Goal: Navigation & Orientation: Understand site structure

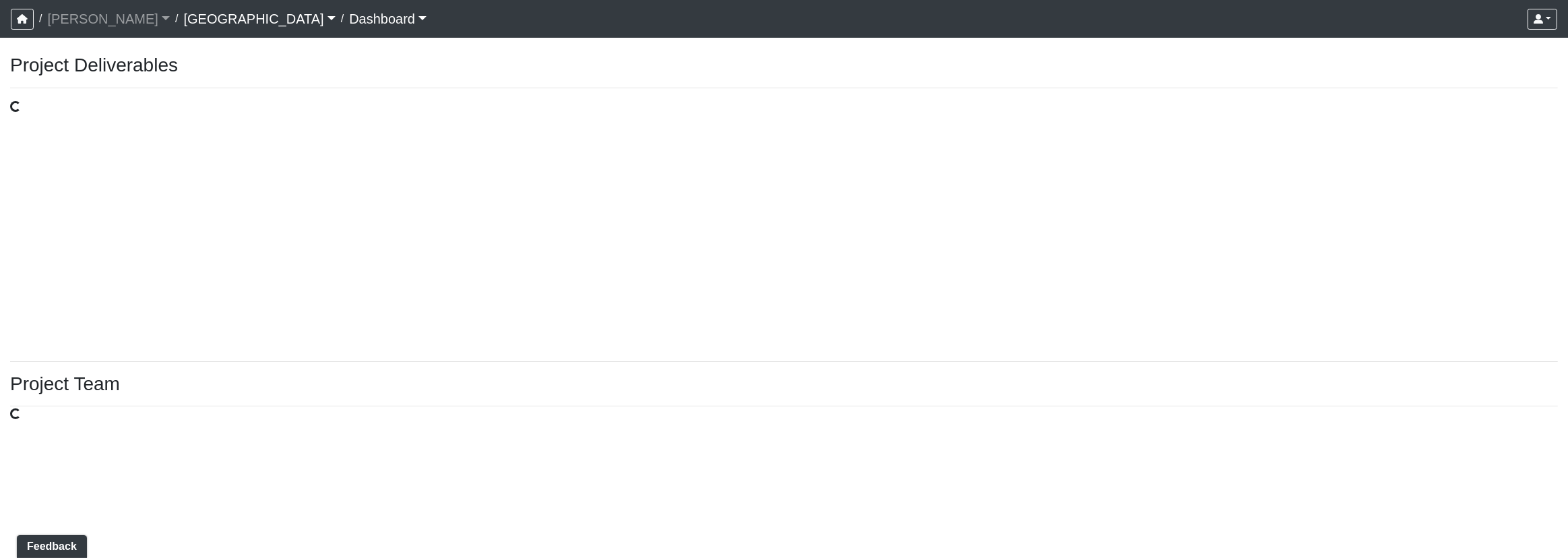
click at [668, 341] on div "Loading..." at bounding box center [784, 225] width 1548 height 251
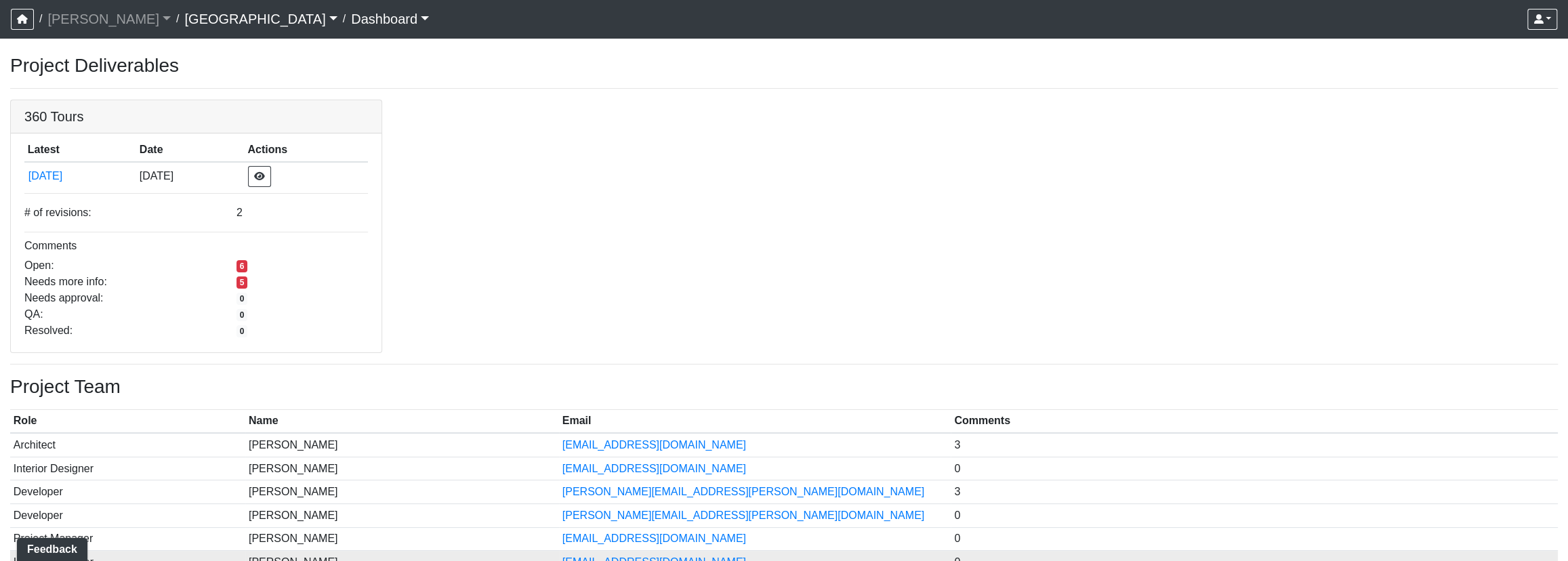
click at [466, 559] on td "Ross Kirby" at bounding box center [402, 563] width 313 height 24
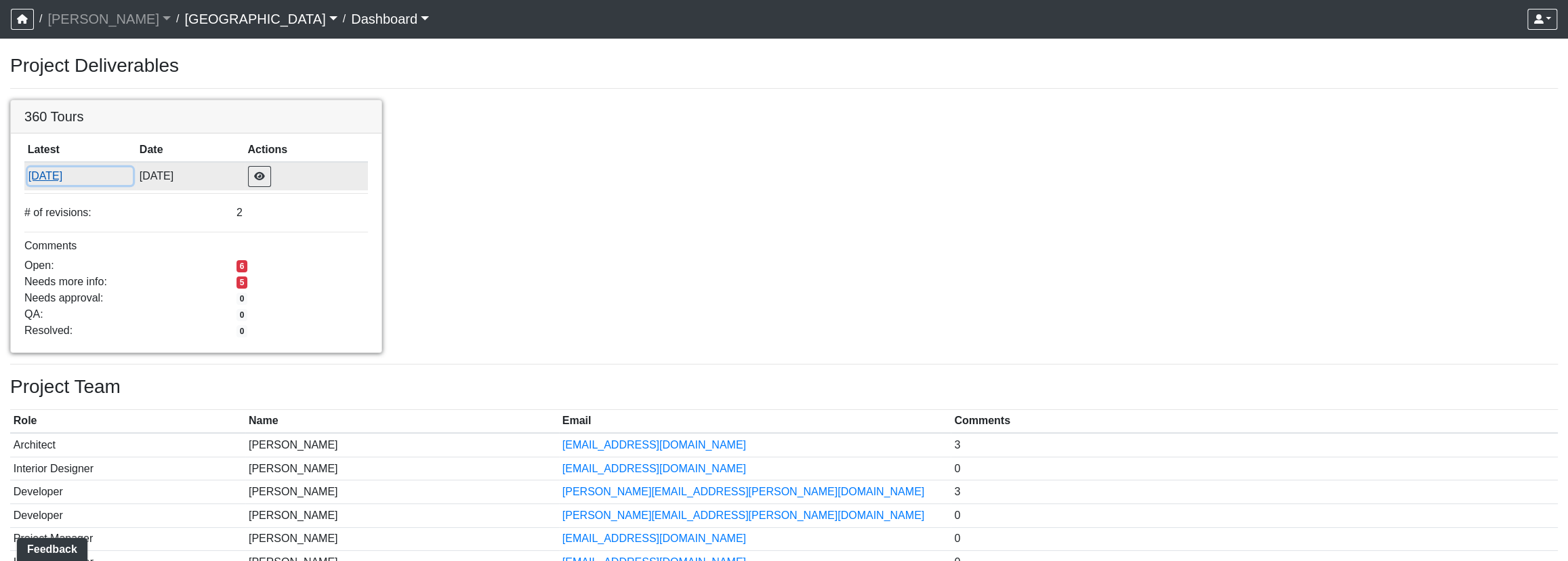
click at [48, 175] on button "10/11/2025" at bounding box center [81, 176] width 105 height 18
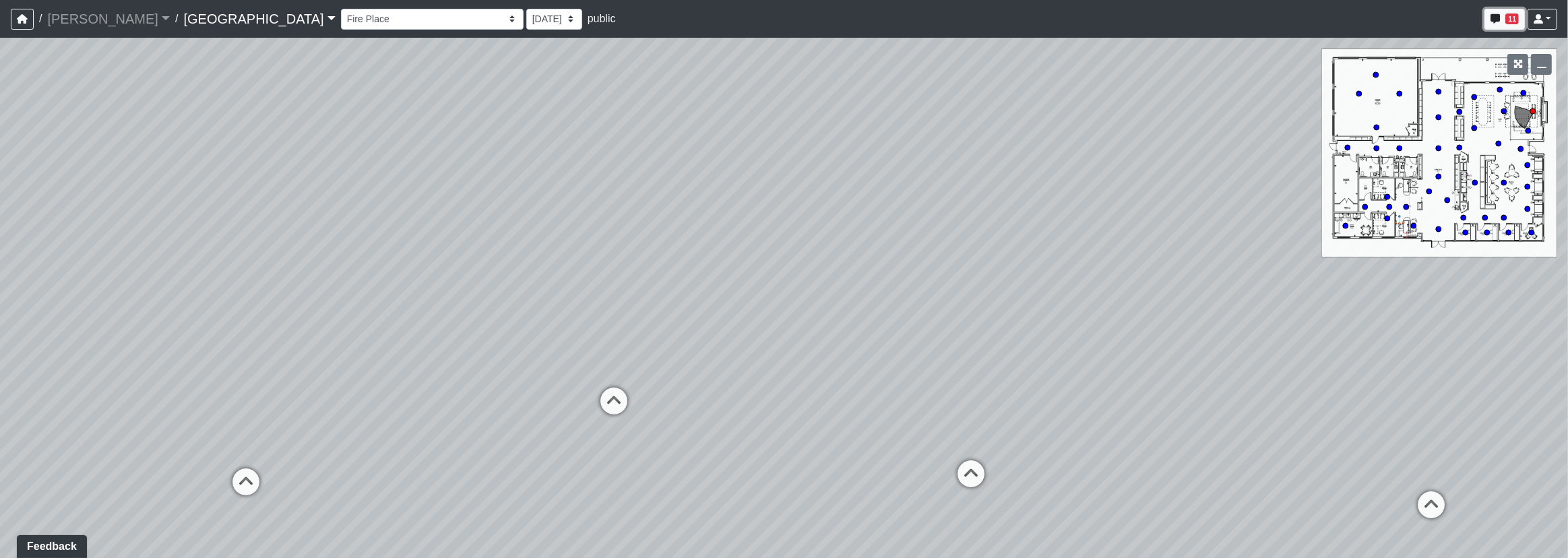
click at [1501, 14] on button "11" at bounding box center [1505, 19] width 41 height 21
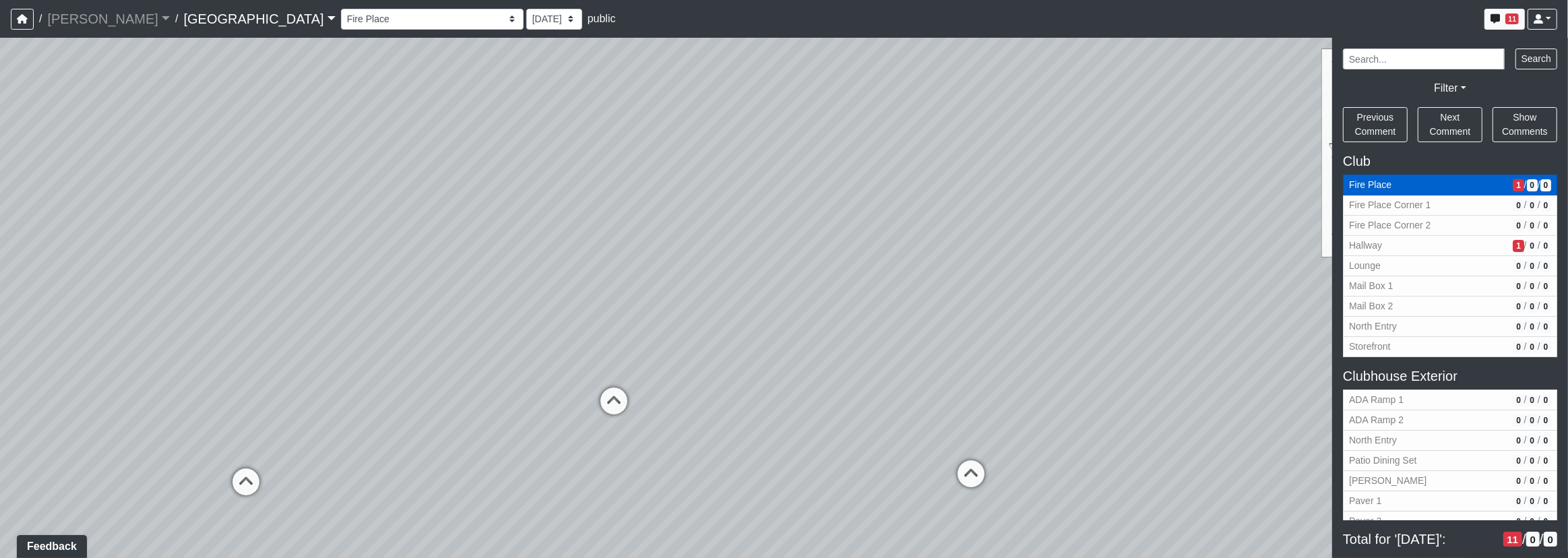
click at [1465, 184] on span "Fire Place" at bounding box center [1427, 185] width 158 height 14
click at [1512, 188] on span "1" at bounding box center [1518, 186] width 11 height 12
drag, startPoint x: 676, startPoint y: 316, endPoint x: 983, endPoint y: 309, distance: 307.1
click at [986, 311] on div "Loading... North Entry Loading... Hallway Loading... Storefront Loading... Fire…" at bounding box center [784, 298] width 1568 height 521
drag, startPoint x: 530, startPoint y: 298, endPoint x: 991, endPoint y: 321, distance: 461.6
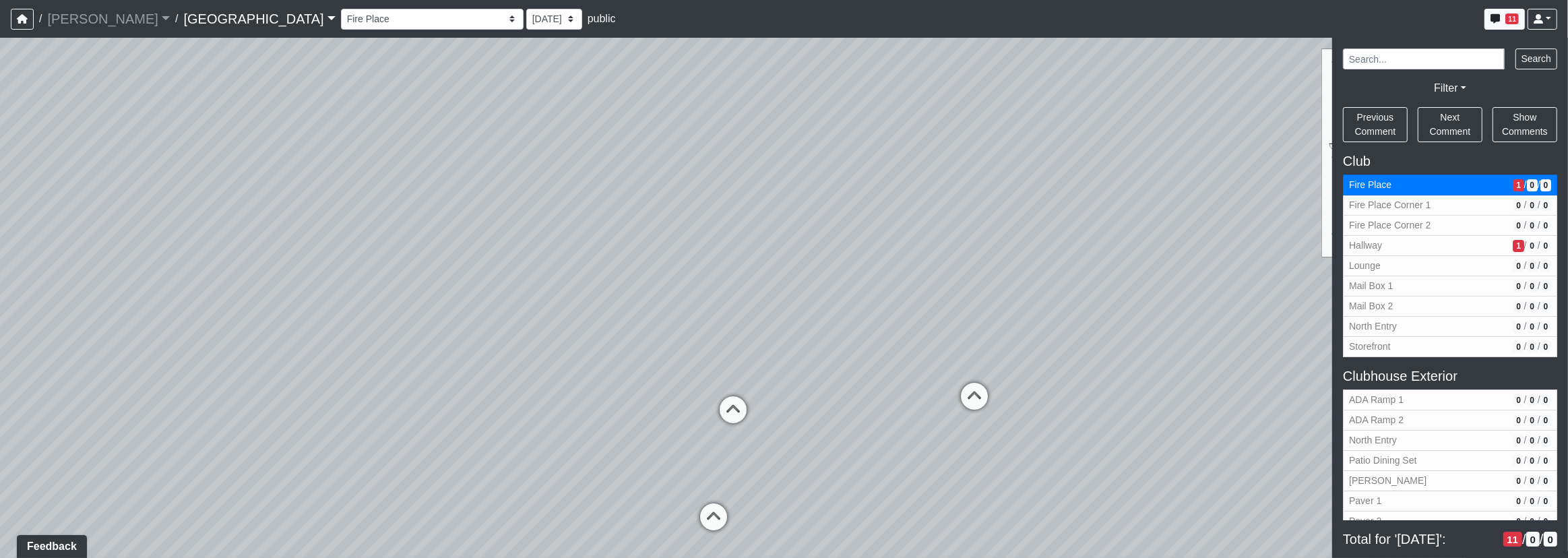
click at [982, 316] on div "Loading... North Entry Loading... Hallway Loading... Storefront Loading... Fire…" at bounding box center [784, 298] width 1568 height 521
drag, startPoint x: 603, startPoint y: 289, endPoint x: 877, endPoint y: 300, distance: 274.2
click at [869, 298] on div "Loading... North Entry Loading... Hallway Loading... Storefront Loading... Fire…" at bounding box center [784, 298] width 1568 height 521
click at [363, 130] on icon at bounding box center [361, 148] width 41 height 41
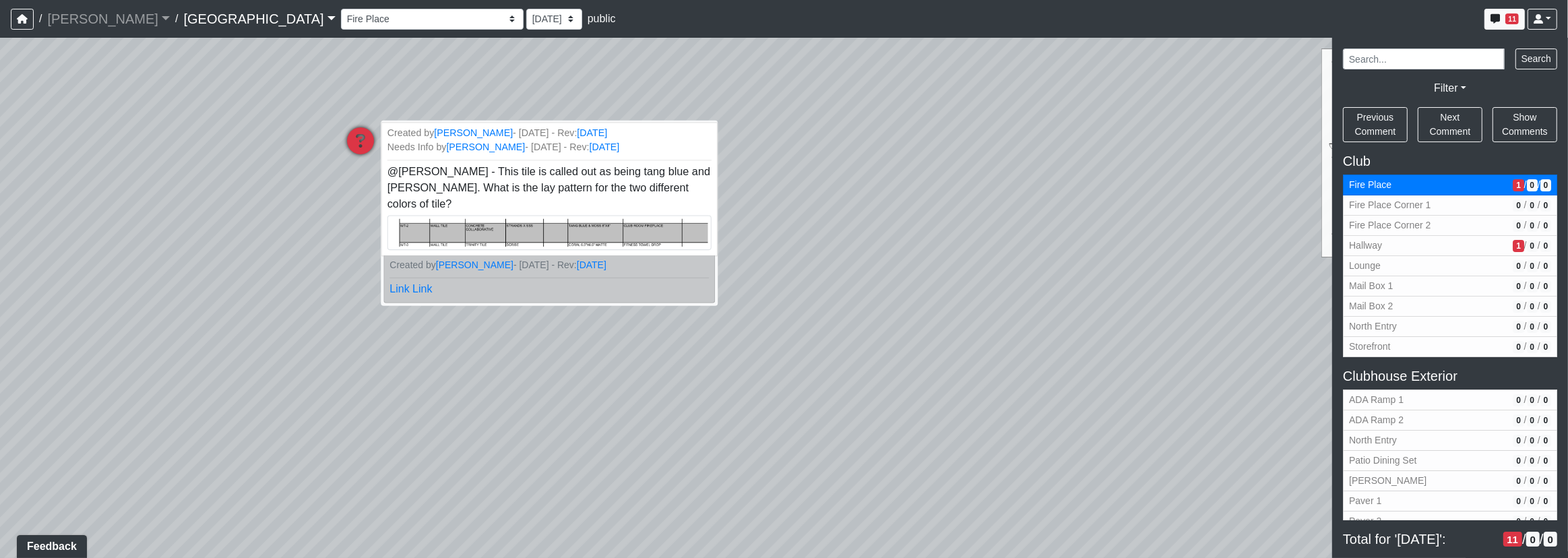
click at [471, 215] on img at bounding box center [549, 232] width 324 height 35
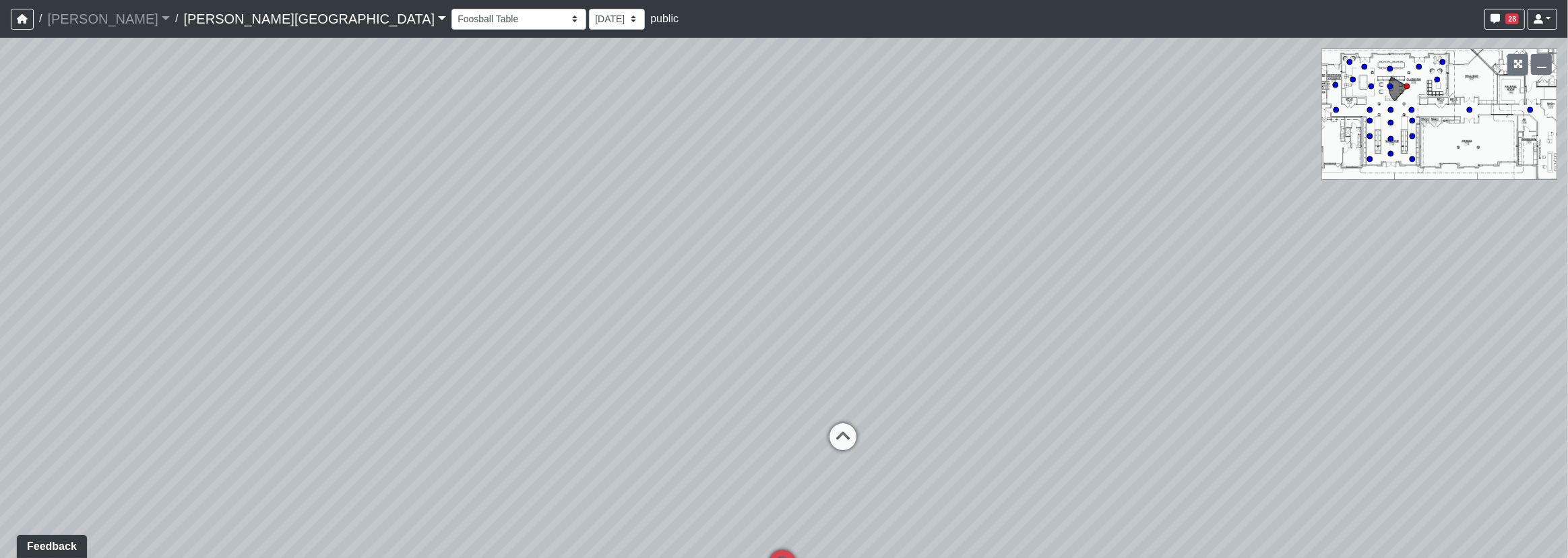
drag, startPoint x: 579, startPoint y: 247, endPoint x: 752, endPoint y: 222, distance: 174.8
drag, startPoint x: 446, startPoint y: 281, endPoint x: 758, endPoint y: 275, distance: 312.1
click at [759, 276] on div "Loading... Corridor - Clubroom Entry 2 Loading... Seating Loading... Pool Court…" at bounding box center [784, 298] width 1568 height 521
drag, startPoint x: 694, startPoint y: 280, endPoint x: 960, endPoint y: 260, distance: 266.8
click at [960, 260] on div "Loading... Corridor - Clubroom Entry 2 Loading... Seating Loading... Pool Court…" at bounding box center [784, 298] width 1568 height 521
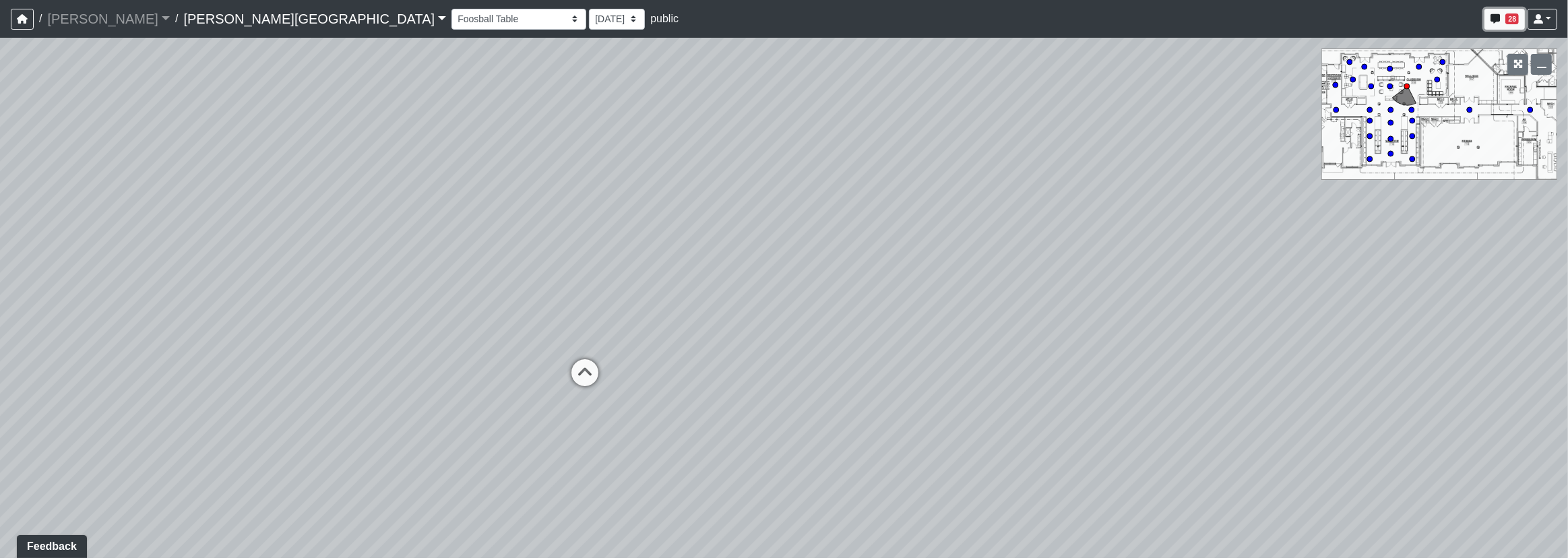
click at [1485, 19] on button "28" at bounding box center [1505, 19] width 41 height 21
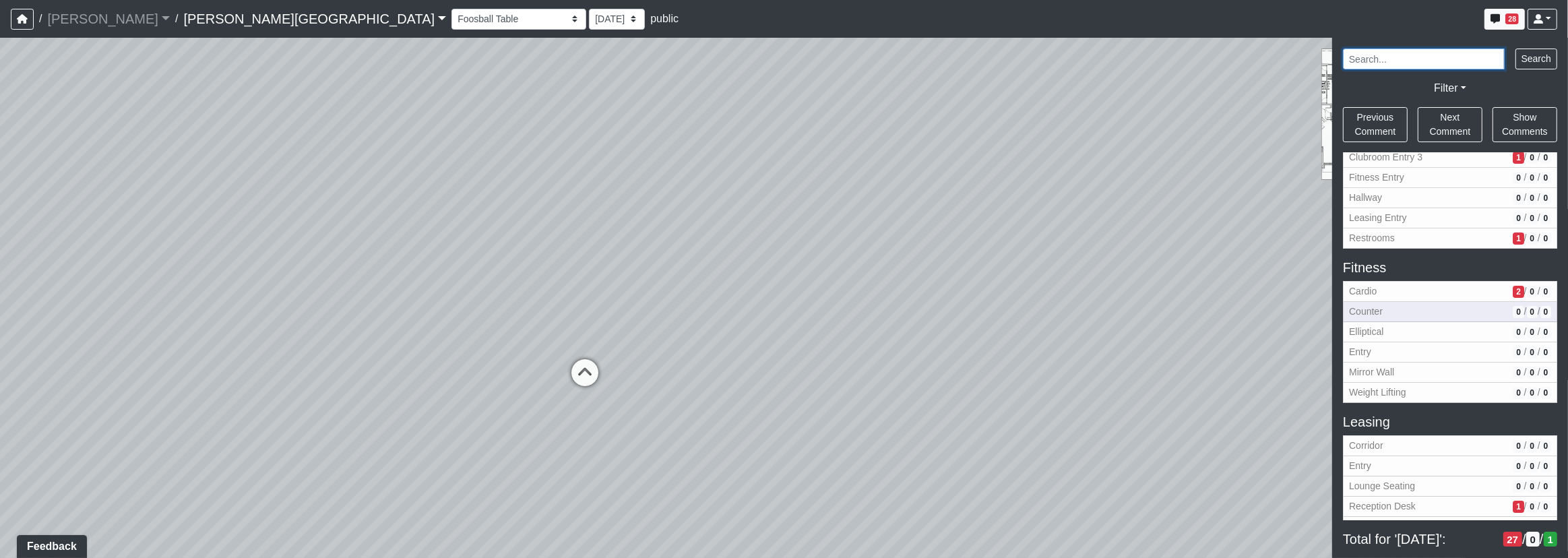
scroll to position [306, 0]
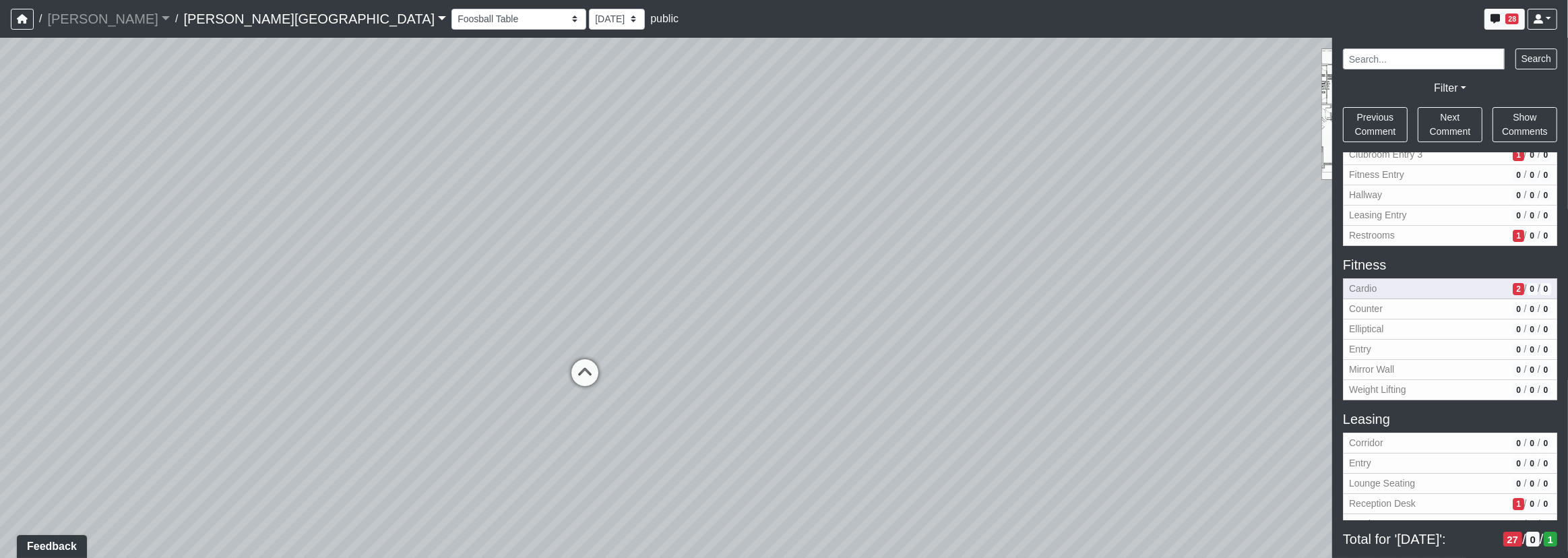
click at [1376, 290] on span "Cardio" at bounding box center [1427, 289] width 158 height 14
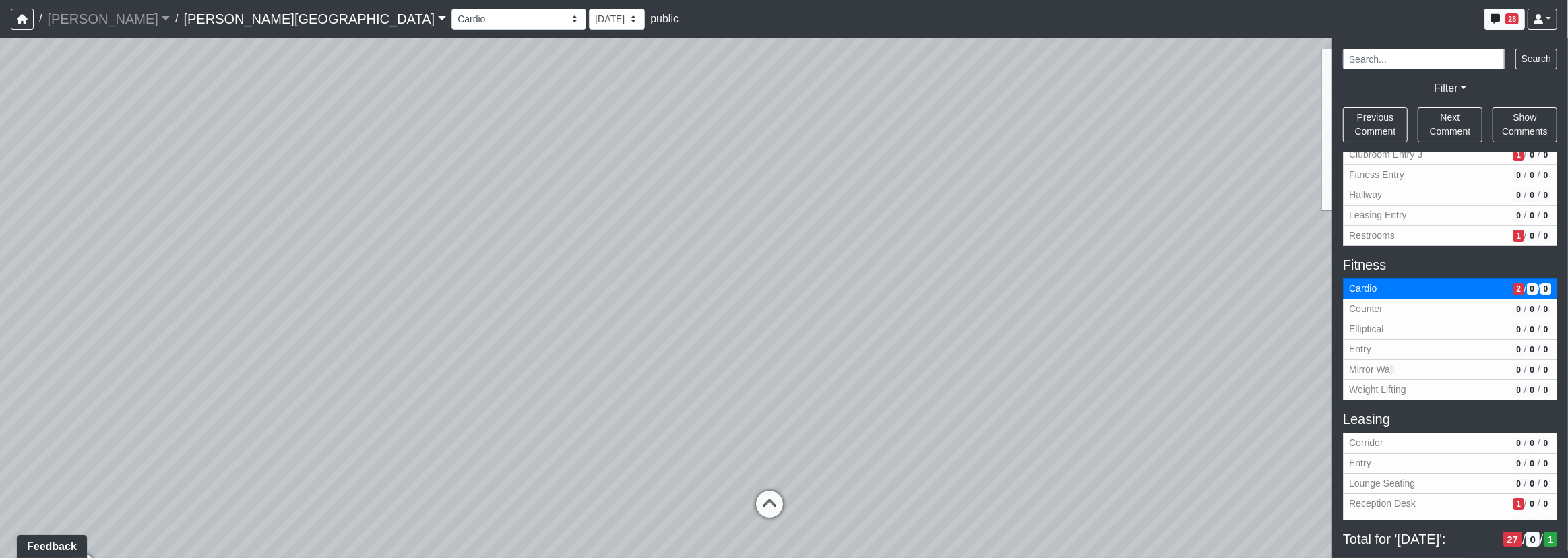
drag, startPoint x: 811, startPoint y: 254, endPoint x: 809, endPoint y: 205, distance: 49.0
click at [809, 205] on div "Loading... Corridor - Clubroom Entry 2 Loading... Seating Loading... Pool Court…" at bounding box center [784, 298] width 1568 height 521
drag, startPoint x: 644, startPoint y: 306, endPoint x: 661, endPoint y: 500, distance: 194.7
click at [661, 495] on div "Loading... Corridor - Clubroom Entry 2 Loading... Seating Loading... Pool Court…" at bounding box center [784, 298] width 1568 height 521
drag, startPoint x: 609, startPoint y: 356, endPoint x: 735, endPoint y: 108, distance: 278.2
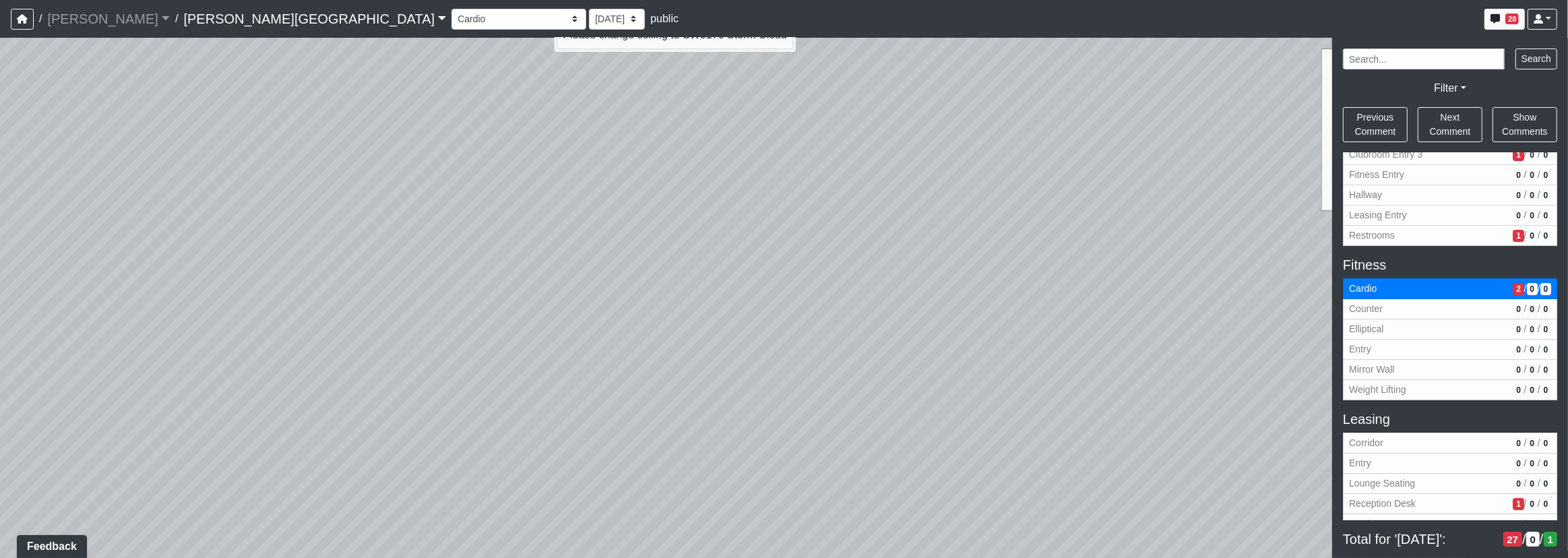
click at [735, 108] on div "Loading... Corridor - Clubroom Entry 2 Loading... Seating Loading... Pool Court…" at bounding box center [784, 298] width 1568 height 521
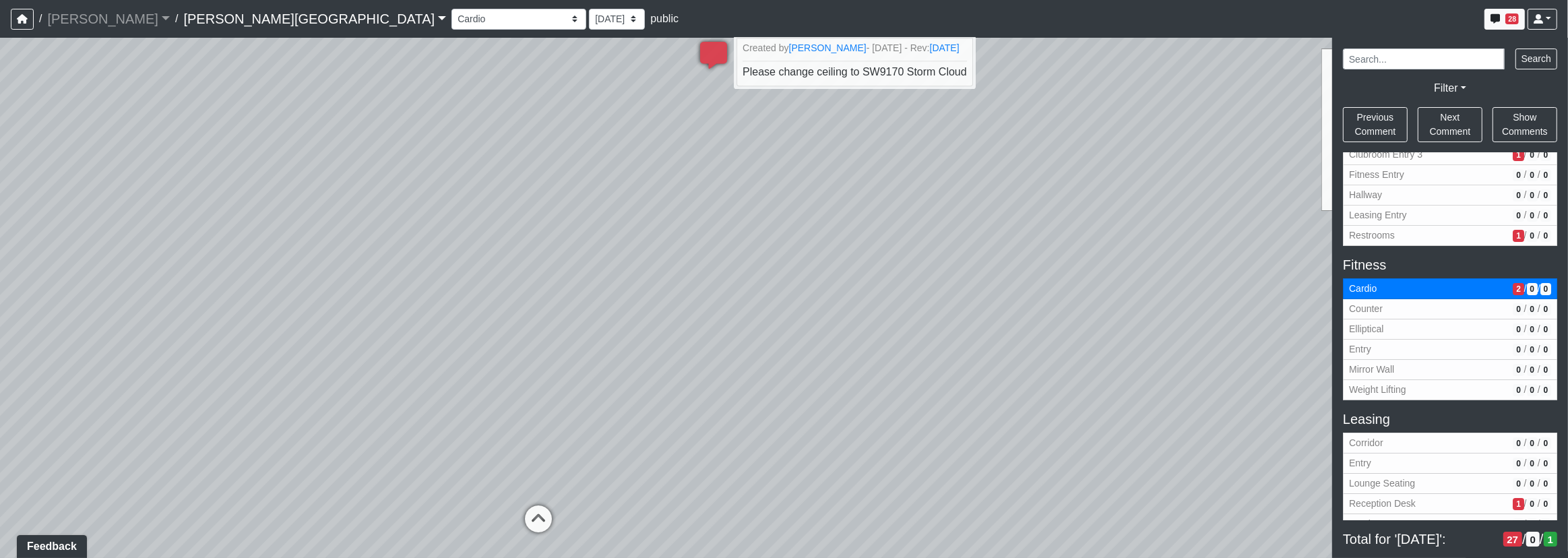
drag, startPoint x: 609, startPoint y: 425, endPoint x: 876, endPoint y: 428, distance: 267.0
click at [883, 428] on div "Loading... Corridor - Clubroom Entry 2 Loading... Seating Loading... Pool Court…" at bounding box center [784, 298] width 1568 height 521
drag, startPoint x: 876, startPoint y: 428, endPoint x: 850, endPoint y: 420, distance: 27.2
click at [860, 427] on div "Loading... Corridor - Clubroom Entry 2 Loading... Seating Loading... Pool Court…" at bounding box center [784, 298] width 1568 height 521
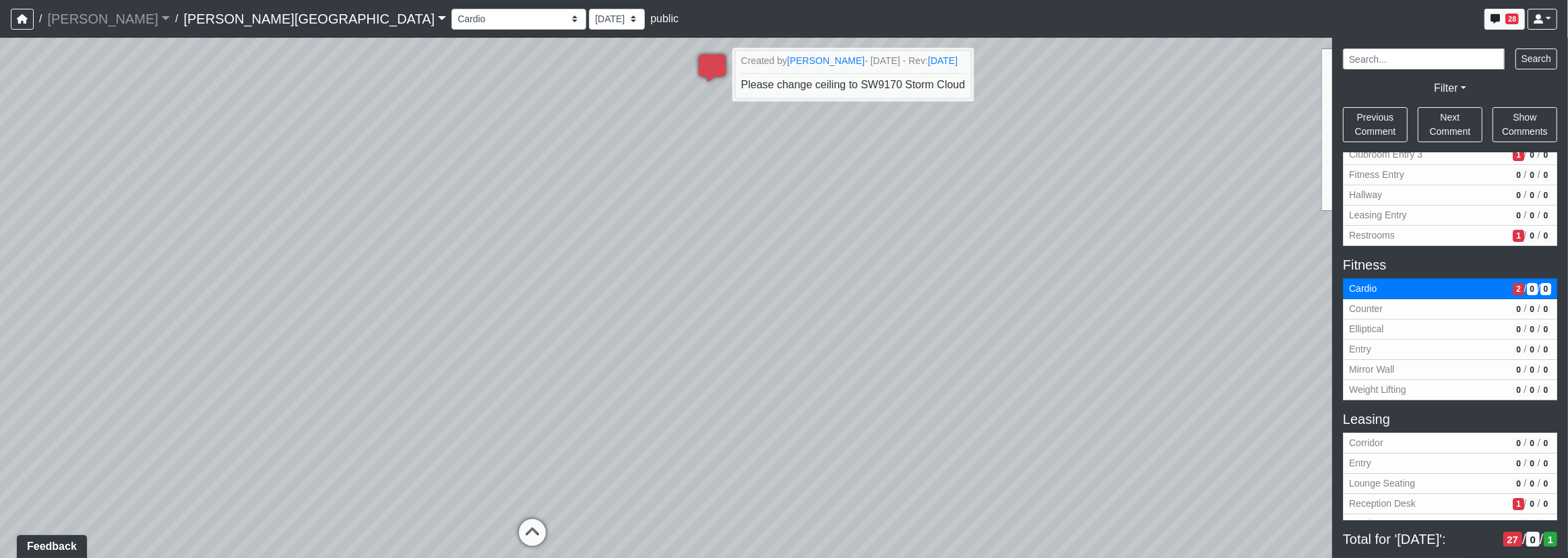
drag, startPoint x: 838, startPoint y: 428, endPoint x: 989, endPoint y: 468, distance: 156.2
click at [992, 468] on div "Loading... Corridor - Clubroom Entry 2 Loading... Seating Loading... Pool Court…" at bounding box center [784, 298] width 1568 height 521
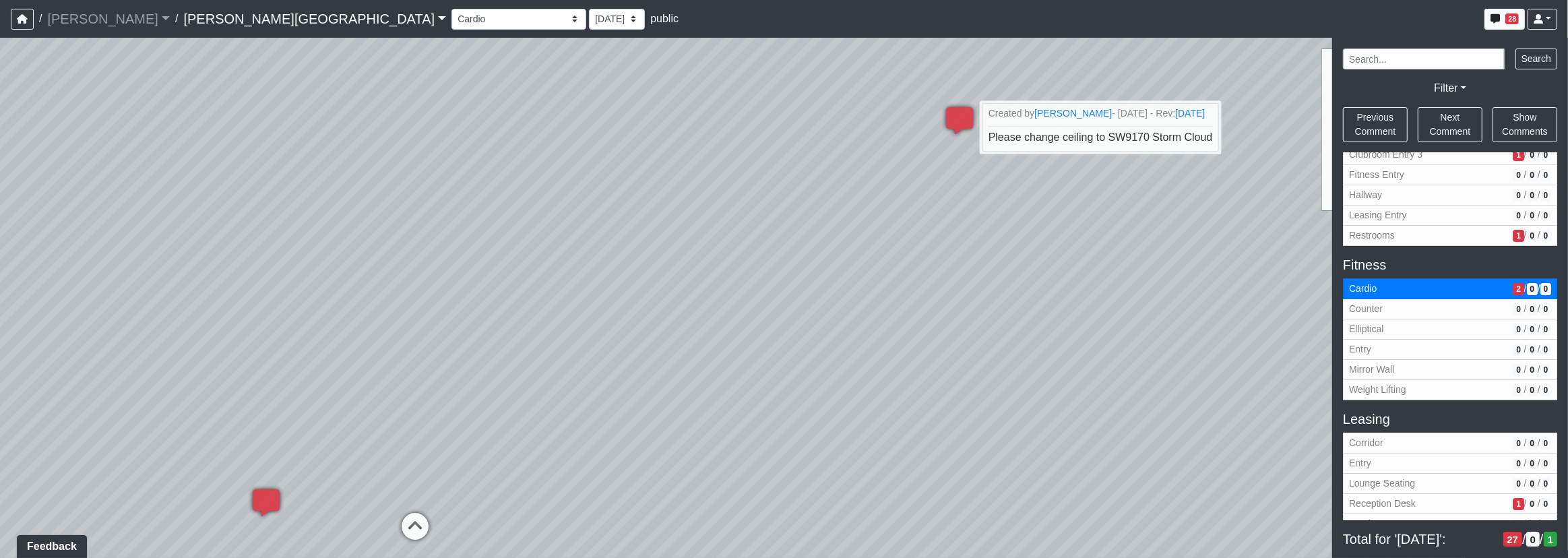
drag, startPoint x: 675, startPoint y: 341, endPoint x: 920, endPoint y: 358, distance: 245.6
click at [955, 368] on div "Loading... Corridor - Clubroom Entry 2 Loading... Seating Loading... Pool Court…" at bounding box center [784, 298] width 1568 height 521
drag, startPoint x: 763, startPoint y: 527, endPoint x: 788, endPoint y: 364, distance: 164.9
click at [795, 355] on div "Loading... Corridor - Clubroom Entry 2 Loading... Seating Loading... Pool Court…" at bounding box center [784, 298] width 1568 height 521
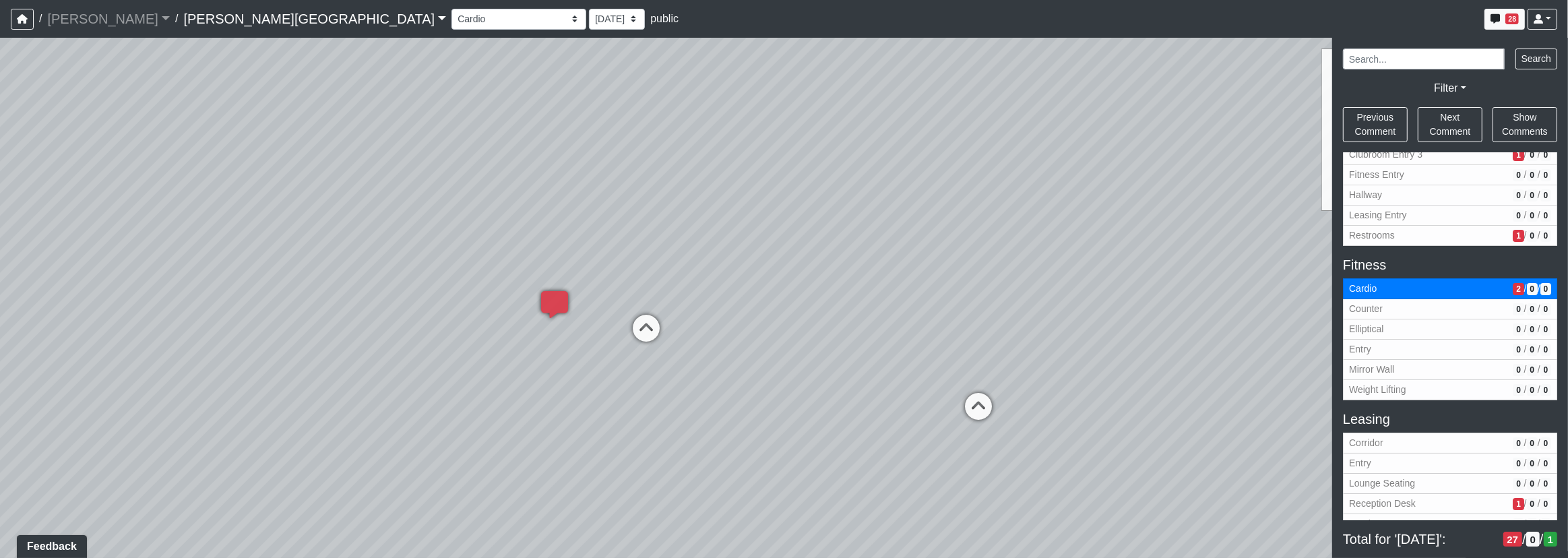
drag, startPoint x: 637, startPoint y: 309, endPoint x: 824, endPoint y: 285, distance: 188.5
click at [824, 285] on div "Loading... Corridor - Clubroom Entry 2 Loading... Seating Loading... Pool Court…" at bounding box center [784, 298] width 1568 height 521
drag, startPoint x: 663, startPoint y: 221, endPoint x: 513, endPoint y: 238, distance: 151.0
click at [509, 236] on div "Loading... Corridor - Clubroom Entry 2 Loading... Seating Loading... Pool Court…" at bounding box center [784, 298] width 1568 height 521
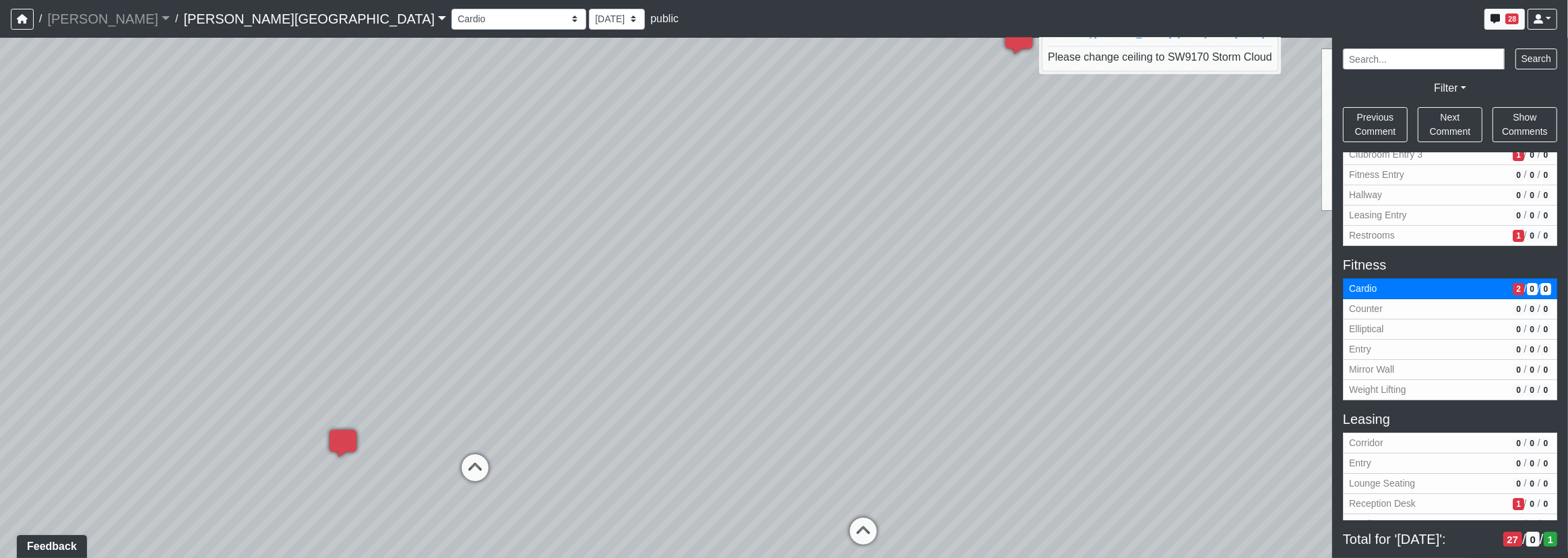
drag, startPoint x: 661, startPoint y: 183, endPoint x: 621, endPoint y: 205, distance: 45.7
click at [621, 205] on div "Loading... Corridor - Clubroom Entry 2 Loading... Seating Loading... Pool Court…" at bounding box center [784, 298] width 1568 height 521
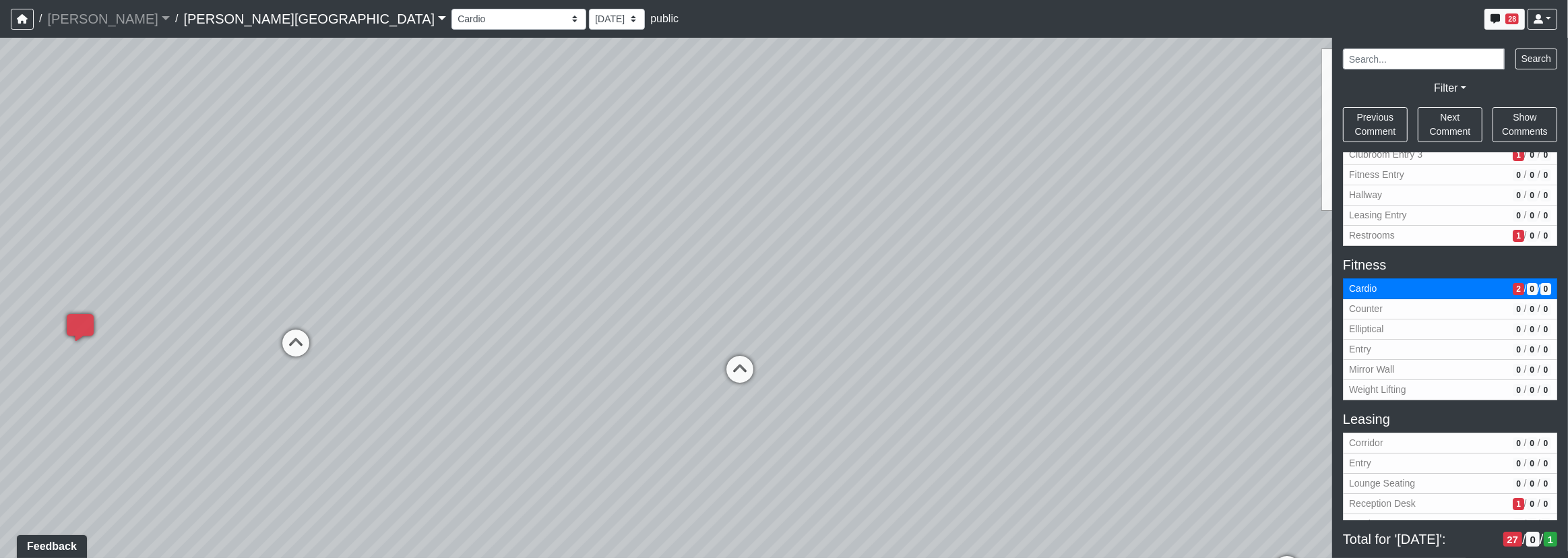
drag, startPoint x: 796, startPoint y: 317, endPoint x: 734, endPoint y: 229, distance: 107.6
click at [611, 233] on div "Loading... Corridor - Clubroom Entry 2 Loading... Seating Loading... Pool Court…" at bounding box center [784, 298] width 1568 height 521
drag, startPoint x: 742, startPoint y: 185, endPoint x: 659, endPoint y: 303, distance: 144.3
click at [667, 359] on div "Loading... Corridor - Clubroom Entry 2 Loading... Seating Loading... Pool Court…" at bounding box center [784, 298] width 1568 height 521
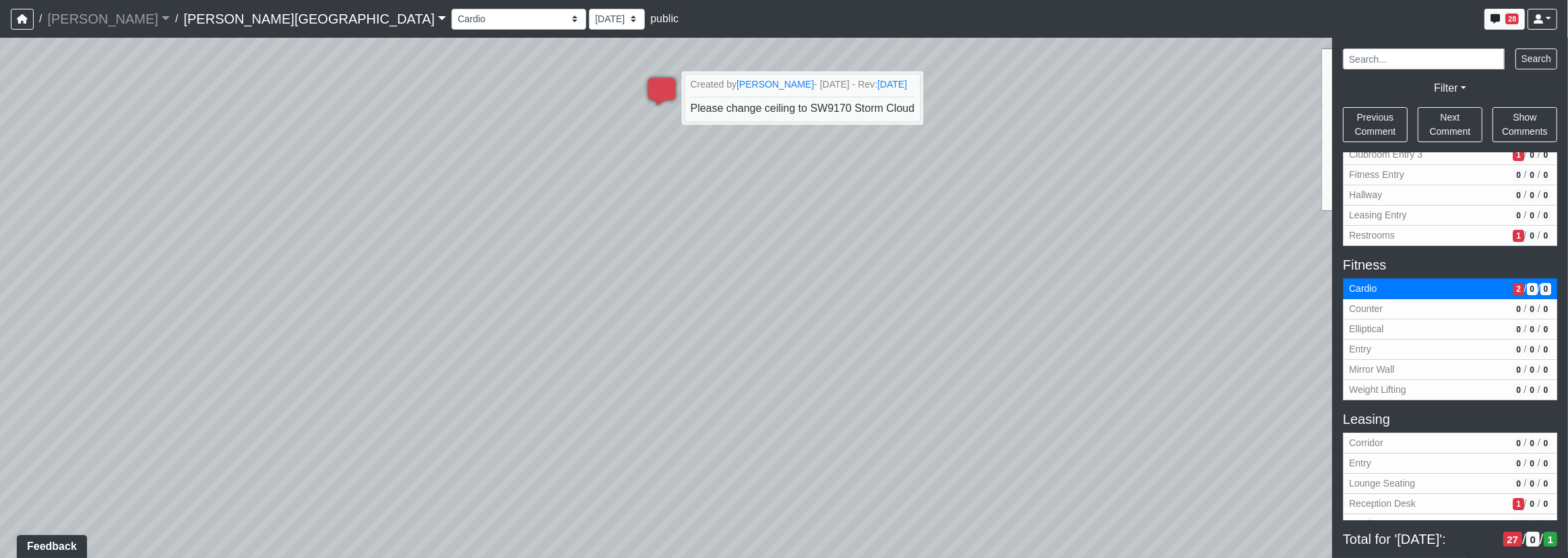
drag, startPoint x: 865, startPoint y: 391, endPoint x: 559, endPoint y: 367, distance: 306.9
click at [559, 367] on div "Loading... Corridor - Clubroom Entry 2 Loading... Seating Loading... Pool Court…" at bounding box center [784, 298] width 1568 height 521
drag, startPoint x: 964, startPoint y: 326, endPoint x: 902, endPoint y: 319, distance: 62.4
click at [752, 317] on div "Loading... Corridor - Clubroom Entry 2 Loading... Seating Loading... Pool Court…" at bounding box center [784, 298] width 1568 height 521
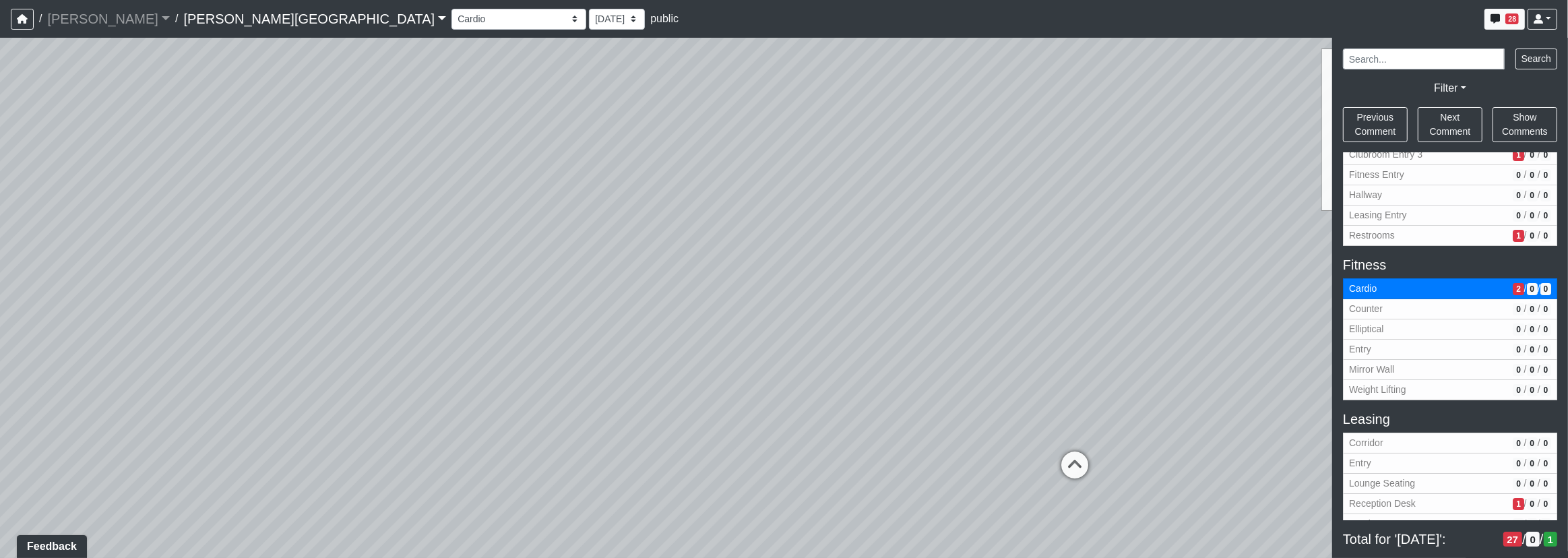
drag, startPoint x: 1046, startPoint y: 423, endPoint x: 788, endPoint y: 307, distance: 282.9
click at [952, 398] on div "Loading... Corridor - Clubroom Entry 2 Loading... Seating Loading... Pool Court…" at bounding box center [784, 298] width 1568 height 521
drag, startPoint x: 964, startPoint y: 378, endPoint x: 820, endPoint y: 330, distance: 151.8
click at [832, 329] on div "Loading... Corridor - Clubroom Entry 2 Loading... Seating Loading... Pool Court…" at bounding box center [784, 298] width 1568 height 521
drag, startPoint x: 807, startPoint y: 224, endPoint x: 844, endPoint y: 367, distance: 147.7
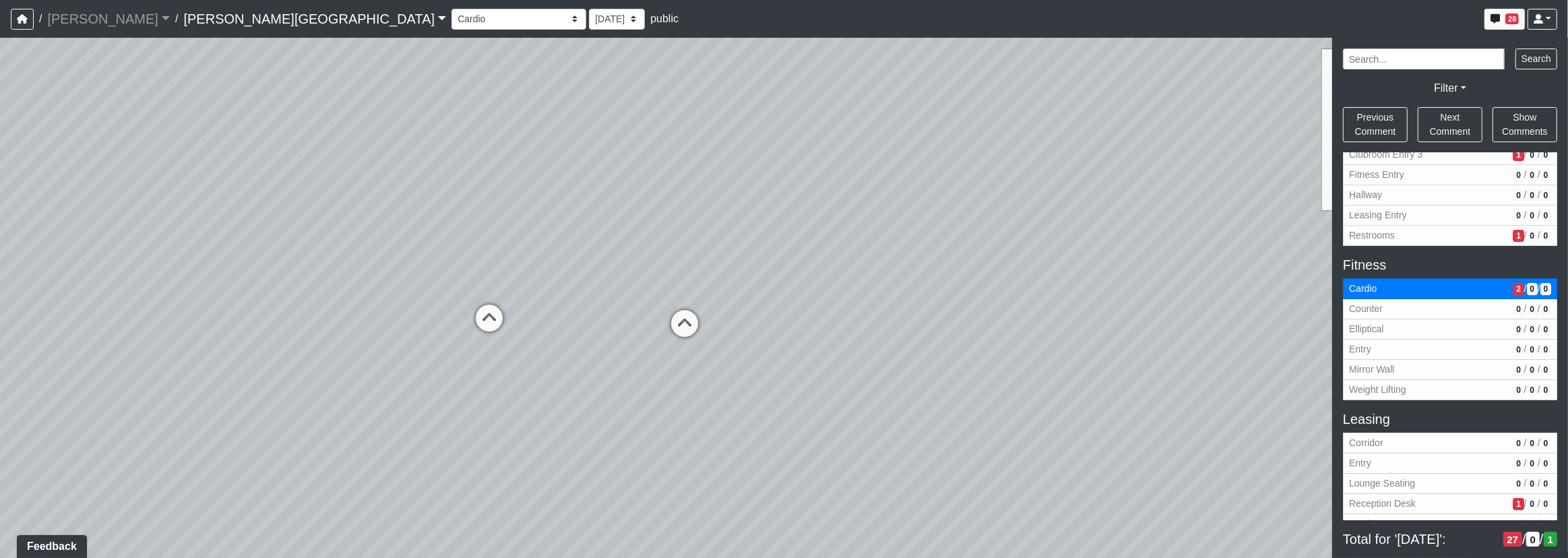
click at [843, 367] on div "Loading... Corridor - Clubroom Entry 2 Loading... Seating Loading... Pool Court…" at bounding box center [784, 298] width 1568 height 521
drag, startPoint x: 410, startPoint y: 290, endPoint x: 672, endPoint y: 351, distance: 269.0
click at [672, 351] on div "Loading... Corridor - Clubroom Entry 2 Loading... Seating Loading... Pool Court…" at bounding box center [784, 298] width 1568 height 521
drag, startPoint x: 472, startPoint y: 438, endPoint x: 530, endPoint y: 379, distance: 82.7
click at [530, 375] on div "Loading... Corridor - Clubroom Entry 2 Loading... Seating Loading... Pool Court…" at bounding box center [784, 298] width 1568 height 521
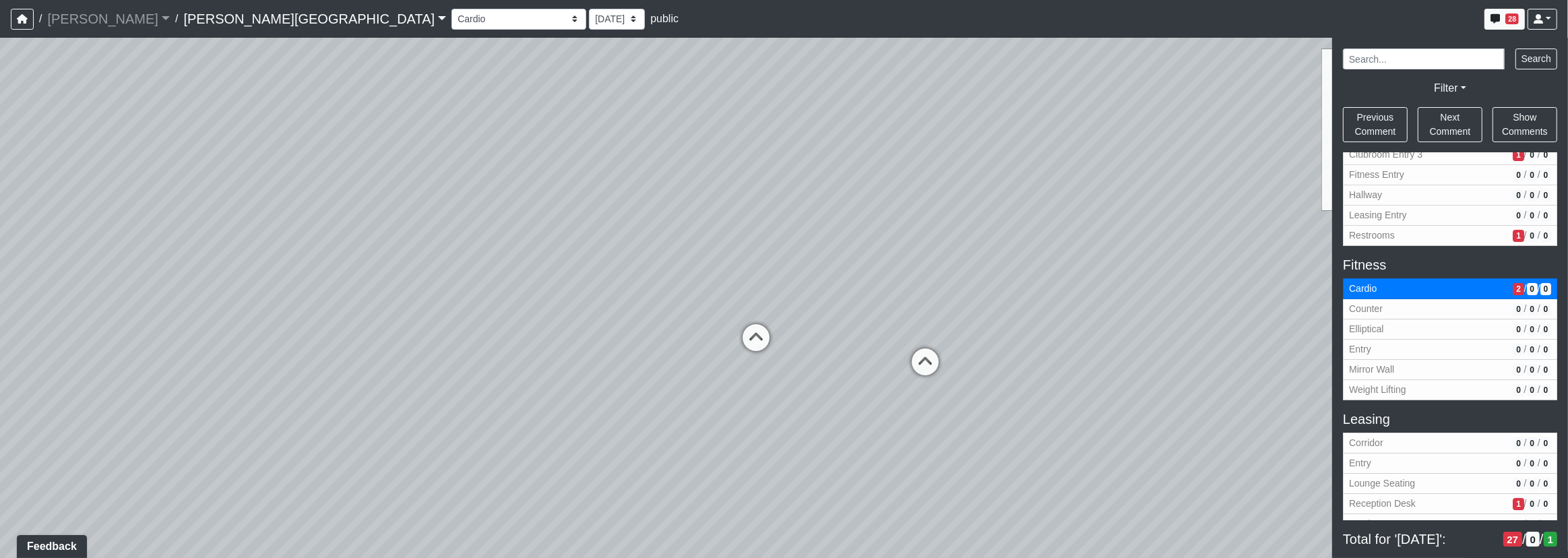
drag, startPoint x: 465, startPoint y: 332, endPoint x: 488, endPoint y: 328, distance: 23.3
click at [488, 330] on div "Loading... Corridor - Clubroom Entry 2 Loading... Seating Loading... Pool Court…" at bounding box center [784, 298] width 1568 height 521
drag, startPoint x: 522, startPoint y: 345, endPoint x: 546, endPoint y: 272, distance: 76.8
click at [545, 272] on div "Loading... Corridor - Clubroom Entry 2 Loading... Seating Loading... Pool Court…" at bounding box center [784, 298] width 1568 height 521
drag, startPoint x: 494, startPoint y: 436, endPoint x: 618, endPoint y: 275, distance: 203.2
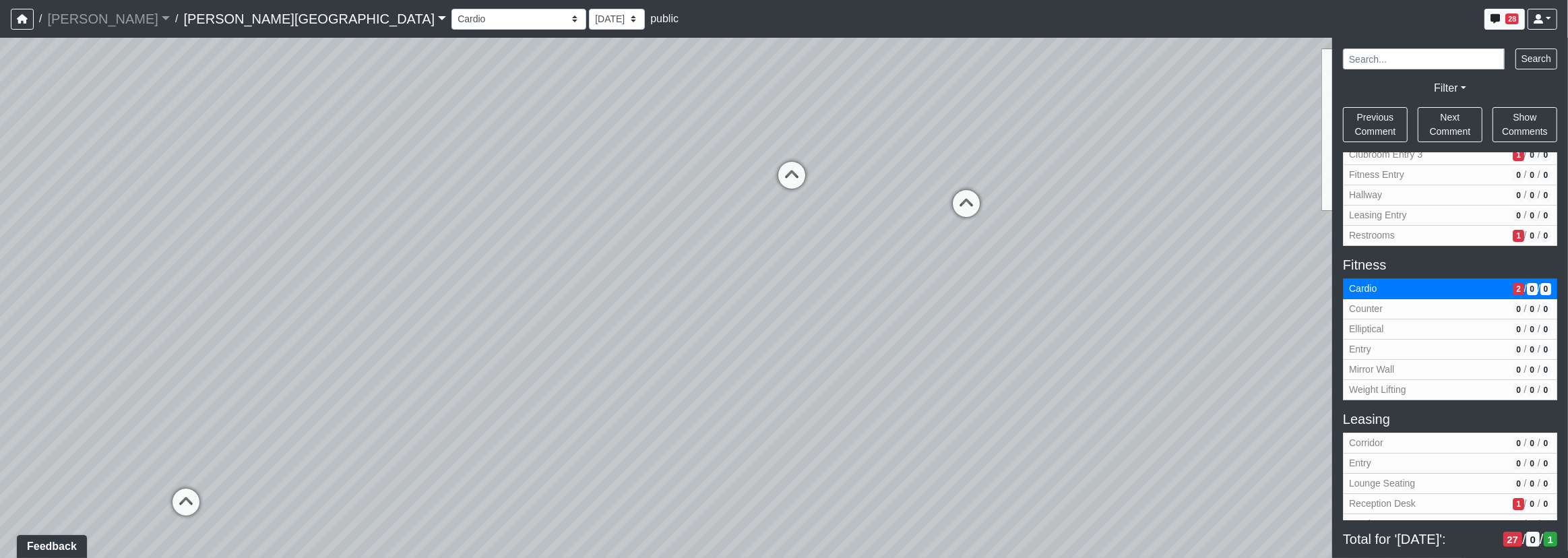
click at [603, 269] on div "Loading... Corridor - Clubroom Entry 2 Loading... Seating Loading... Pool Court…" at bounding box center [784, 298] width 1568 height 521
drag, startPoint x: 569, startPoint y: 343, endPoint x: 839, endPoint y: 332, distance: 270.2
click at [846, 337] on div "Loading... Corridor - Clubroom Entry 2 Loading... Seating Loading... Pool Court…" at bounding box center [784, 298] width 1568 height 521
drag, startPoint x: 422, startPoint y: 366, endPoint x: 709, endPoint y: 317, distance: 291.2
click at [725, 315] on div "Loading... Corridor - Clubroom Entry 2 Loading... Seating Loading... Pool Court…" at bounding box center [784, 298] width 1568 height 521
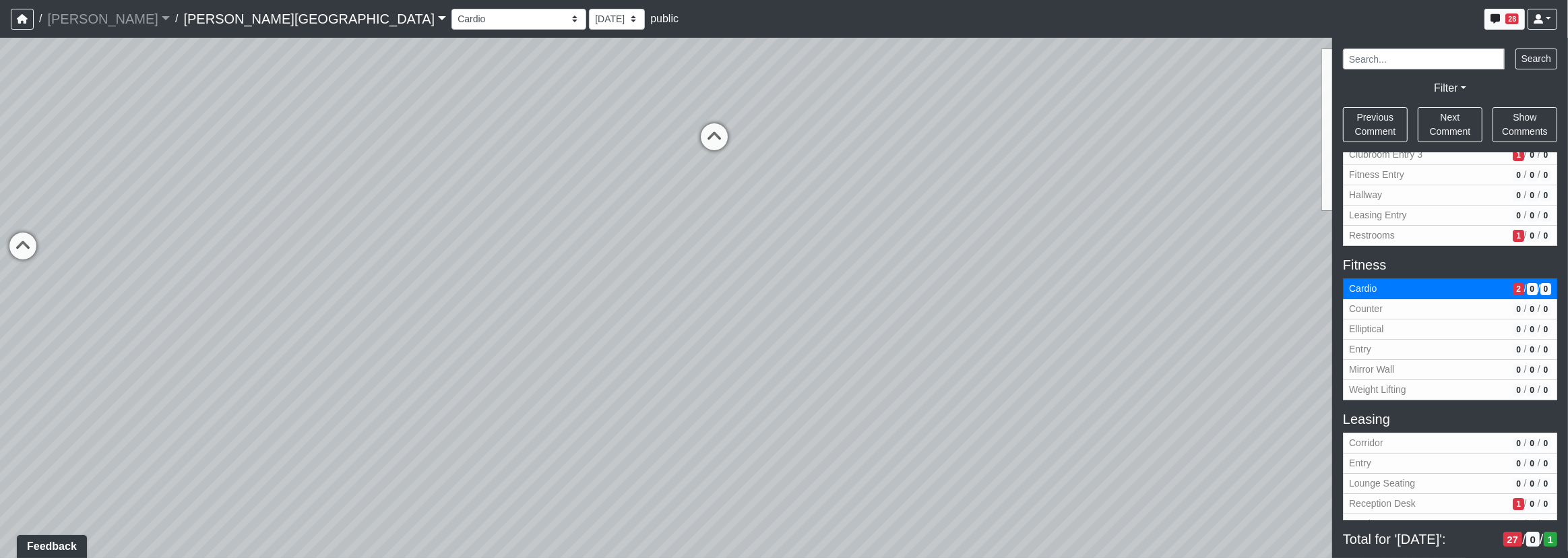
drag, startPoint x: 572, startPoint y: 370, endPoint x: 958, endPoint y: 326, distance: 388.5
drag, startPoint x: 552, startPoint y: 299, endPoint x: 1014, endPoint y: 338, distance: 463.6
click at [1014, 338] on div "Loading... Corridor - Clubroom Entry 2 Loading... Seating Loading... Pool Court…" at bounding box center [784, 298] width 1568 height 521
drag, startPoint x: 677, startPoint y: 251, endPoint x: 671, endPoint y: 351, distance: 100.2
click at [671, 351] on div "Loading... Corridor - Clubroom Entry 2 Loading... Seating Loading... Pool Court…" at bounding box center [784, 298] width 1568 height 521
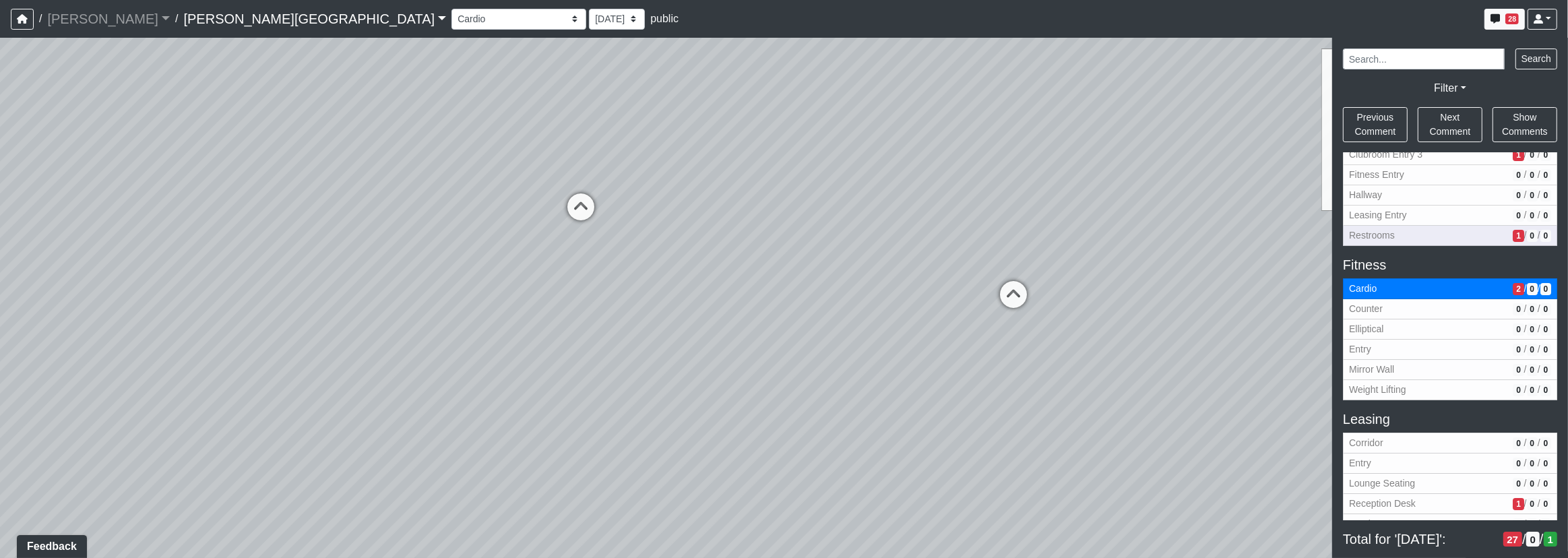
click at [1374, 230] on span "Restrooms" at bounding box center [1427, 235] width 158 height 14
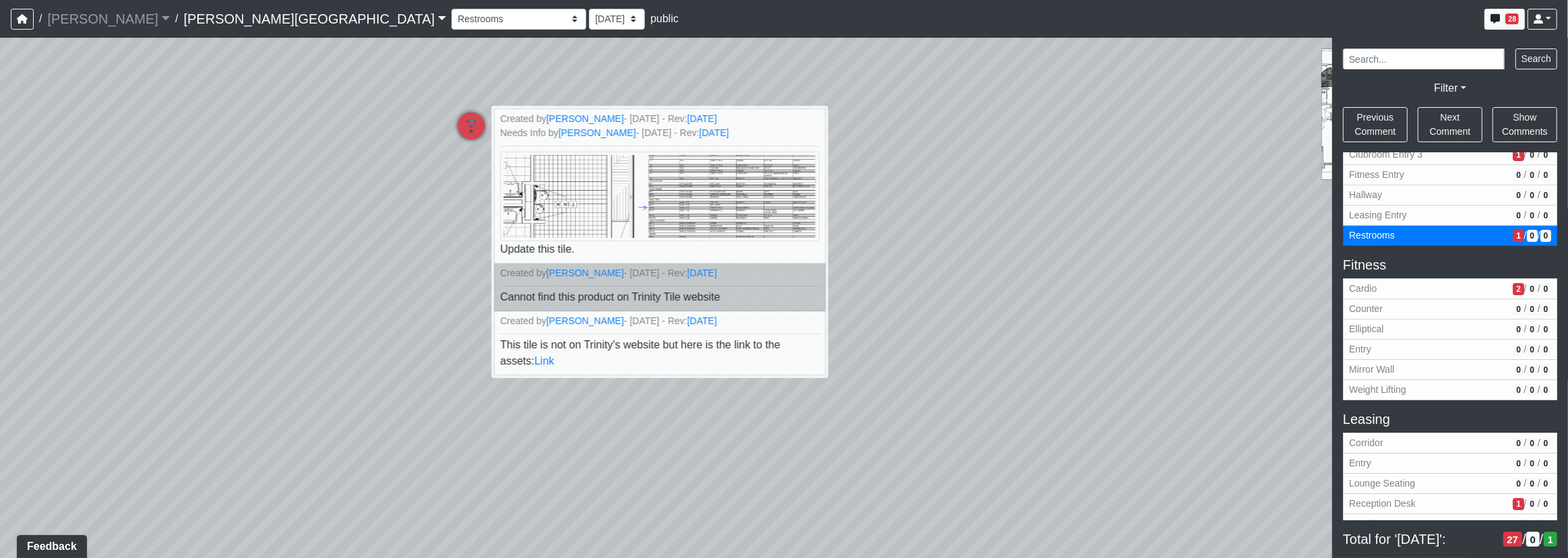
drag, startPoint x: 820, startPoint y: 435, endPoint x: 950, endPoint y: 273, distance: 207.7
click at [951, 273] on div "Loading... Corridor - Clubroom Entry 2 Loading... Seating Loading... Pool Court…" at bounding box center [784, 298] width 1568 height 521
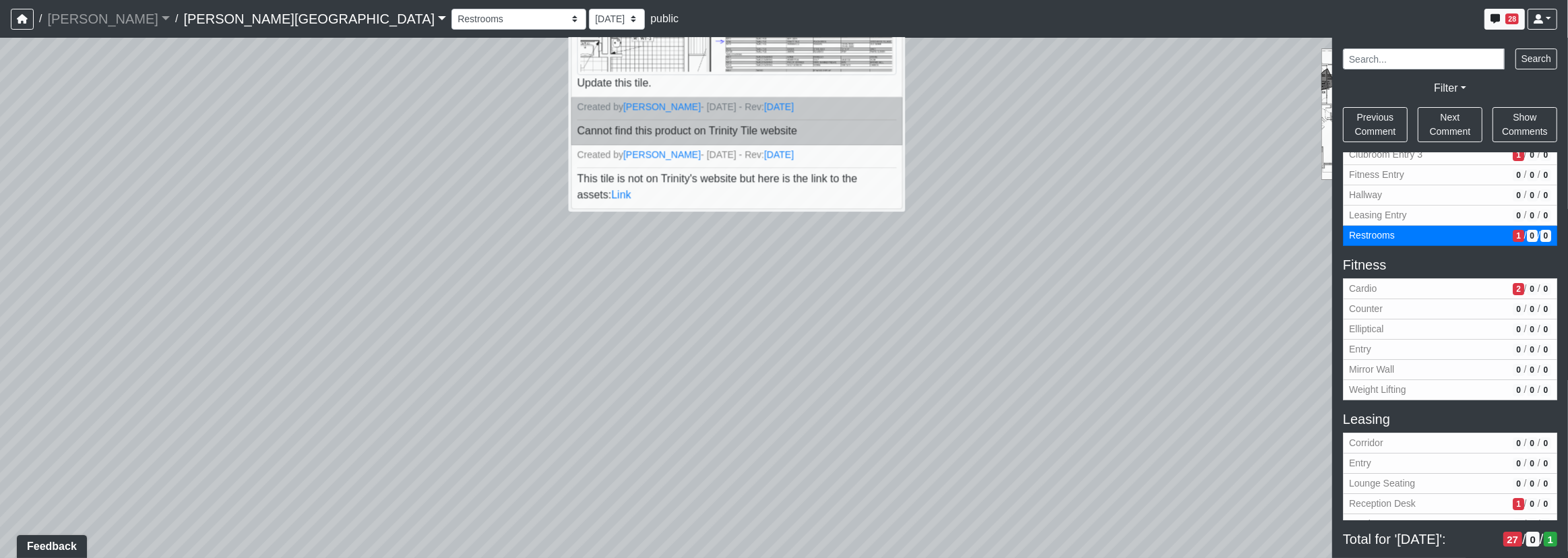
drag, startPoint x: 701, startPoint y: 343, endPoint x: 850, endPoint y: 421, distance: 168.2
click at [873, 434] on div "Loading... Corridor - Clubroom Entry 2 Loading... Seating Loading... Pool Court…" at bounding box center [784, 298] width 1568 height 521
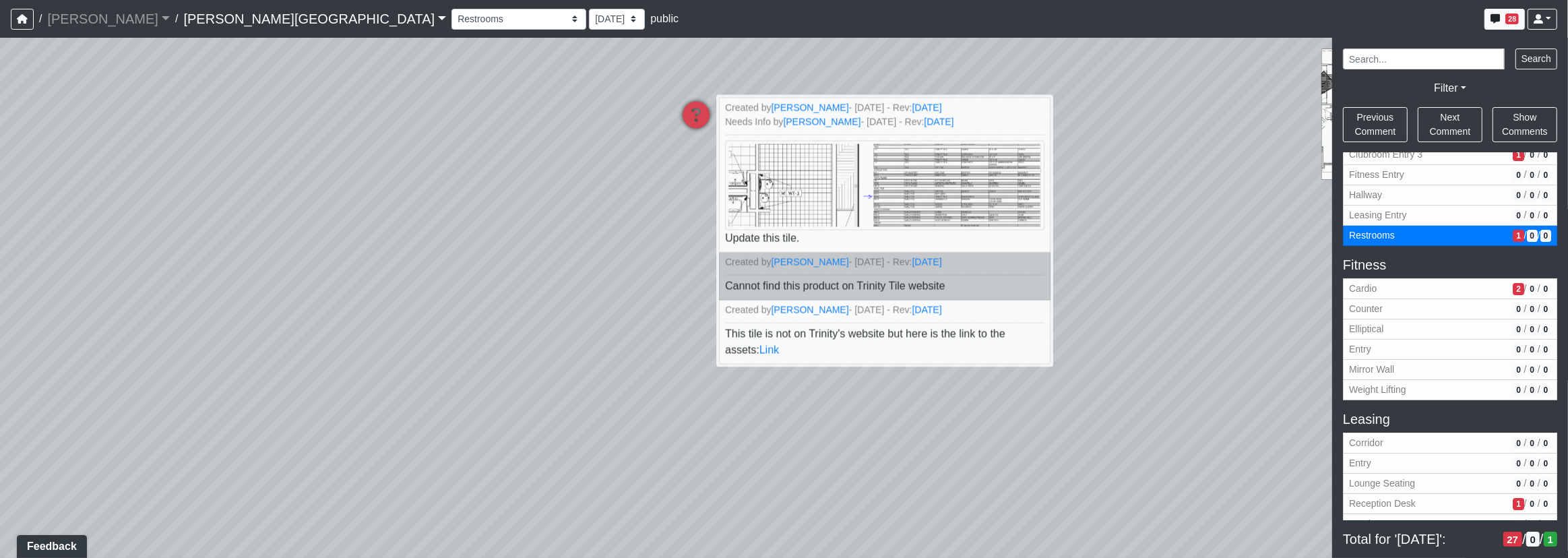
drag, startPoint x: 397, startPoint y: 305, endPoint x: 750, endPoint y: 316, distance: 353.2
click at [837, 330] on div "Loading... Corridor - Clubroom Entry 2 Loading... Seating Loading... Pool Court…" at bounding box center [784, 298] width 1568 height 521
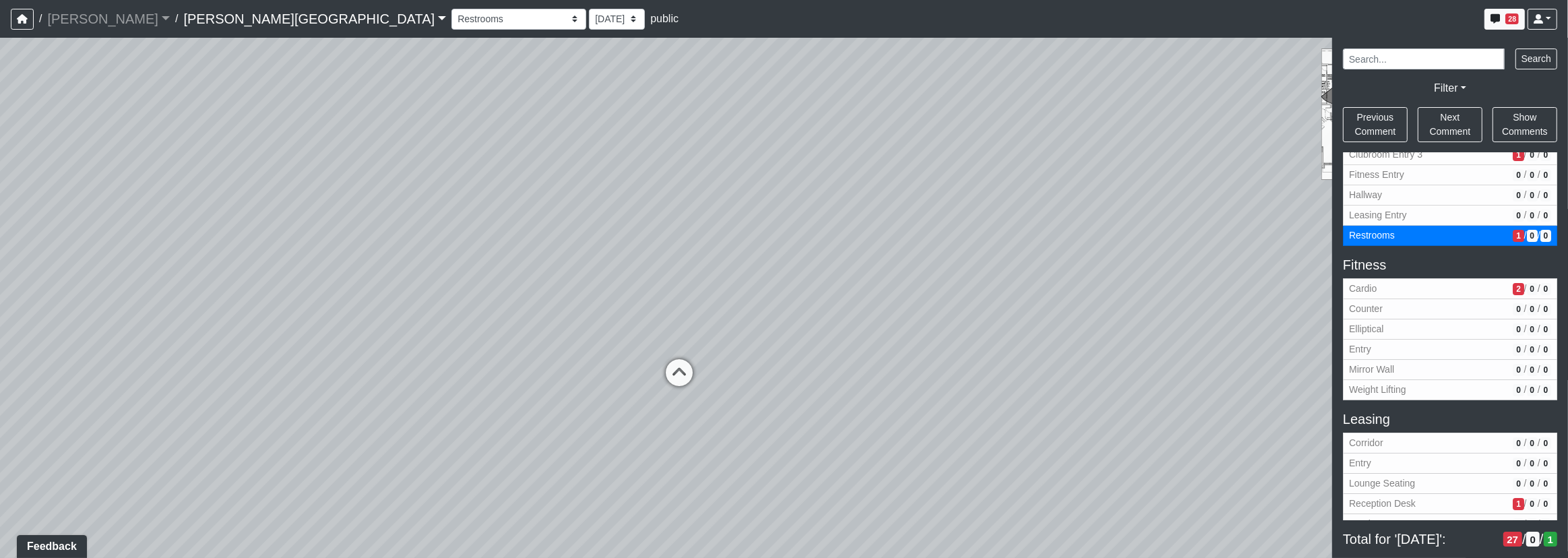
drag, startPoint x: 802, startPoint y: 343, endPoint x: 608, endPoint y: 254, distance: 213.4
click at [599, 248] on div "Loading... Corridor - Clubroom Entry 2 Loading... Seating Loading... Pool Court…" at bounding box center [784, 298] width 1568 height 521
click at [636, 353] on icon at bounding box center [641, 362] width 41 height 41
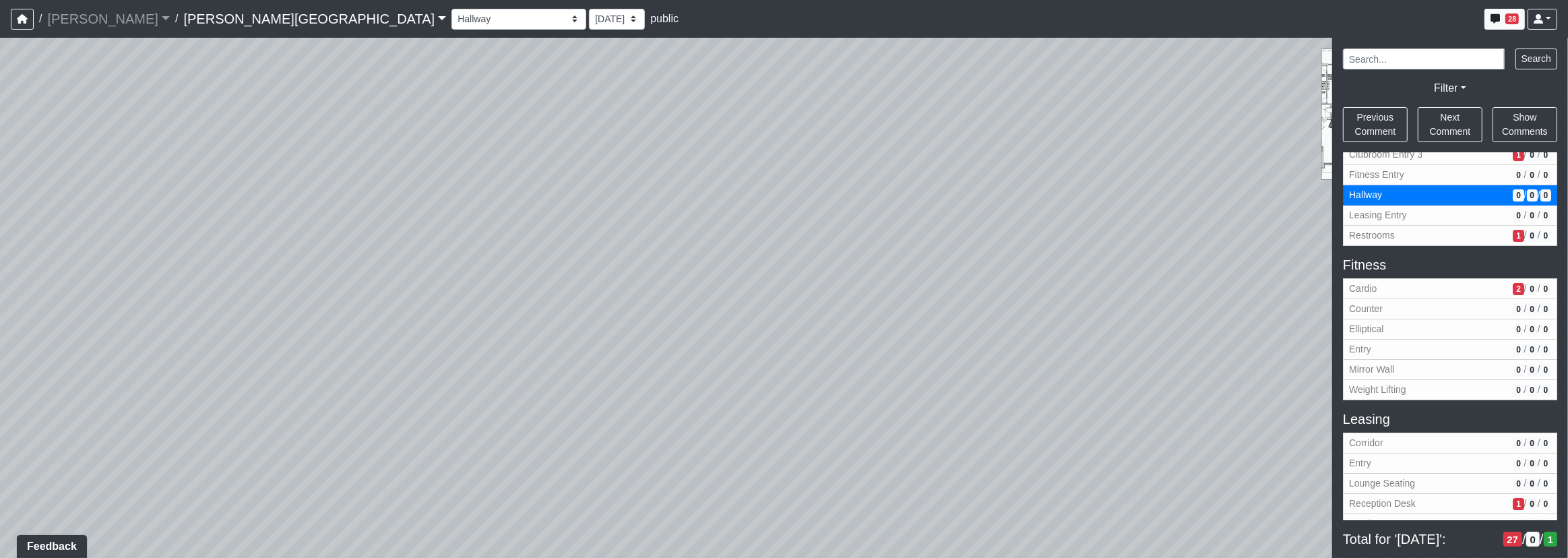
drag, startPoint x: 753, startPoint y: 364, endPoint x: 933, endPoint y: 358, distance: 180.1
click at [971, 366] on div "Loading... Corridor - Clubroom Entry 2 Loading... Seating Loading... Pool Court…" at bounding box center [784, 298] width 1568 height 521
click at [513, 324] on icon at bounding box center [529, 340] width 41 height 41
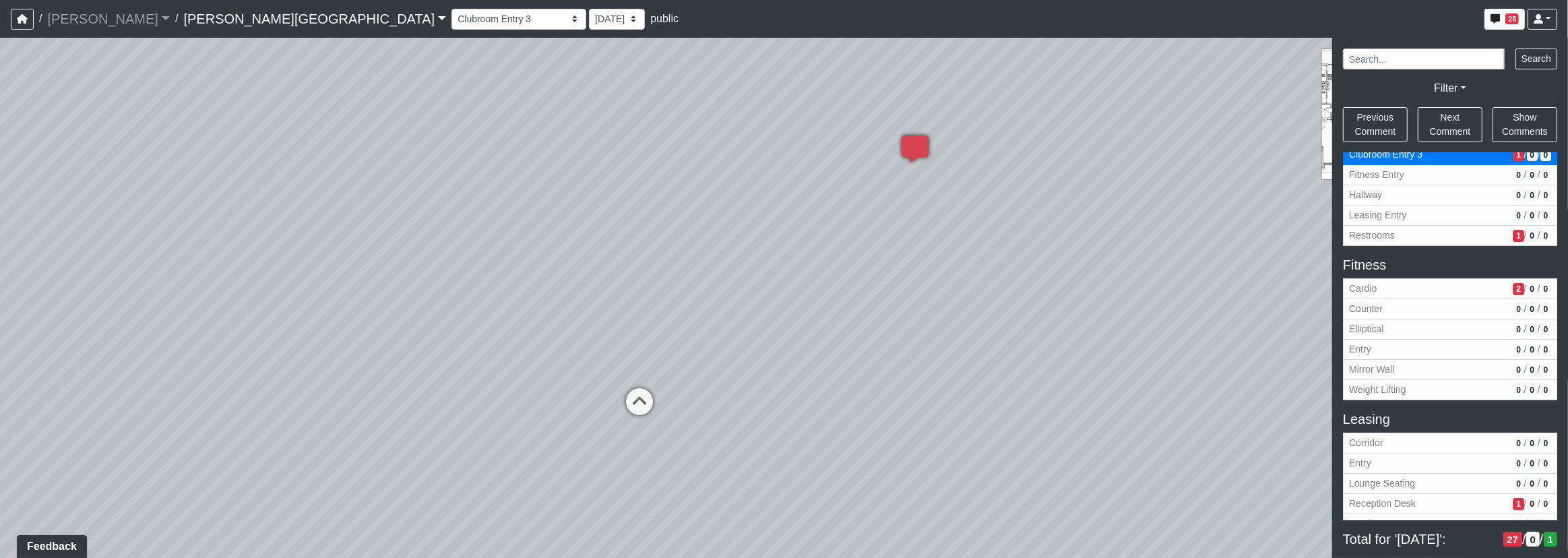
drag, startPoint x: 679, startPoint y: 343, endPoint x: 696, endPoint y: 355, distance: 20.8
click at [733, 349] on div "Loading... Corridor - Clubroom Entry 2 Loading... Seating Loading... Pool Court…" at bounding box center [784, 298] width 1568 height 521
click at [653, 399] on icon at bounding box center [674, 411] width 41 height 41
drag, startPoint x: 479, startPoint y: 344, endPoint x: 519, endPoint y: 364, distance: 44.7
click at [801, 368] on div "Loading... Corridor - Clubroom Entry 2 Loading... Seating Loading... Pool Court…" at bounding box center [784, 298] width 1568 height 521
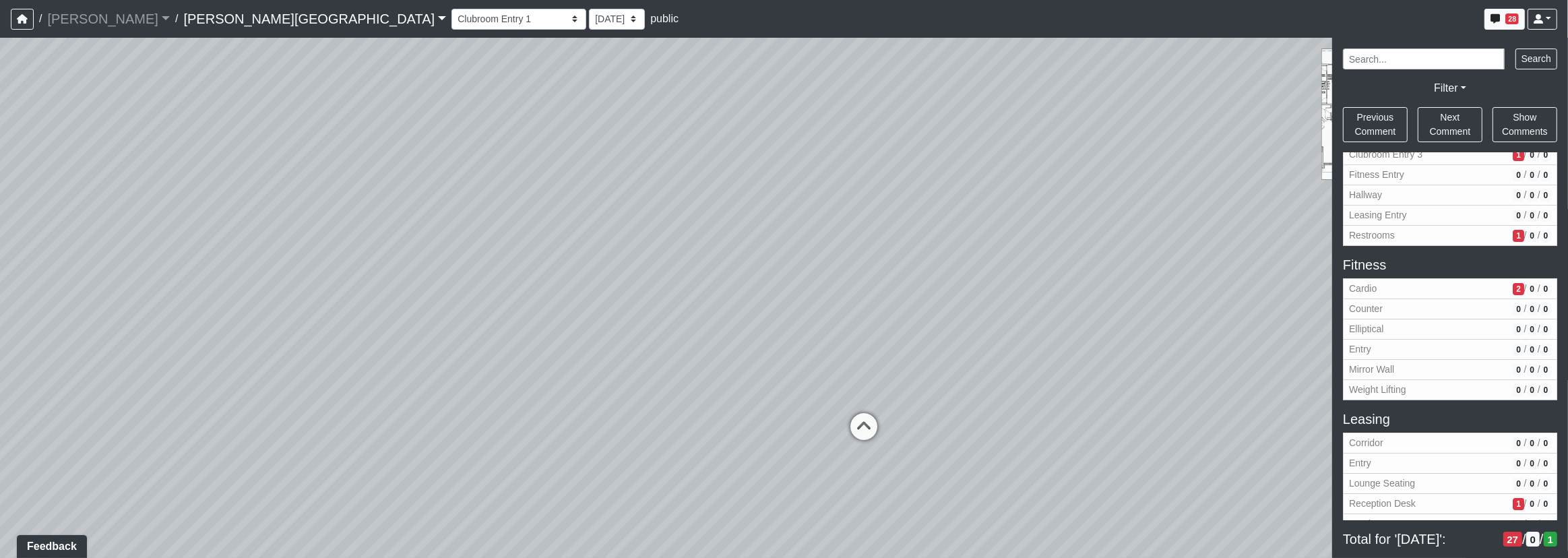
click at [462, 368] on div "Loading... Corridor - Clubroom Entry 2 Loading... Seating Loading... Pool Court…" at bounding box center [784, 298] width 1568 height 521
drag, startPoint x: 691, startPoint y: 432, endPoint x: 779, endPoint y: 439, distance: 88.3
click at [799, 439] on div "Loading... Corridor - Clubroom Entry 2 Loading... Seating Loading... Pool Court…" at bounding box center [784, 298] width 1568 height 521
click at [1023, 464] on icon at bounding box center [1041, 468] width 41 height 41
drag, startPoint x: 849, startPoint y: 441, endPoint x: 690, endPoint y: 419, distance: 160.5
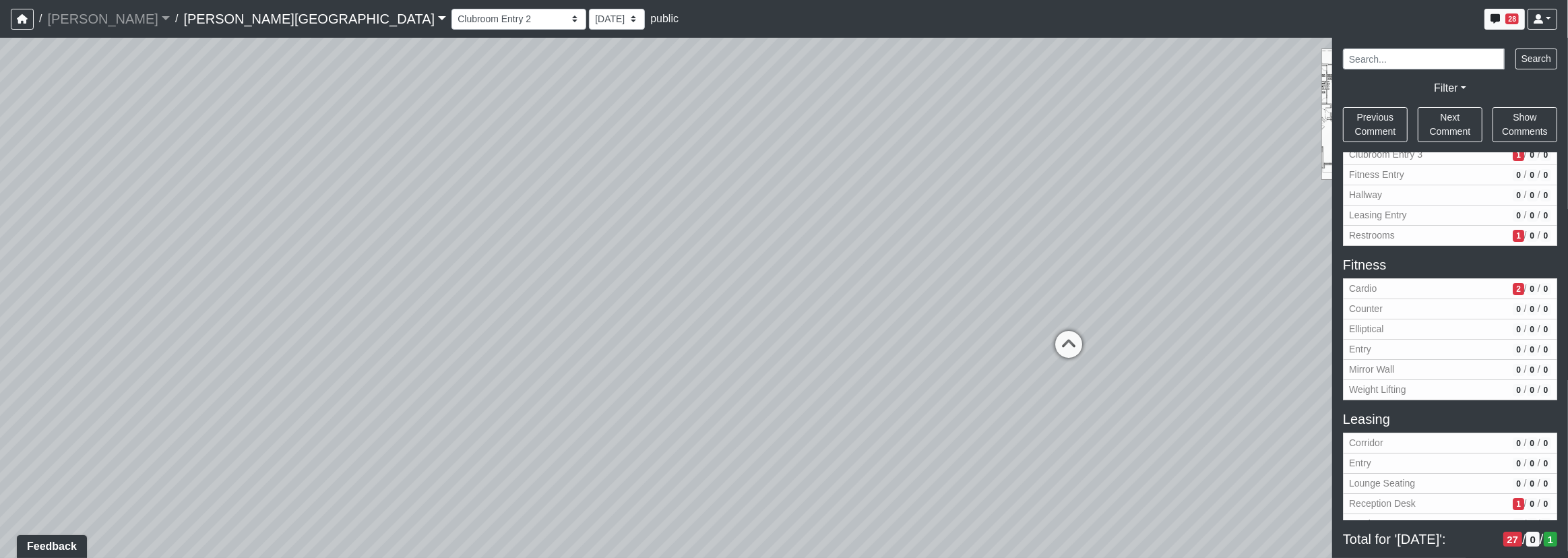
click at [1085, 457] on div "Loading... Corridor - Clubroom Entry 2 Loading... Seating Loading... Pool Court…" at bounding box center [784, 298] width 1568 height 521
click at [498, 416] on div "Loading... Corridor - Clubroom Entry 2 Loading... Seating Loading... Pool Court…" at bounding box center [784, 298] width 1568 height 521
drag, startPoint x: 227, startPoint y: 519, endPoint x: 237, endPoint y: 515, distance: 10.8
click at [228, 519] on icon at bounding box center [233, 533] width 41 height 41
drag, startPoint x: 519, startPoint y: 326, endPoint x: 492, endPoint y: 323, distance: 27.2
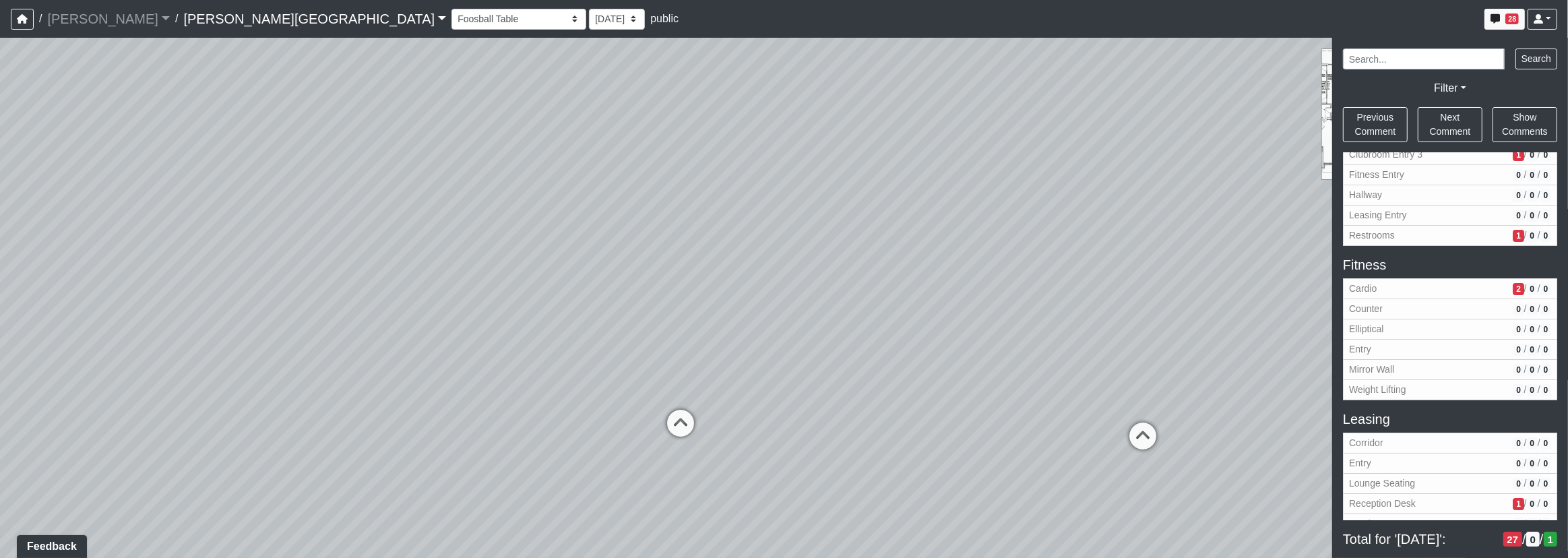
click at [374, 298] on div "Loading... Corridor - Clubroom Entry 2 Loading... Seating Loading... Pool Court…" at bounding box center [784, 298] width 1568 height 521
drag, startPoint x: 404, startPoint y: 312, endPoint x: 217, endPoint y: 288, distance: 188.5
click at [217, 288] on div "Loading... Corridor - Clubroom Entry 2 Loading... Seating Loading... Pool Court…" at bounding box center [784, 298] width 1568 height 521
drag, startPoint x: 519, startPoint y: 283, endPoint x: 572, endPoint y: 301, distance: 56.0
click at [432, 279] on div "Loading... Corridor - Clubroom Entry 2 Loading... Seating Loading... Pool Court…" at bounding box center [784, 298] width 1568 height 521
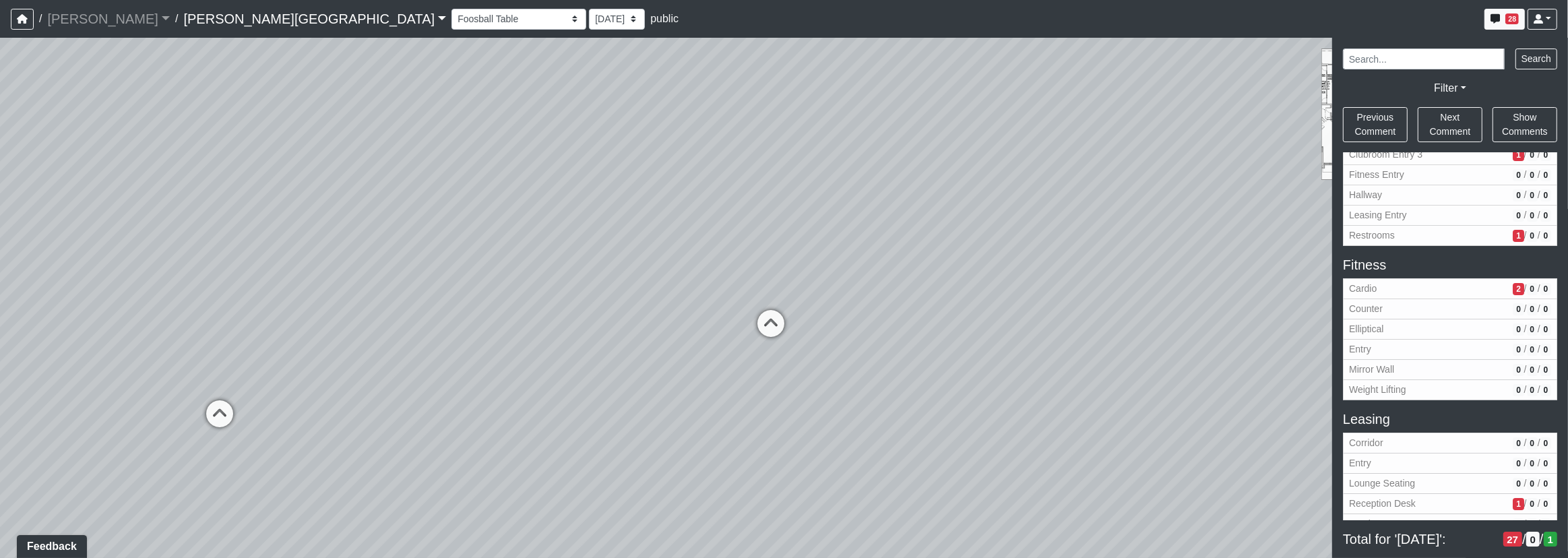
click at [743, 317] on div "Loading... Corridor - Clubroom Entry 2 Loading... Seating Loading... Pool Court…" at bounding box center [784, 298] width 1568 height 521
click at [778, 324] on icon at bounding box center [771, 330] width 41 height 41
drag, startPoint x: 809, startPoint y: 355, endPoint x: 560, endPoint y: 438, distance: 262.5
click at [560, 438] on div "Loading... Corridor - Clubroom Entry 2 Loading... Seating Loading... Pool Court…" at bounding box center [784, 298] width 1568 height 521
drag, startPoint x: 579, startPoint y: 455, endPoint x: 582, endPoint y: 400, distance: 55.1
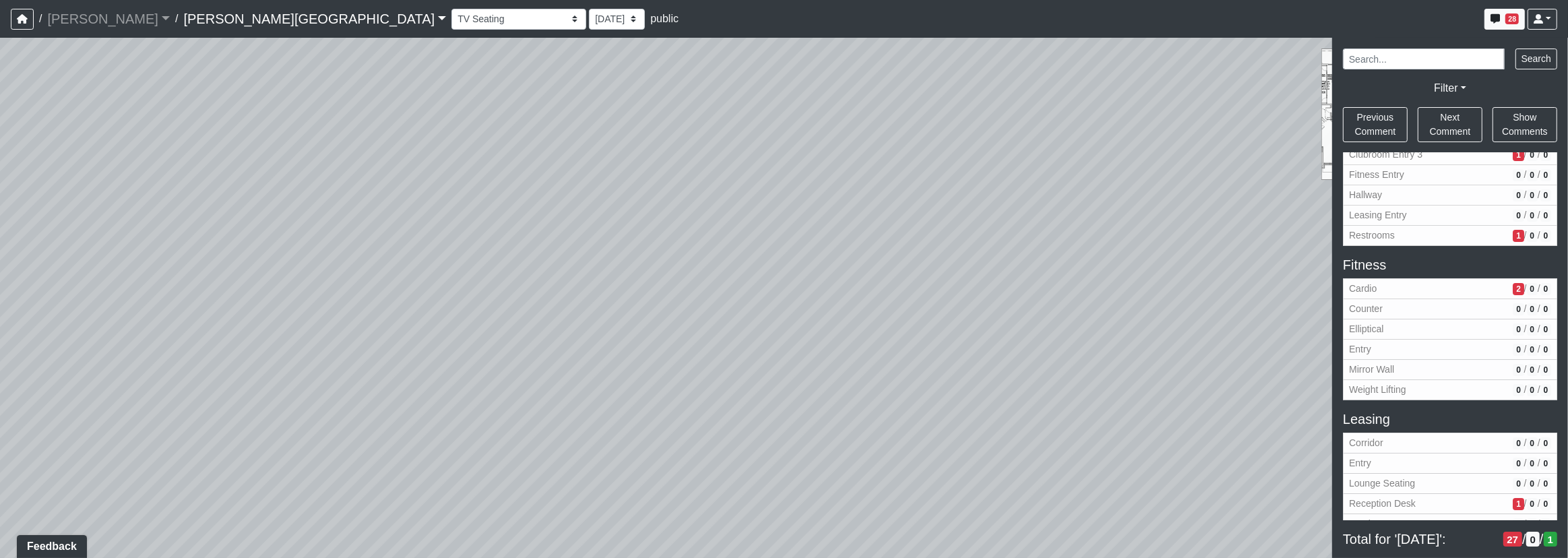
click at [582, 400] on div "Loading... Corridor - Clubroom Entry 2 Loading... Seating Loading... Pool Court…" at bounding box center [784, 298] width 1568 height 521
click at [560, 360] on div "Loading... Corridor - Clubroom Entry 2 Loading... Seating Loading... Pool Court…" at bounding box center [784, 298] width 1568 height 521
click at [588, 333] on div "Loading... Corridor - Clubroom Entry 2 Loading... Seating Loading... Pool Court…" at bounding box center [784, 298] width 1568 height 521
drag, startPoint x: 869, startPoint y: 391, endPoint x: 858, endPoint y: 387, distance: 11.7
click at [862, 389] on div "Loading... Corridor - Clubroom Entry 2 Loading... Seating Loading... Pool Court…" at bounding box center [784, 298] width 1568 height 521
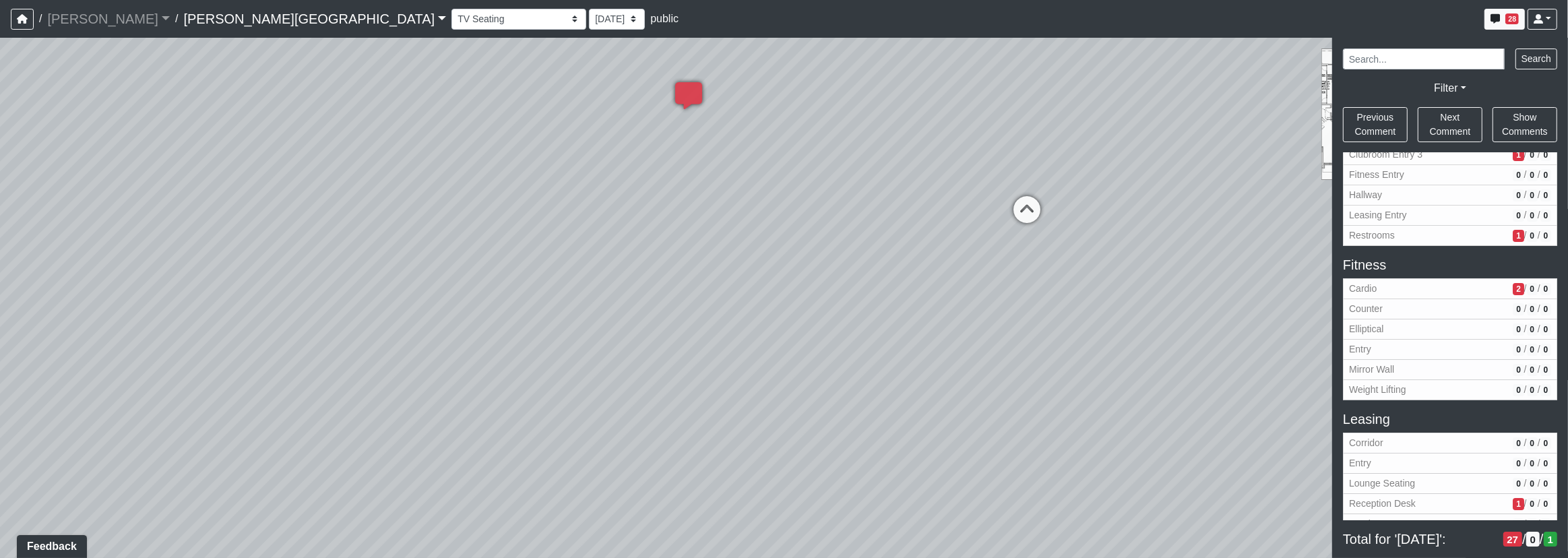
click at [1013, 211] on icon at bounding box center [1027, 217] width 41 height 41
drag, startPoint x: 782, startPoint y: 432, endPoint x: 1235, endPoint y: 450, distance: 453.4
click at [1099, 453] on div "Loading... Corridor - Clubroom Entry 2 Loading... Seating Loading... Pool Court…" at bounding box center [784, 298] width 1568 height 521
drag, startPoint x: 888, startPoint y: 336, endPoint x: 373, endPoint y: 229, distance: 526.0
click at [375, 229] on div "Loading... Corridor - Clubroom Entry 2 Loading... Seating Loading... Pool Court…" at bounding box center [784, 298] width 1568 height 521
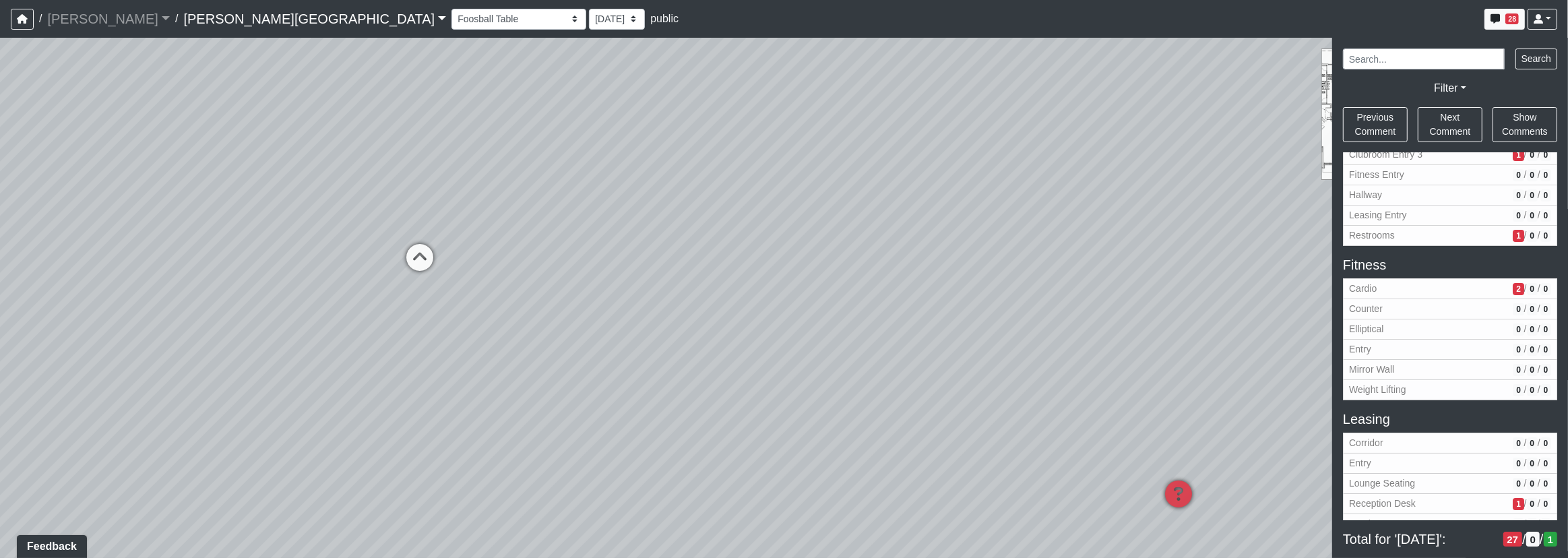
drag, startPoint x: 451, startPoint y: 267, endPoint x: 491, endPoint y: 266, distance: 40.0
click at [414, 268] on div "Loading... Corridor - Clubroom Entry 2 Loading... Seating Loading... Pool Court…" at bounding box center [784, 298] width 1568 height 521
drag, startPoint x: 619, startPoint y: 324, endPoint x: 729, endPoint y: 425, distance: 149.3
click at [734, 426] on div "Loading... Corridor - Clubroom Entry 2 Loading... Seating Loading... Pool Court…" at bounding box center [784, 298] width 1568 height 521
drag, startPoint x: 509, startPoint y: 250, endPoint x: 722, endPoint y: 264, distance: 213.5
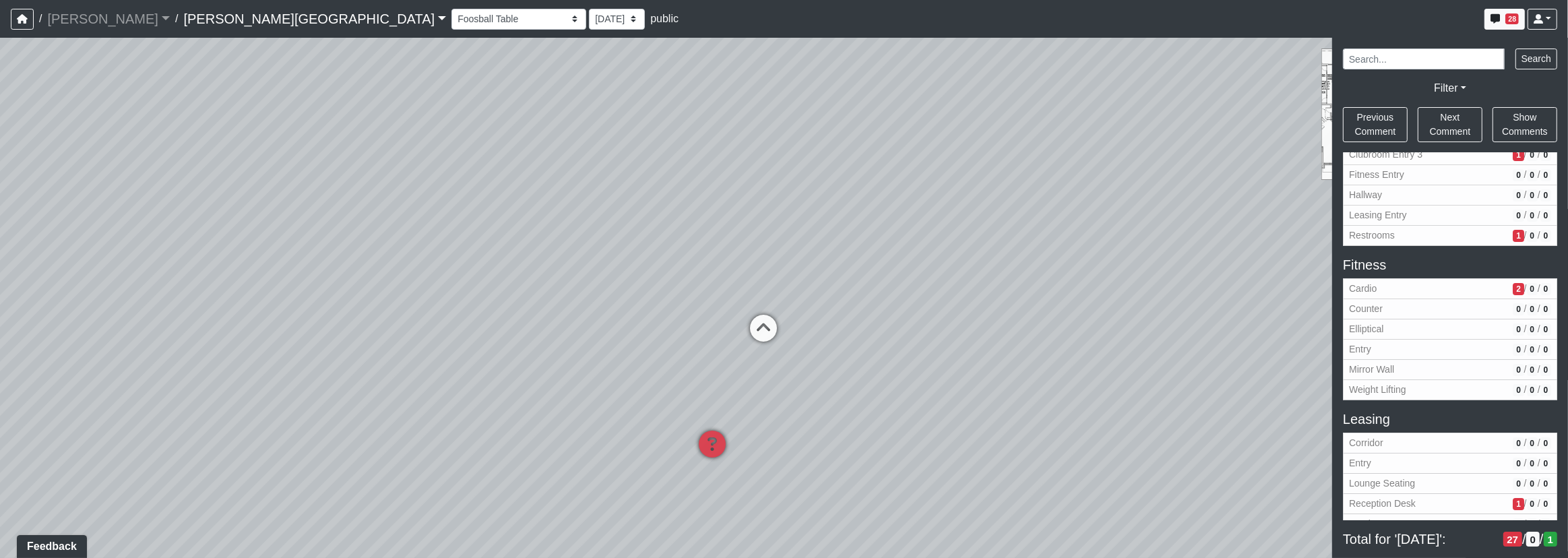
click at [722, 264] on div "Loading... Corridor - Clubroom Entry 2 Loading... Seating Loading... Pool Court…" at bounding box center [784, 298] width 1568 height 521
drag, startPoint x: 605, startPoint y: 249, endPoint x: 902, endPoint y: 258, distance: 297.1
click at [990, 258] on div "Loading... Corridor - Clubroom Entry 2 Loading... Seating Loading... Pool Court…" at bounding box center [784, 298] width 1568 height 521
drag, startPoint x: 589, startPoint y: 254, endPoint x: 875, endPoint y: 263, distance: 286.1
click at [866, 262] on div "Loading... Corridor - Clubroom Entry 2 Loading... Seating Loading... Pool Court…" at bounding box center [784, 298] width 1568 height 521
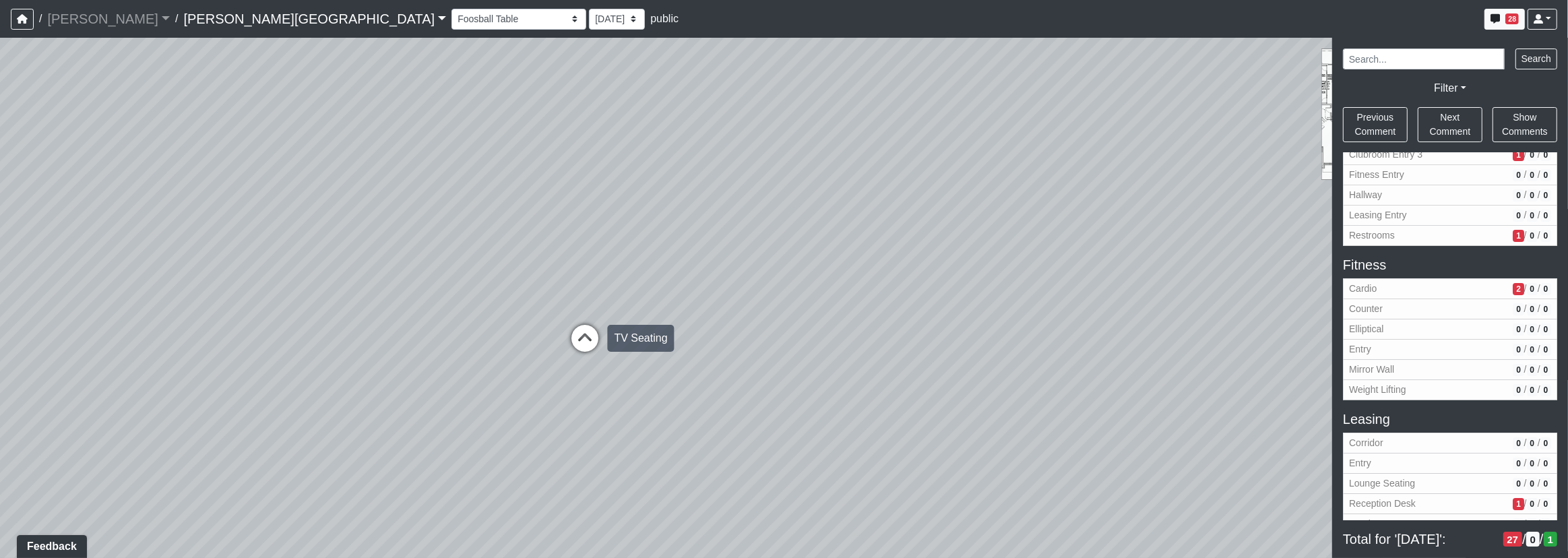
drag, startPoint x: 476, startPoint y: 334, endPoint x: 553, endPoint y: 351, distance: 78.9
click at [564, 351] on div "Loading... Corridor - Clubroom Entry 2 Loading... Seating Loading... Pool Court…" at bounding box center [784, 298] width 1568 height 521
drag, startPoint x: 448, startPoint y: 308, endPoint x: 617, endPoint y: 366, distance: 178.7
click at [624, 374] on div "Loading... Corridor - Clubroom Entry 2 Loading... Seating Loading... Pool Court…" at bounding box center [784, 298] width 1568 height 521
drag, startPoint x: 638, startPoint y: 246, endPoint x: 613, endPoint y: 189, distance: 62.2
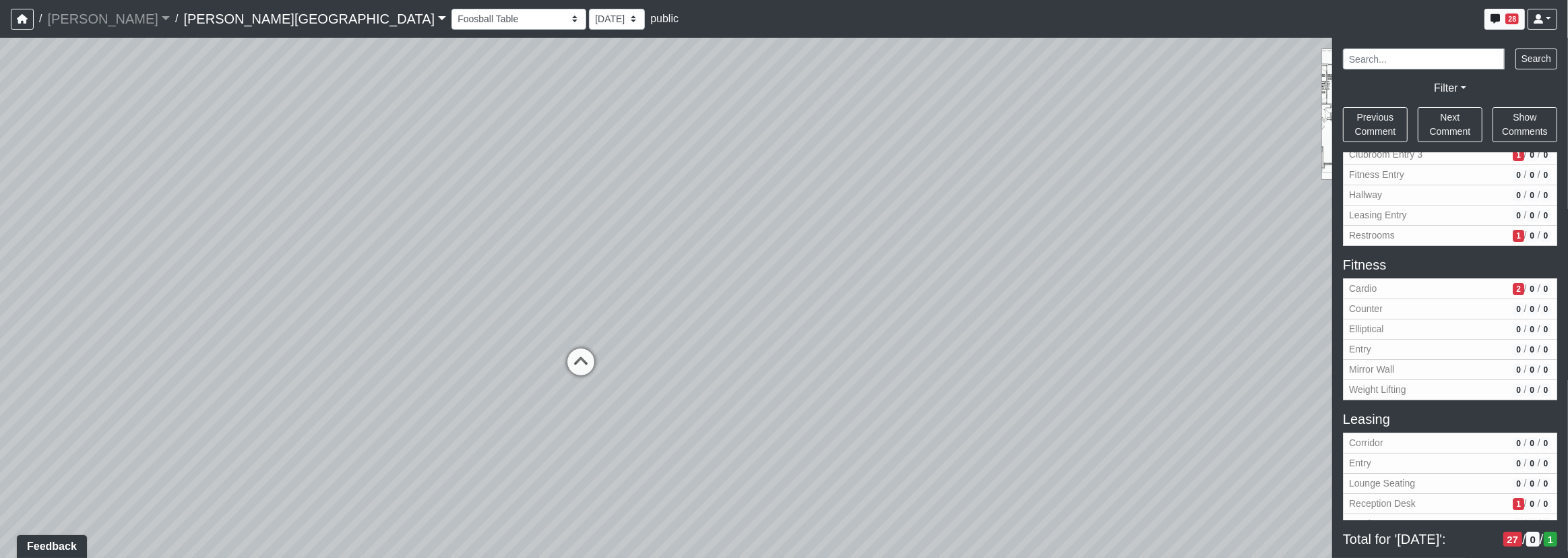
click at [613, 189] on div "Loading... Corridor - Clubroom Entry 2 Loading... Seating Loading... Pool Court…" at bounding box center [784, 298] width 1568 height 521
drag, startPoint x: 694, startPoint y: 332, endPoint x: 768, endPoint y: 376, distance: 86.1
click at [767, 377] on div "Loading... Corridor - Clubroom Entry 2 Loading... Seating Loading... Pool Court…" at bounding box center [784, 298] width 1568 height 521
drag, startPoint x: 721, startPoint y: 472, endPoint x: 725, endPoint y: 425, distance: 47.2
click at [725, 425] on div "Loading... Corridor - Clubroom Entry 2 Loading... Seating Loading... Pool Court…" at bounding box center [784, 298] width 1568 height 521
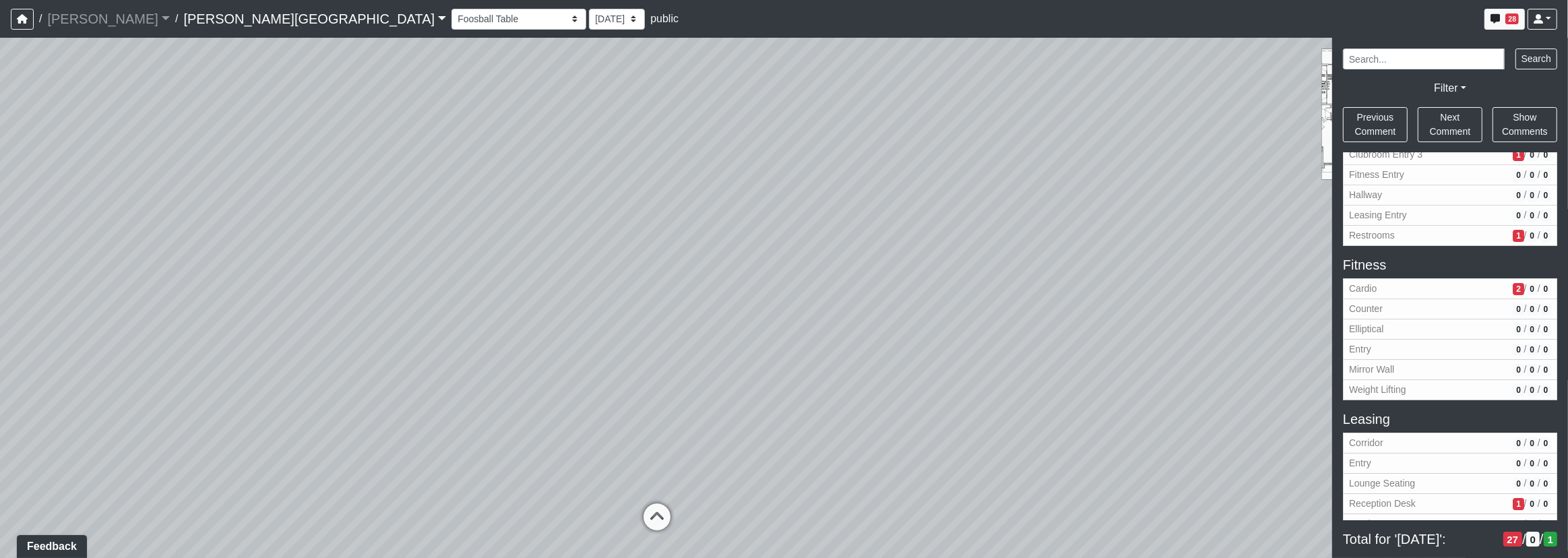
drag, startPoint x: 701, startPoint y: 472, endPoint x: 691, endPoint y: 389, distance: 83.6
click at [693, 384] on div "Loading... Corridor - Clubroom Entry 2 Loading... Seating Loading... Pool Court…" at bounding box center [784, 298] width 1568 height 521
drag, startPoint x: 1000, startPoint y: 233, endPoint x: 1004, endPoint y: 222, distance: 11.7
click at [1019, 230] on div "Loading... Corridor - Clubroom Entry 2 Loading... Seating Loading... Pool Court…" at bounding box center [784, 298] width 1568 height 521
drag, startPoint x: 527, startPoint y: 275, endPoint x: 940, endPoint y: 287, distance: 413.2
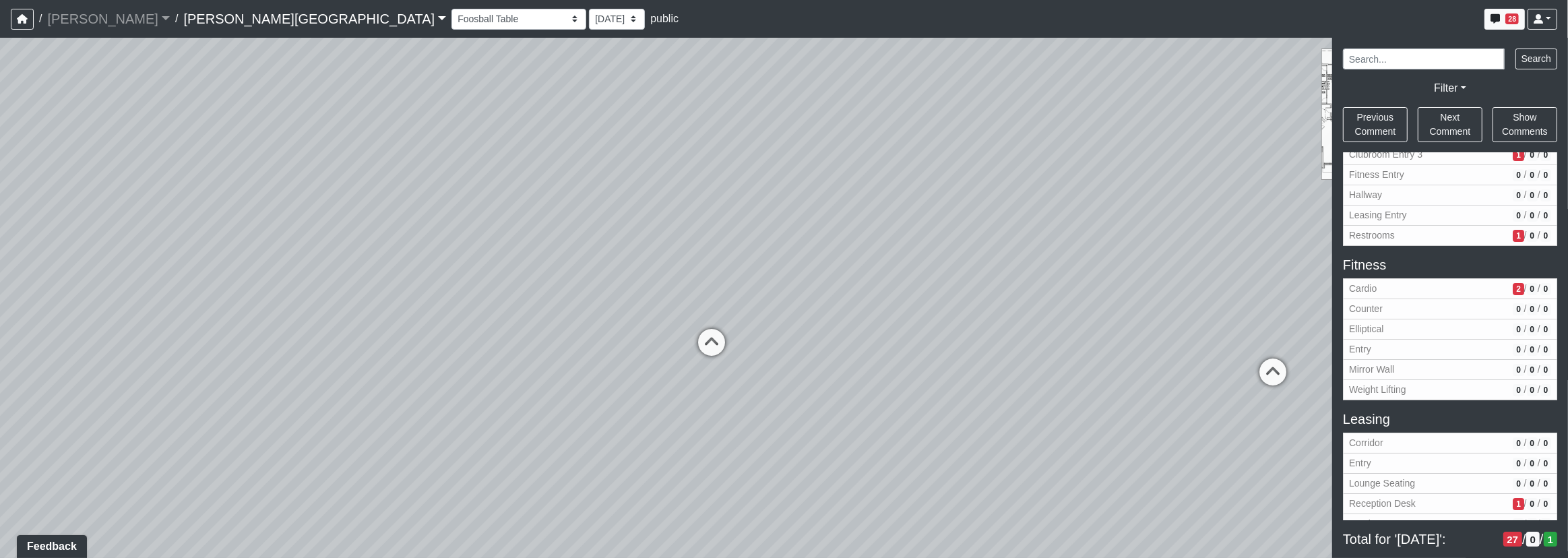
click at [873, 279] on div "Loading... Corridor - Clubroom Entry 2 Loading... Seating Loading... Pool Court…" at bounding box center [784, 298] width 1568 height 521
drag, startPoint x: 594, startPoint y: 358, endPoint x: 321, endPoint y: 245, distance: 295.5
click at [319, 245] on div "Loading... Corridor - Clubroom Entry 2 Loading... Seating Loading... Pool Court…" at bounding box center [784, 298] width 1568 height 521
click at [1074, 298] on div "Loading... Corridor - Clubroom Entry 2 Loading... Seating Loading... Pool Court…" at bounding box center [784, 298] width 1568 height 521
click at [1252, 283] on icon at bounding box center [1243, 301] width 41 height 41
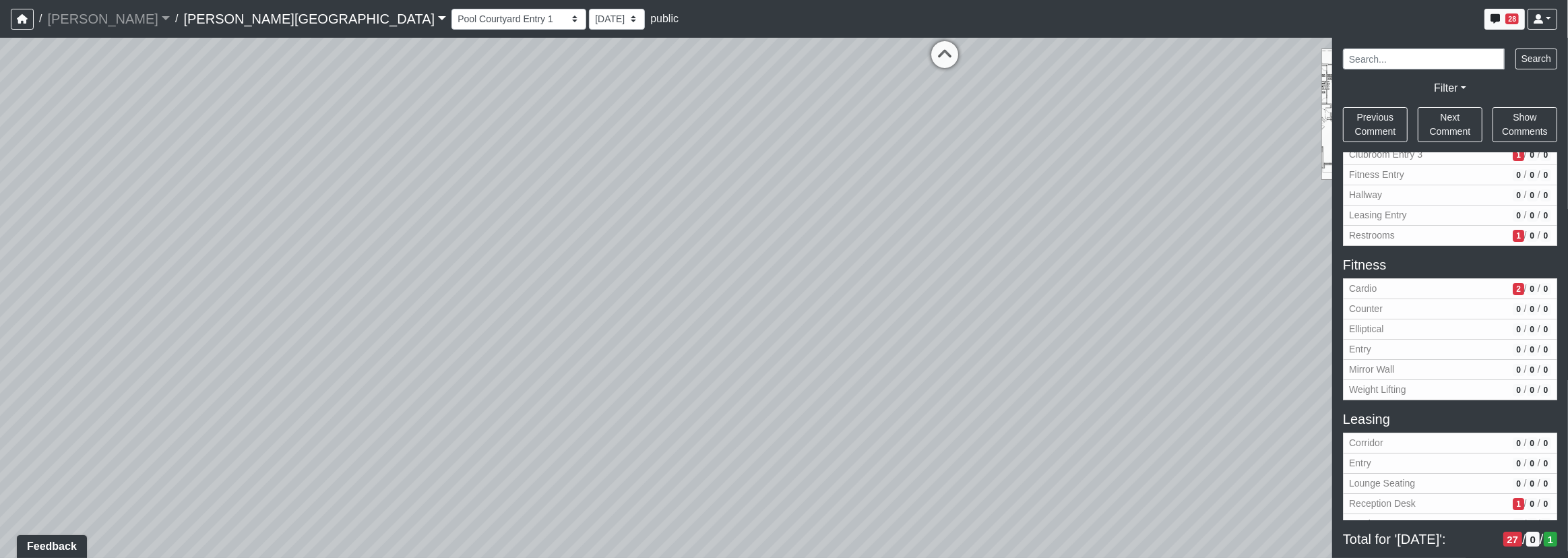
drag, startPoint x: 752, startPoint y: 320, endPoint x: 1150, endPoint y: 331, distance: 398.2
click at [1152, 330] on div "Loading... Corridor - Clubroom Entry 2 Loading... Seating Loading... Pool Court…" at bounding box center [784, 298] width 1568 height 521
drag, startPoint x: 570, startPoint y: 260, endPoint x: 932, endPoint y: 371, distance: 378.6
click at [928, 364] on div "Loading... Corridor - Clubroom Entry 2 Loading... Seating Loading... Pool Court…" at bounding box center [784, 298] width 1568 height 521
drag, startPoint x: 659, startPoint y: 330, endPoint x: 572, endPoint y: 292, distance: 94.9
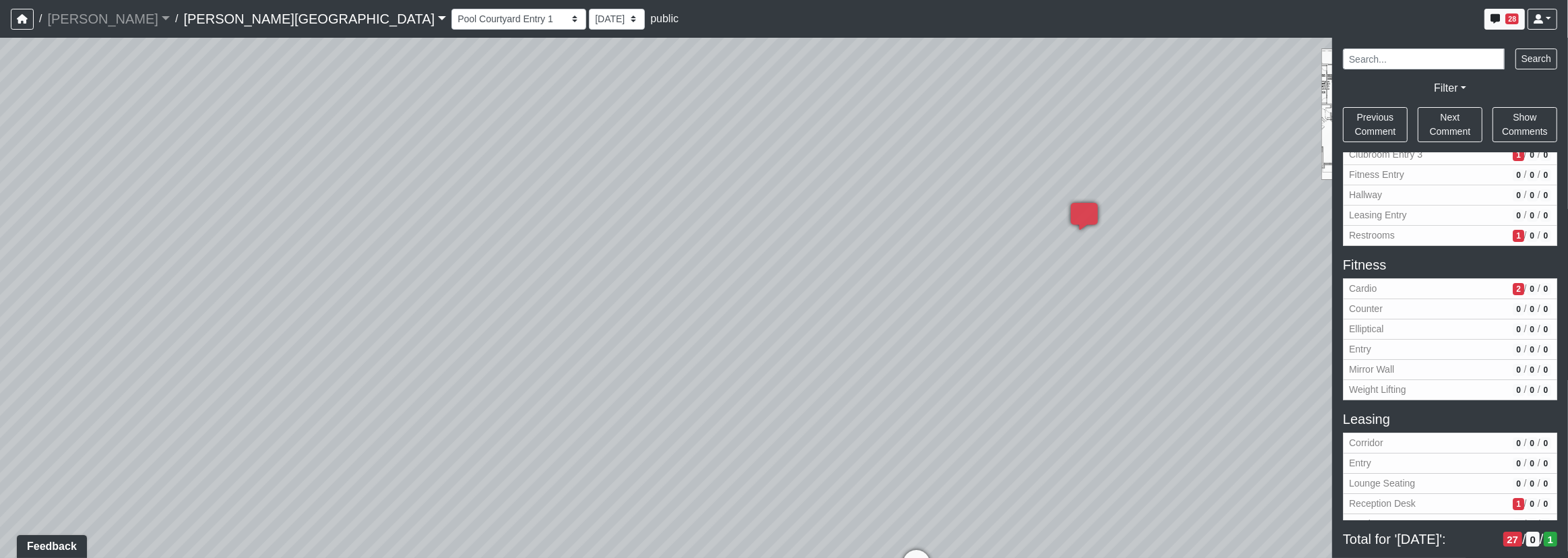
click at [571, 292] on div "Loading... Corridor - Clubroom Entry 2 Loading... Seating Loading... Pool Court…" at bounding box center [784, 298] width 1568 height 521
drag, startPoint x: 673, startPoint y: 378, endPoint x: 712, endPoint y: 379, distance: 39.0
click at [711, 382] on div "Loading... Table Seating" at bounding box center [691, 372] width 41 height 41
drag, startPoint x: 713, startPoint y: 375, endPoint x: 790, endPoint y: 368, distance: 77.3
click at [790, 368] on div "Loading... Corridor - Clubroom Entry 2 Loading... Seating Loading... Pool Court…" at bounding box center [784, 298] width 1568 height 521
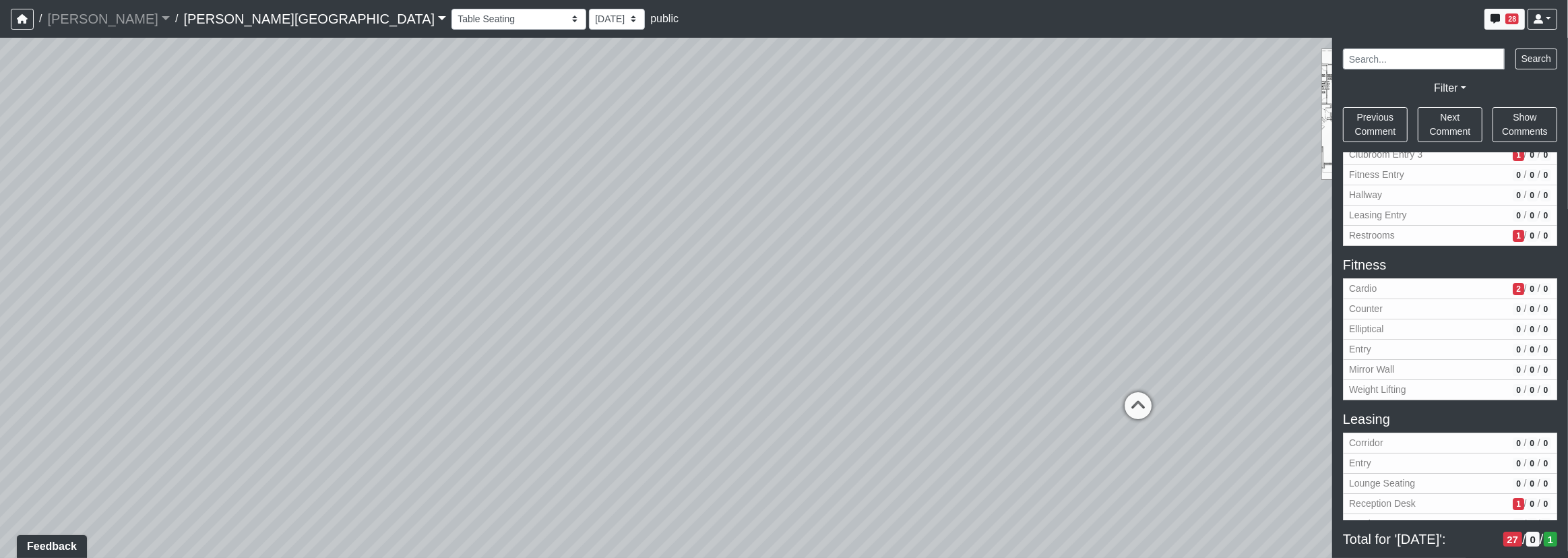
drag, startPoint x: 551, startPoint y: 354, endPoint x: 957, endPoint y: 359, distance: 406.0
click at [957, 359] on div "Loading... Corridor - Clubroom Entry 2 Loading... Seating Loading... Pool Court…" at bounding box center [784, 298] width 1568 height 521
drag, startPoint x: 891, startPoint y: 332, endPoint x: 947, endPoint y: 328, distance: 56.1
click at [953, 330] on div "Loading... Corridor - Clubroom Entry 2 Loading... Seating Loading... Pool Court…" at bounding box center [784, 298] width 1568 height 521
drag, startPoint x: 626, startPoint y: 330, endPoint x: 754, endPoint y: 354, distance: 130.2
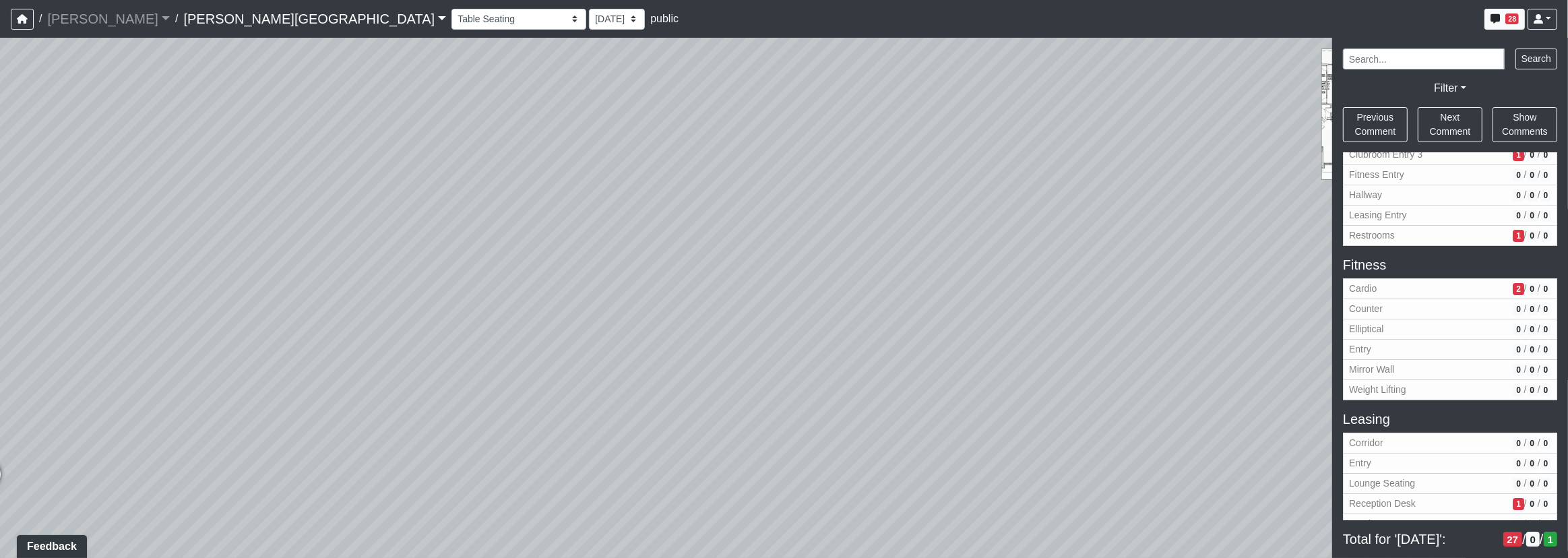
click at [824, 351] on div "Loading... Corridor - Clubroom Entry 2 Loading... Seating Loading... Pool Court…" at bounding box center [784, 298] width 1568 height 521
click at [695, 446] on icon at bounding box center [703, 453] width 41 height 41
drag, startPoint x: 940, startPoint y: 370, endPoint x: 679, endPoint y: 264, distance: 281.7
click at [638, 254] on div "Loading... Corridor - Clubroom Entry 2 Loading... Seating Loading... Pool Court…" at bounding box center [784, 298] width 1568 height 521
drag, startPoint x: 859, startPoint y: 275, endPoint x: 805, endPoint y: 225, distance: 73.6
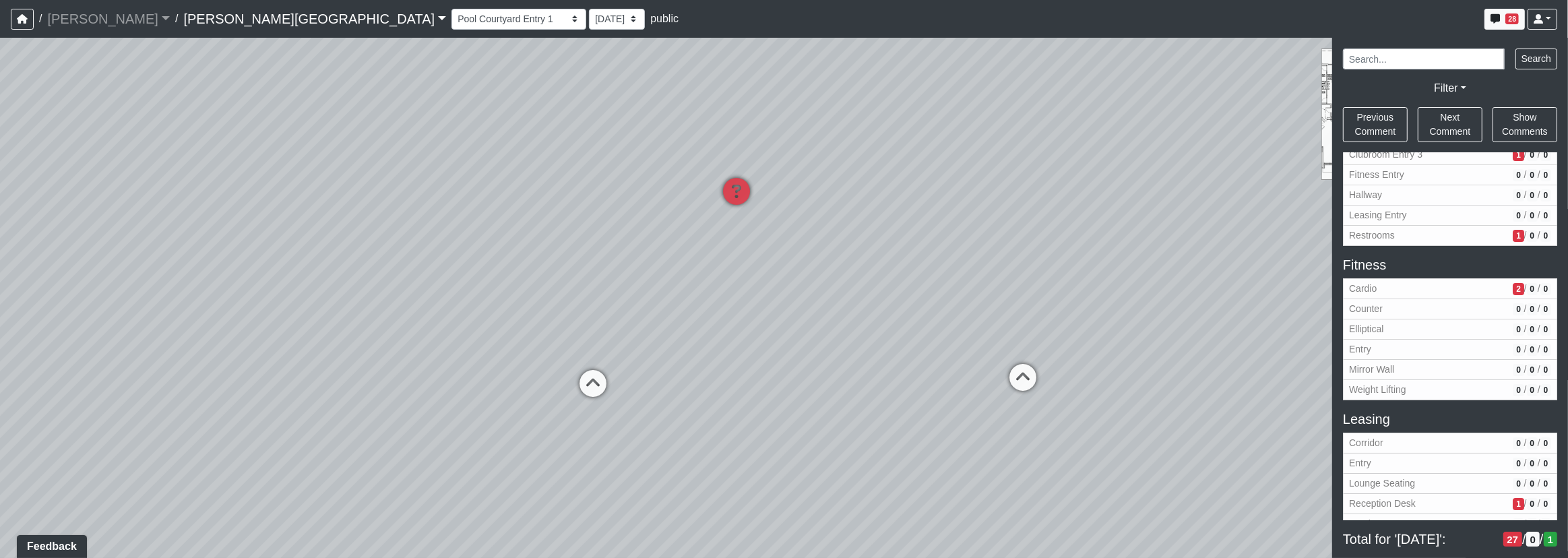
click at [826, 316] on div "Loading... Corridor - Clubroom Entry 2 Loading... Seating Loading... Pool Court…" at bounding box center [784, 298] width 1568 height 521
click at [729, 224] on icon at bounding box center [727, 228] width 41 height 41
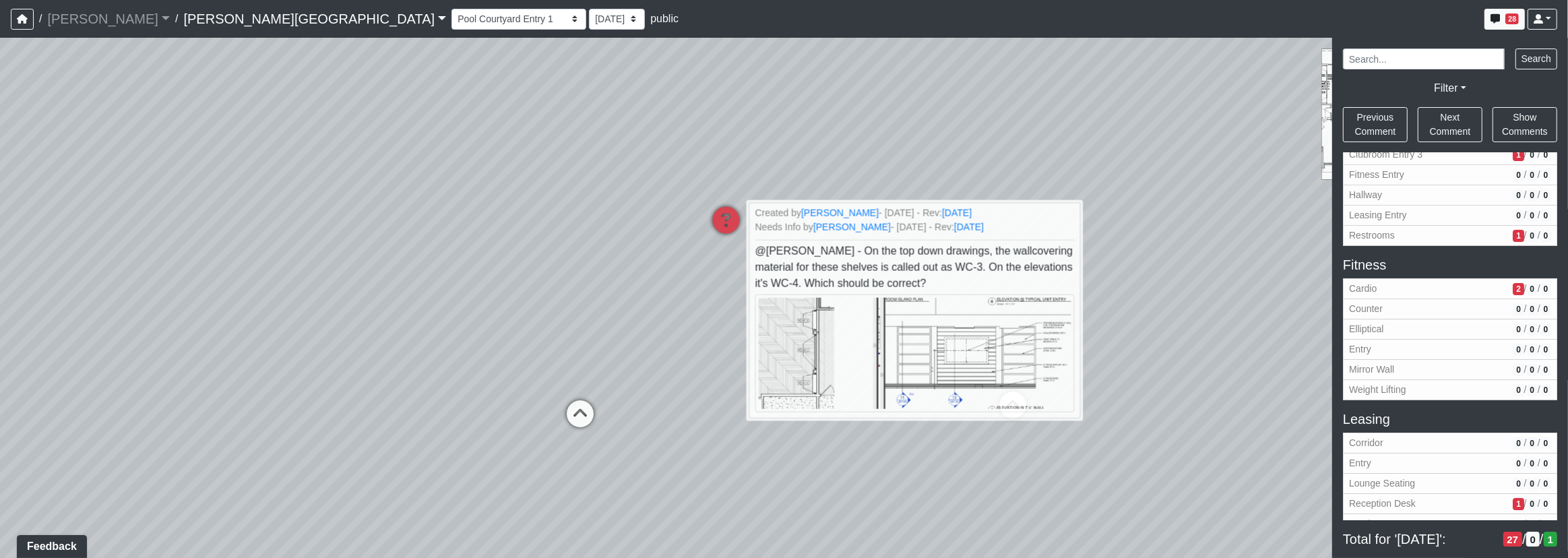
click at [882, 512] on div "Loading... Corridor - Clubroom Entry 2 Loading... Seating Loading... Pool Court…" at bounding box center [784, 298] width 1568 height 521
click at [746, 472] on div "Loading... Corridor - Clubroom Entry 2 Loading... Seating Loading... Pool Court…" at bounding box center [784, 298] width 1568 height 521
drag, startPoint x: 748, startPoint y: 205, endPoint x: 722, endPoint y: 196, distance: 27.5
click at [745, 205] on icon at bounding box center [729, 225] width 41 height 41
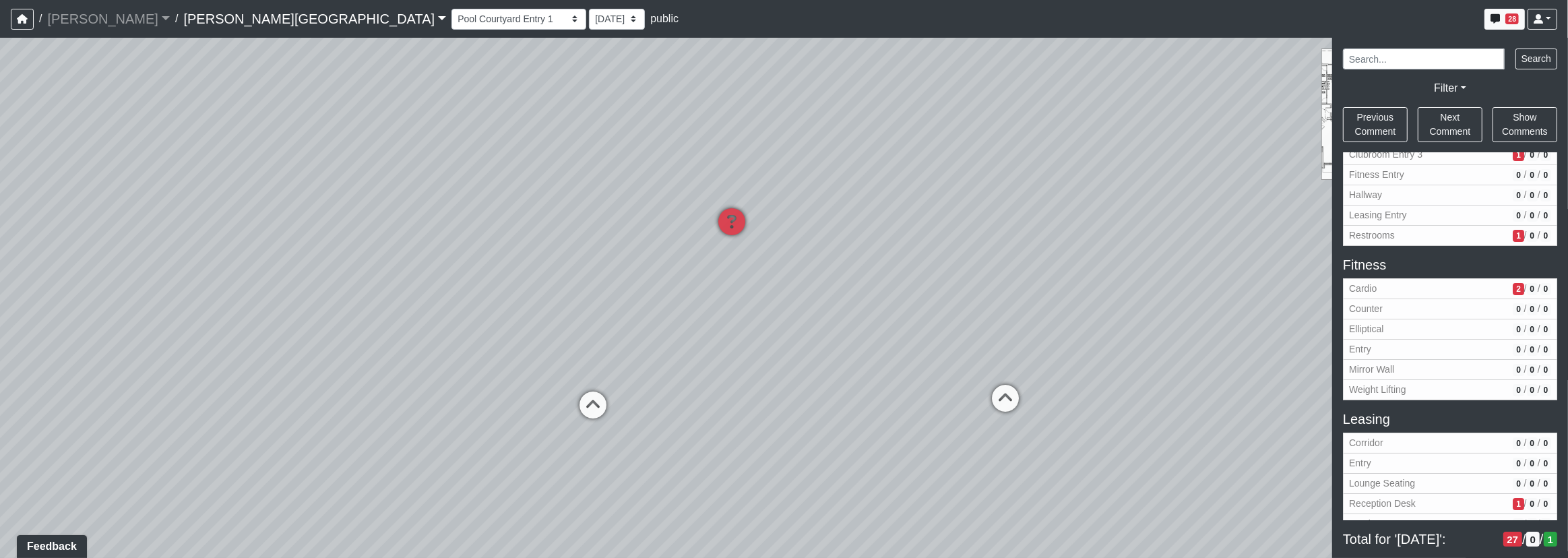
drag, startPoint x: 768, startPoint y: 352, endPoint x: 593, endPoint y: 370, distance: 175.9
drag, startPoint x: 781, startPoint y: 302, endPoint x: 721, endPoint y: 326, distance: 64.6
click at [719, 327] on div "Loading... Corridor - Clubroom Entry 2 Loading... Seating Loading... Pool Court…" at bounding box center [784, 298] width 1568 height 521
drag, startPoint x: 773, startPoint y: 399, endPoint x: 761, endPoint y: 407, distance: 14.4
drag, startPoint x: 855, startPoint y: 297, endPoint x: 741, endPoint y: 324, distance: 117.2
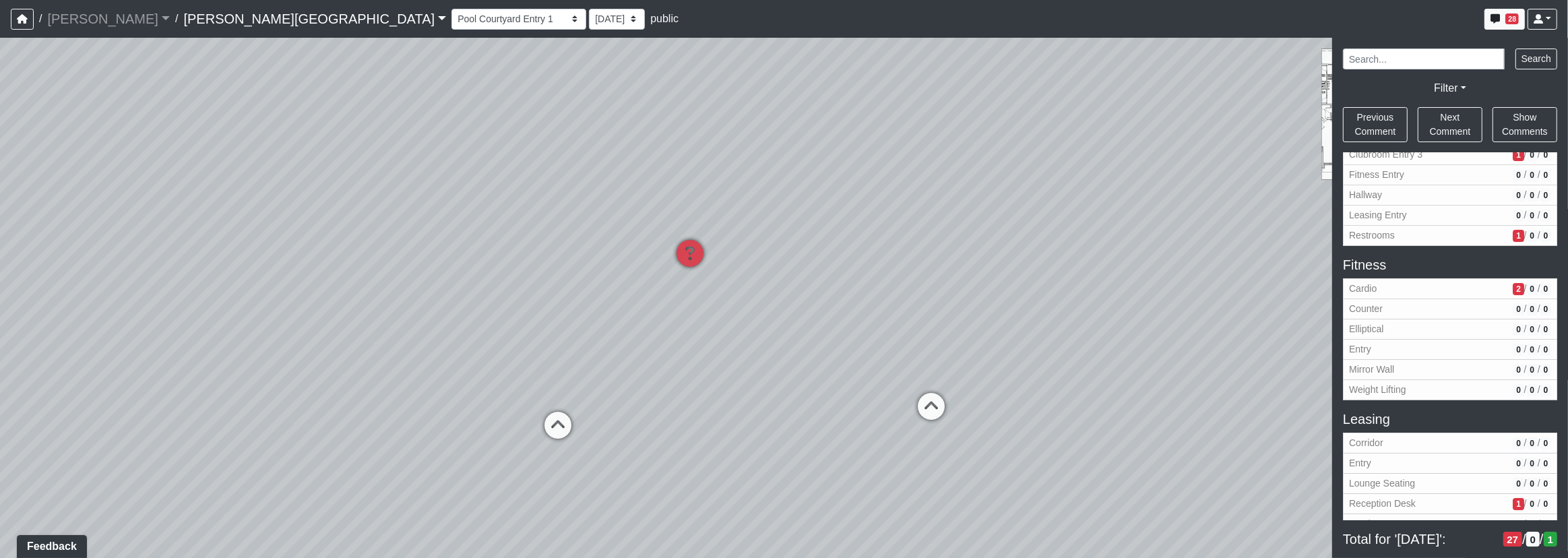
click at [730, 324] on div "Loading... Corridor - Clubroom Entry 2 Loading... Seating Loading... Pool Court…" at bounding box center [784, 298] width 1568 height 521
drag, startPoint x: 903, startPoint y: 271, endPoint x: 813, endPoint y: 243, distance: 94.3
click at [813, 243] on div "Loading... Corridor - Clubroom Entry 2 Loading... Seating Loading... Pool Court…" at bounding box center [784, 298] width 1568 height 521
drag, startPoint x: 941, startPoint y: 323, endPoint x: 776, endPoint y: 321, distance: 165.0
click at [777, 322] on div "Loading... Corridor - Clubroom Entry 2 Loading... Seating Loading... Pool Court…" at bounding box center [784, 298] width 1568 height 521
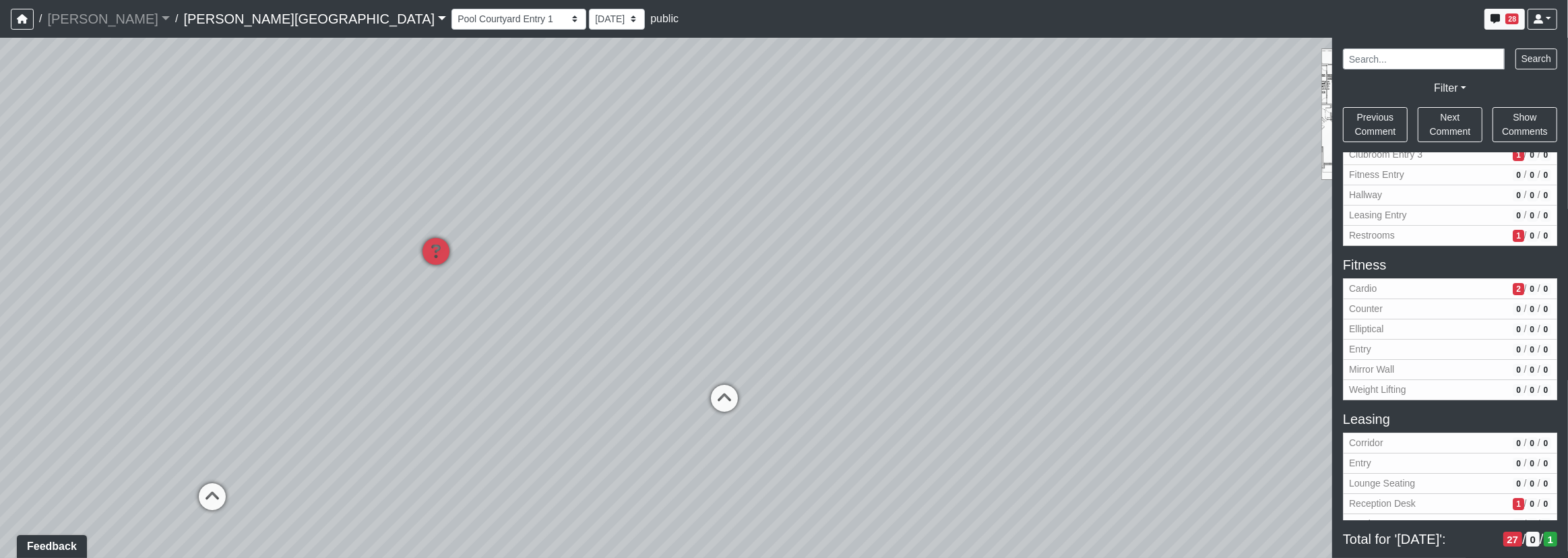
click at [599, 436] on div "Loading... Corridor - Clubroom Entry 2 Loading... Seating Loading... Pool Court…" at bounding box center [784, 298] width 1568 height 521
drag, startPoint x: 1031, startPoint y: 364, endPoint x: 758, endPoint y: 358, distance: 273.1
click at [758, 358] on div "Loading... Corridor - Clubroom Entry 2 Loading... Seating Loading... Pool Court…" at bounding box center [784, 298] width 1568 height 521
click at [919, 335] on div "Loading... Corridor - Clubroom Entry 2 Loading... Seating Loading... Pool Court…" at bounding box center [784, 298] width 1568 height 521
drag, startPoint x: 700, startPoint y: 339, endPoint x: 989, endPoint y: 347, distance: 289.1
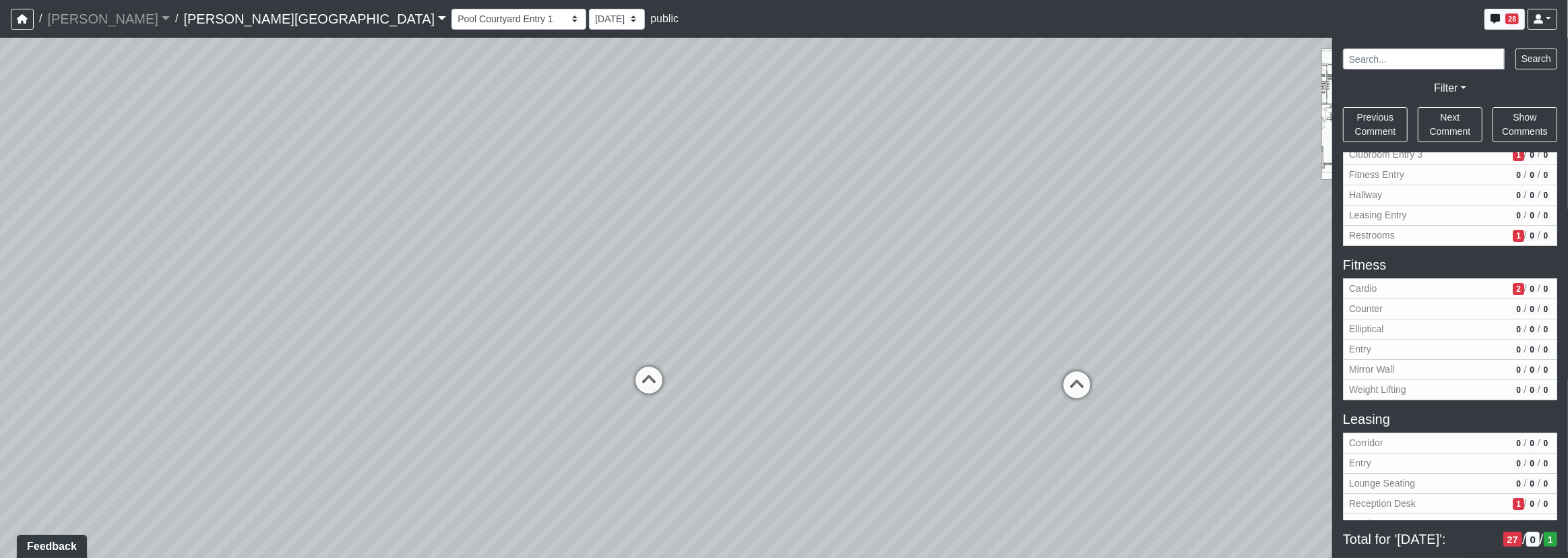
click at [989, 347] on div "Loading... Corridor - Clubroom Entry 2 Loading... Seating Loading... Pool Court…" at bounding box center [784, 298] width 1568 height 521
drag, startPoint x: 653, startPoint y: 267, endPoint x: 713, endPoint y: 264, distance: 60.1
click at [713, 266] on div "Loading... Corridor - Clubroom Entry 2 Loading... Seating Loading... Pool Court…" at bounding box center [784, 298] width 1568 height 521
drag, startPoint x: 559, startPoint y: 328, endPoint x: 525, endPoint y: 330, distance: 34.1
click at [525, 330] on div "Loading... Corridor - Clubroom Entry 2 Loading... Seating Loading... Pool Court…" at bounding box center [784, 298] width 1568 height 521
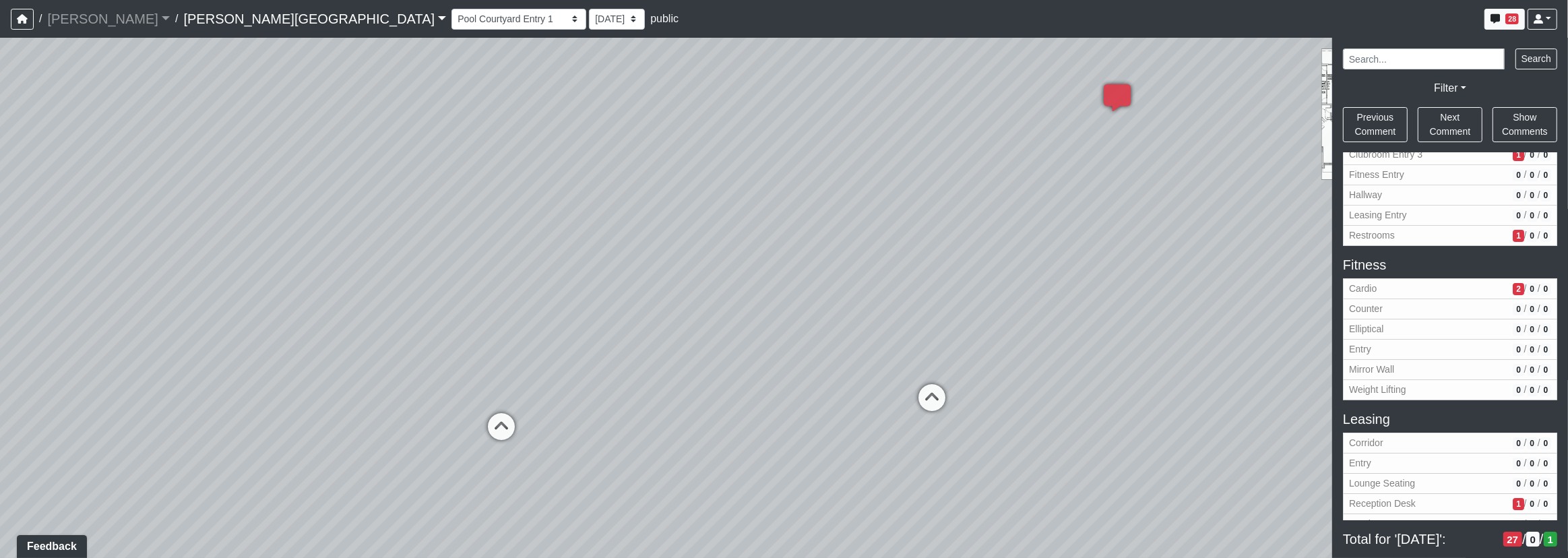
drag, startPoint x: 431, startPoint y: 412, endPoint x: 524, endPoint y: 402, distance: 93.5
click at [524, 402] on div "Loading... Corridor - Clubroom Entry 2 Loading... Seating Loading... Pool Court…" at bounding box center [784, 298] width 1568 height 521
drag, startPoint x: 348, startPoint y: 405, endPoint x: 545, endPoint y: 402, distance: 197.0
click at [522, 404] on div "Loading... Corridor - Clubroom Entry 2 Loading... Seating Loading... Pool Court…" at bounding box center [784, 298] width 1568 height 521
drag, startPoint x: 513, startPoint y: 196, endPoint x: 553, endPoint y: 188, distance: 40.8
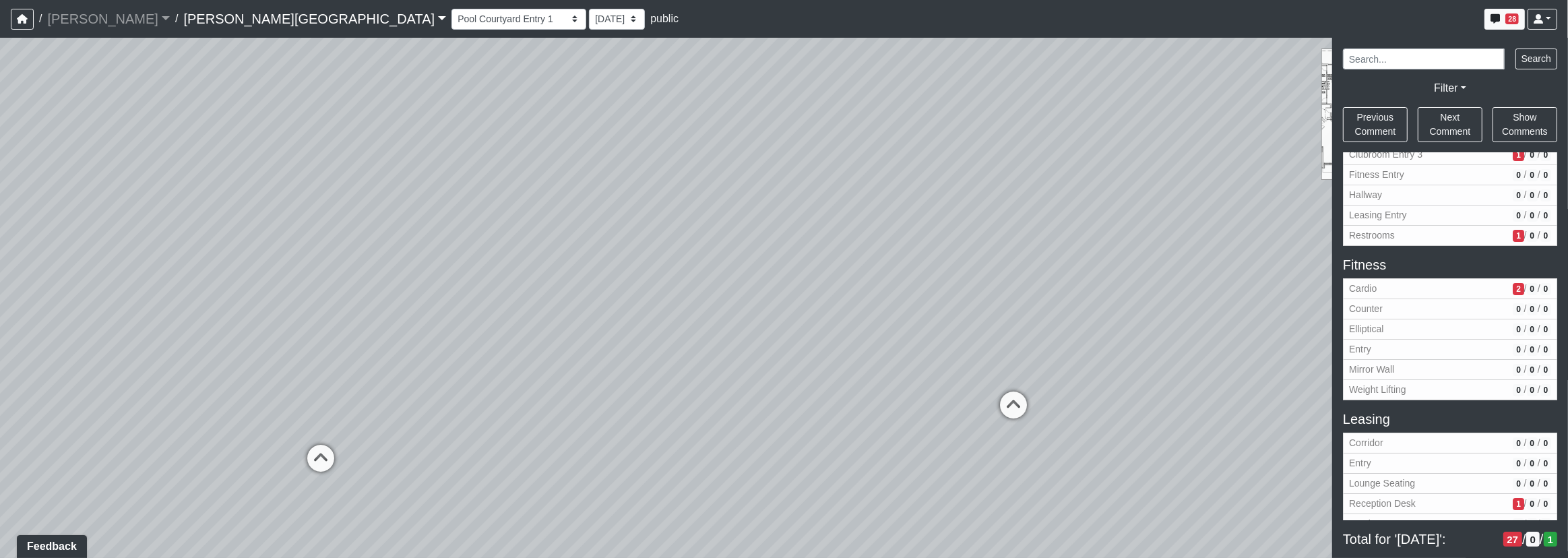
click at [553, 188] on div "Loading... Corridor - Clubroom Entry 2 Loading... Seating Loading... Pool Court…" at bounding box center [784, 298] width 1568 height 521
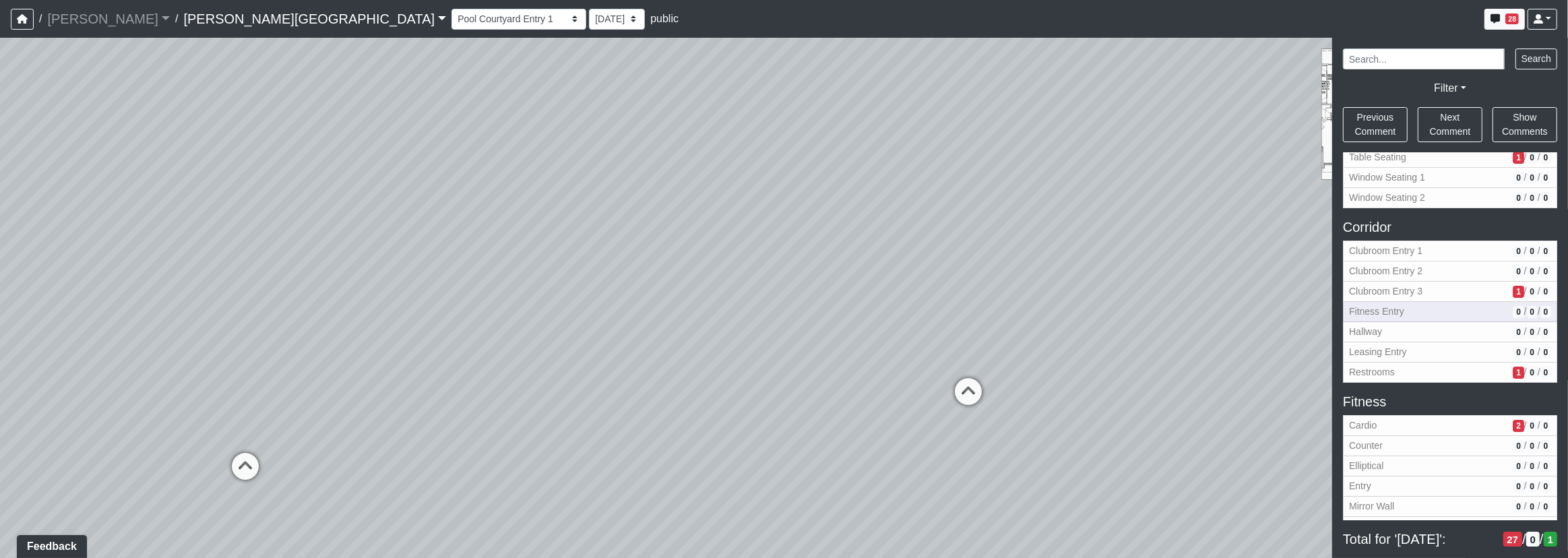
scroll to position [184, 0]
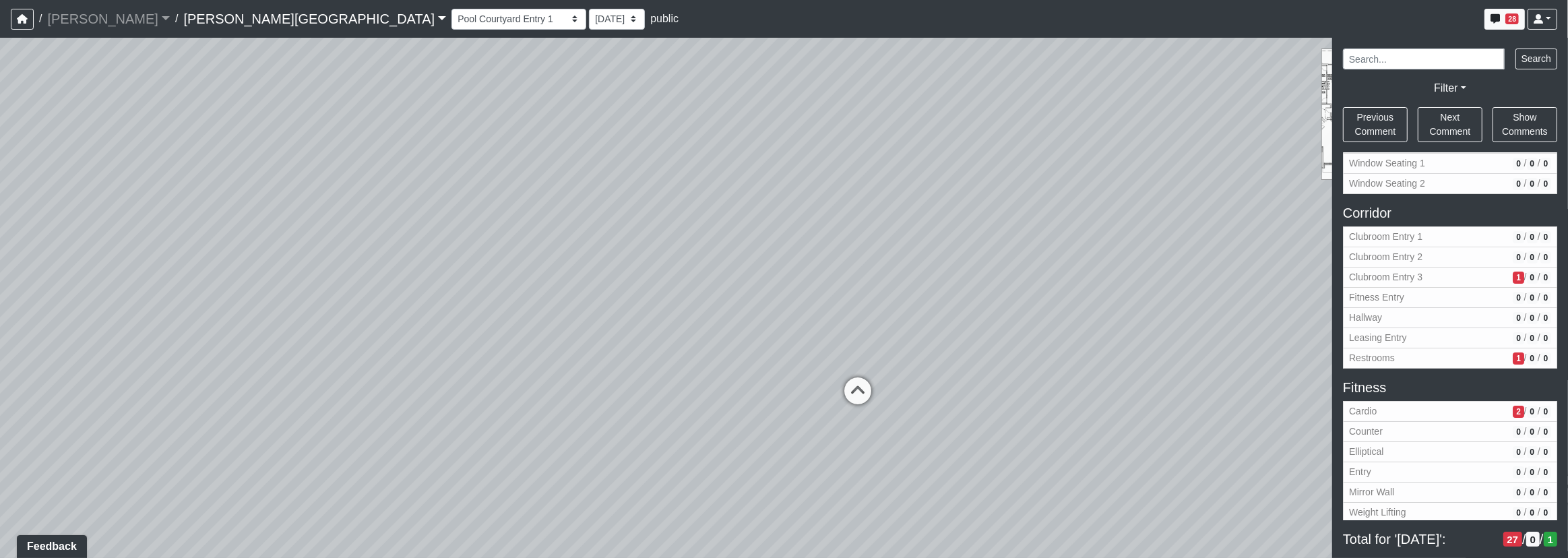
drag, startPoint x: 818, startPoint y: 330, endPoint x: 1039, endPoint y: 338, distance: 221.1
click at [806, 330] on div "Loading... Corridor - Clubroom Entry 2 Loading... Seating Loading... Pool Court…" at bounding box center [784, 298] width 1568 height 521
drag, startPoint x: 1106, startPoint y: 351, endPoint x: 876, endPoint y: 355, distance: 230.0
click at [871, 351] on div "Loading... Corridor - Clubroom Entry 2 Loading... Seating Loading... Pool Court…" at bounding box center [784, 298] width 1568 height 521
click at [591, 421] on icon at bounding box center [591, 420] width 41 height 41
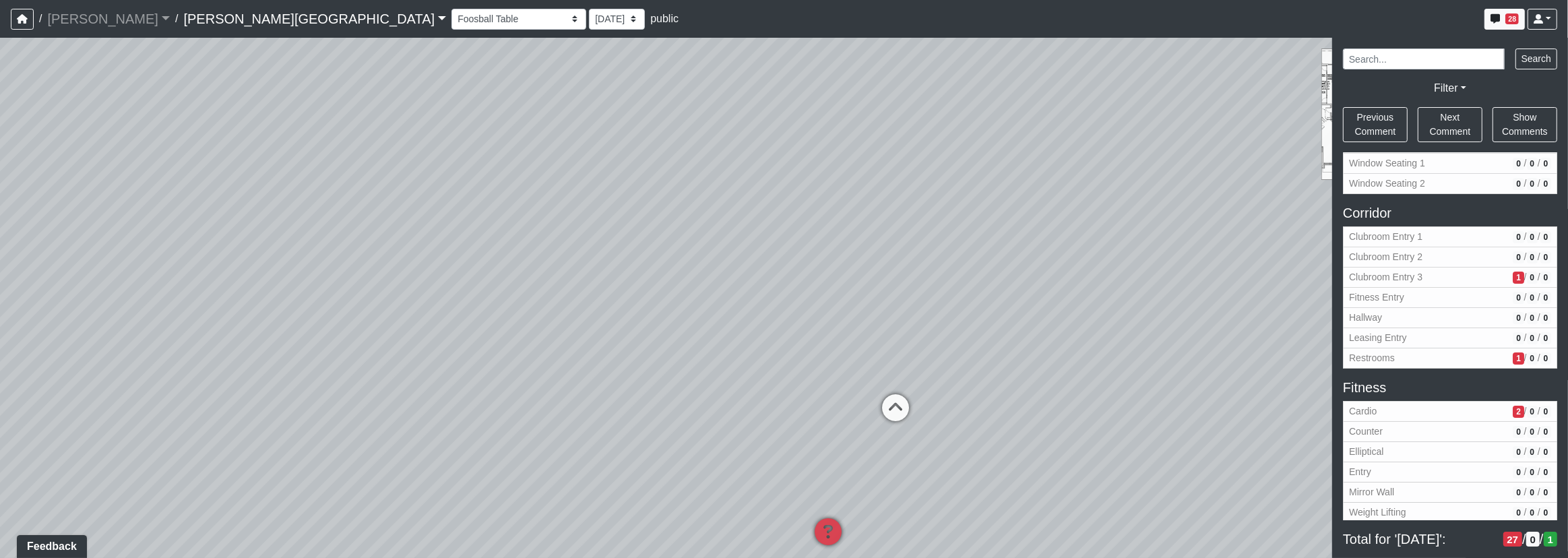
drag, startPoint x: 809, startPoint y: 316, endPoint x: 630, endPoint y: 301, distance: 179.6
click at [587, 285] on div "Loading... Corridor - Clubroom Entry 2 Loading... Seating Loading... Pool Court…" at bounding box center [784, 298] width 1568 height 521
drag, startPoint x: 718, startPoint y: 300, endPoint x: 676, endPoint y: 300, distance: 42.0
click at [683, 300] on div "Loading... Corridor - Clubroom Entry 2 Loading... Seating Loading... Pool Court…" at bounding box center [784, 298] width 1568 height 521
click at [627, 371] on icon at bounding box center [613, 379] width 41 height 41
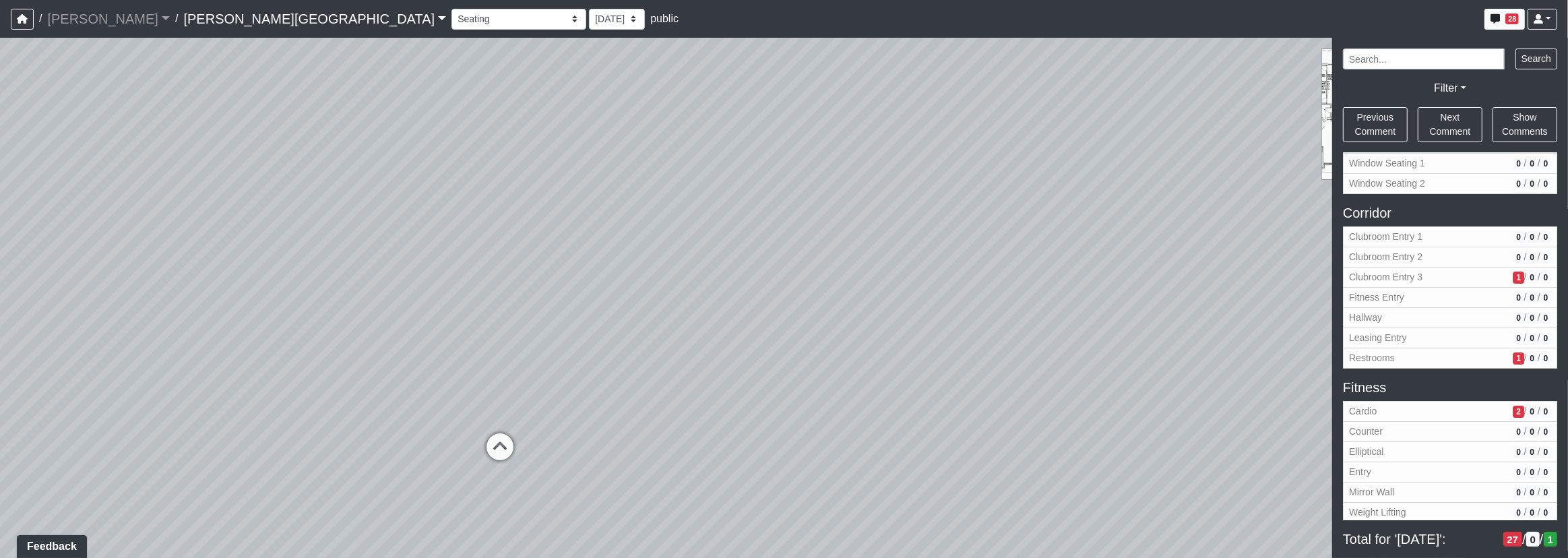
click at [566, 430] on div "Loading... Corridor - Clubroom Entry 2 Loading... Seating Loading... Pool Court…" at bounding box center [784, 298] width 1568 height 521
drag, startPoint x: 624, startPoint y: 423, endPoint x: 585, endPoint y: 372, distance: 64.2
click at [446, 364] on div "Loading... Corridor - Clubroom Entry 2 Loading... Seating Loading... Pool Court…" at bounding box center [784, 298] width 1568 height 521
drag, startPoint x: 412, startPoint y: 372, endPoint x: 900, endPoint y: 351, distance: 488.5
click at [900, 351] on div "Loading... Corridor - Clubroom Entry 2 Loading... Seating Loading... Pool Court…" at bounding box center [784, 298] width 1568 height 521
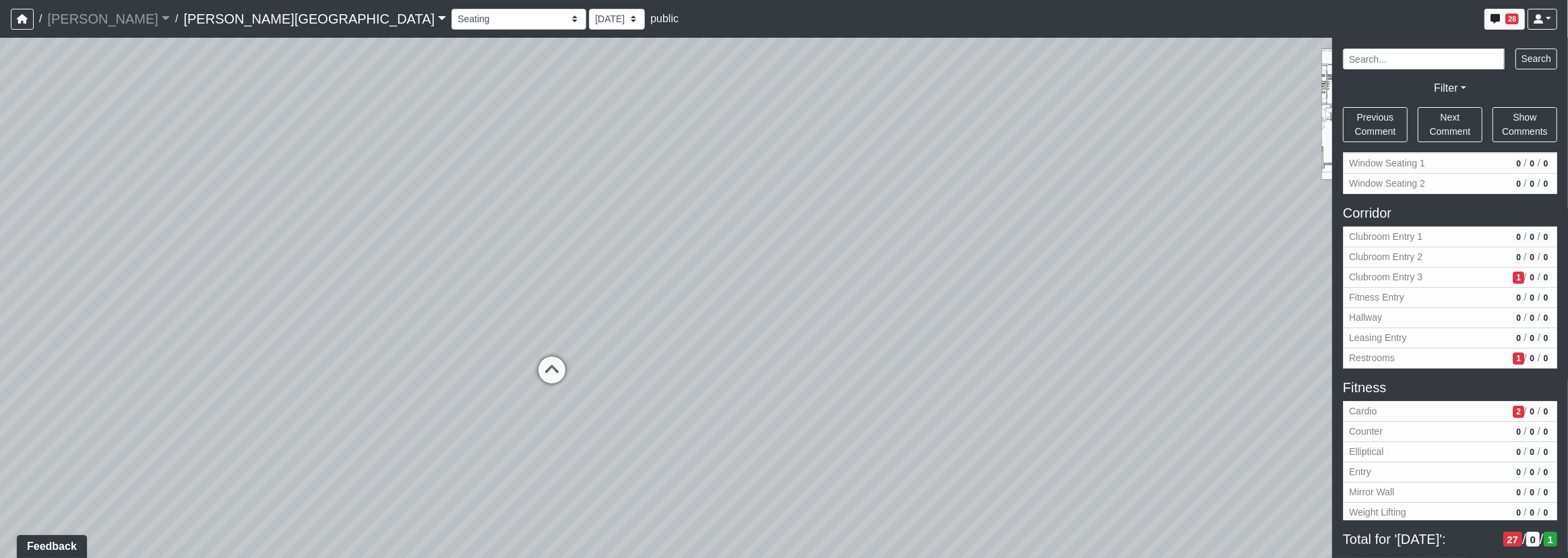
drag, startPoint x: 638, startPoint y: 304, endPoint x: 725, endPoint y: 435, distance: 157.3
click at [732, 446] on div "Loading... Corridor - Clubroom Entry 2 Loading... Seating Loading... Pool Court…" at bounding box center [784, 298] width 1568 height 521
click at [831, 224] on div "Loading... Corridor - Clubroom Entry 2 Loading... Seating Loading... Pool Court…" at bounding box center [784, 298] width 1568 height 521
drag, startPoint x: 672, startPoint y: 261, endPoint x: 716, endPoint y: 342, distance: 92.2
click at [744, 370] on div "Loading... Corridor - Clubroom Entry 2 Loading... Seating Loading... Pool Court…" at bounding box center [784, 298] width 1568 height 521
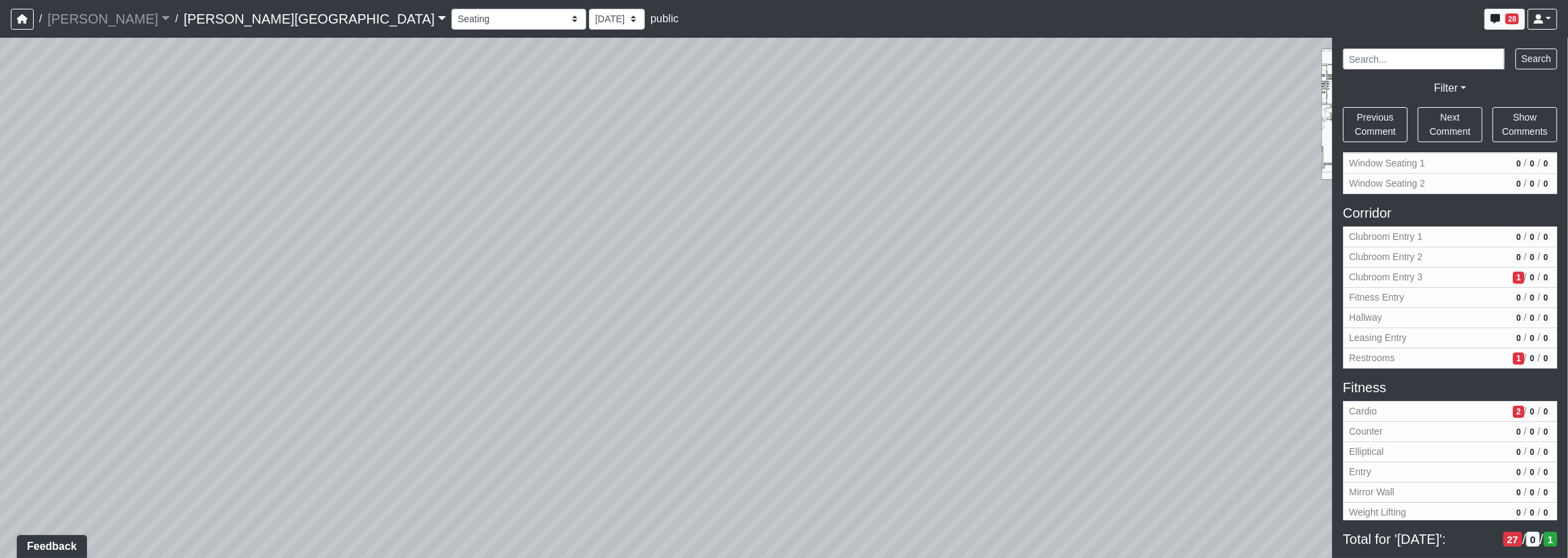
drag, startPoint x: 507, startPoint y: 313, endPoint x: 789, endPoint y: 296, distance: 282.5
click at [751, 298] on div "Loading... Corridor - Clubroom Entry 2 Loading... Seating Loading... Pool Court…" at bounding box center [784, 298] width 1568 height 521
drag, startPoint x: 708, startPoint y: 391, endPoint x: 730, endPoint y: 284, distance: 109.2
click at [730, 259] on div "Loading... Corridor - Clubroom Entry 2 Loading... Seating Loading... Pool Court…" at bounding box center [784, 298] width 1568 height 521
drag, startPoint x: 869, startPoint y: 328, endPoint x: 892, endPoint y: 326, distance: 23.1
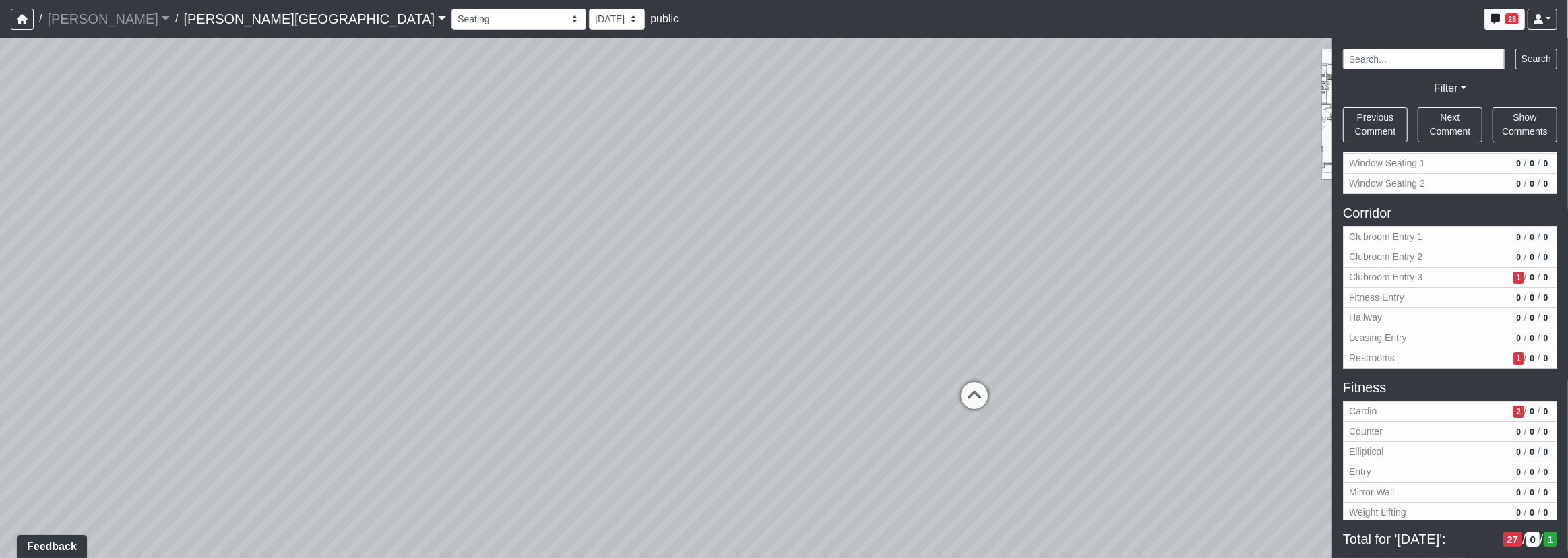
click at [892, 326] on div "Loading... Corridor - Clubroom Entry 2 Loading... Seating Loading... Pool Court…" at bounding box center [784, 298] width 1568 height 521
drag, startPoint x: 872, startPoint y: 368, endPoint x: 727, endPoint y: 362, distance: 145.1
click at [727, 362] on div "Loading... Corridor - Clubroom Entry 2 Loading... Seating Loading... Pool Court…" at bounding box center [784, 298] width 1568 height 521
click at [995, 369] on icon at bounding box center [989, 377] width 41 height 41
click at [1007, 458] on div "Loading... Corridor - Clubroom Entry 2 Loading... Seating Loading... Pool Court…" at bounding box center [784, 298] width 1568 height 521
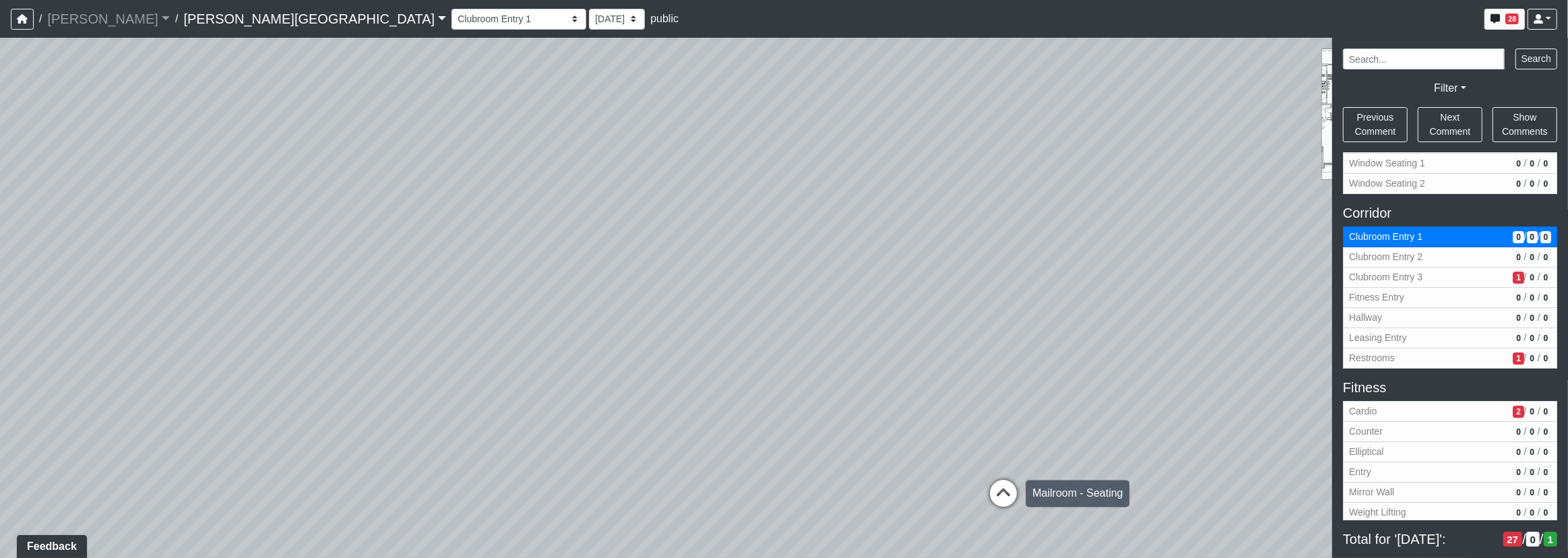
click at [996, 489] on icon at bounding box center [1003, 501] width 41 height 41
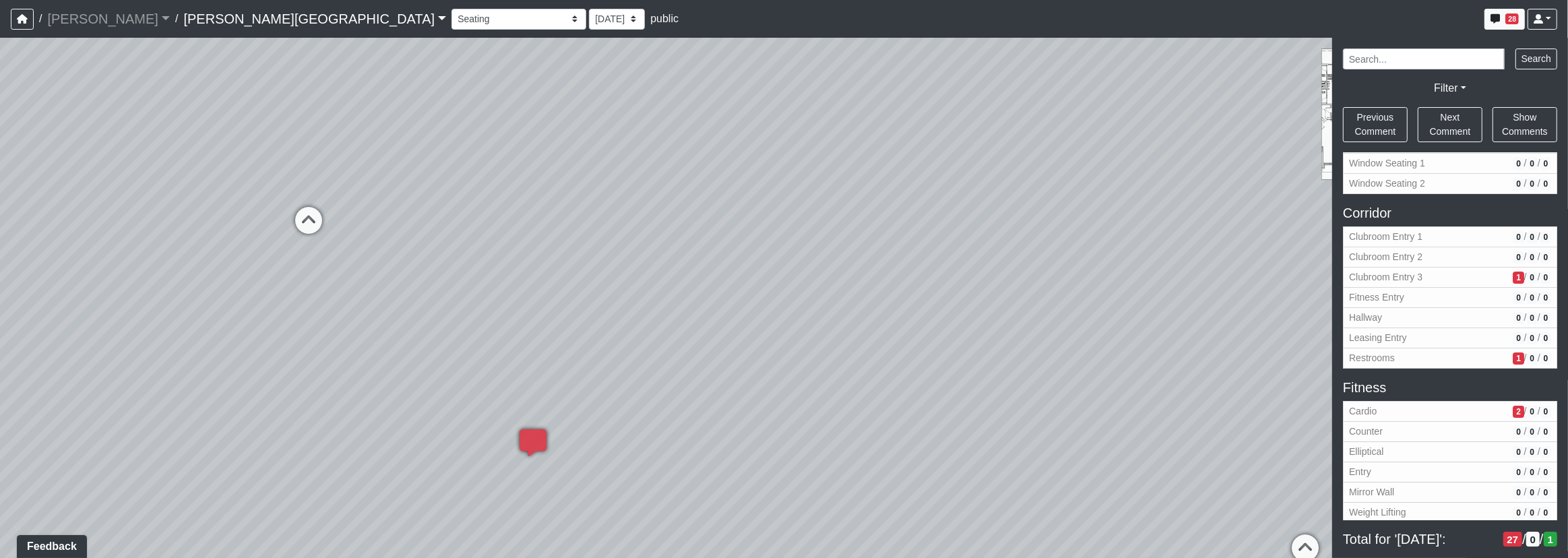
drag, startPoint x: 1002, startPoint y: 342, endPoint x: 1007, endPoint y: 336, distance: 7.8
click at [1057, 339] on div "Loading... Corridor - Clubroom Entry 2 Loading... Seating Loading... Pool Court…" at bounding box center [784, 298] width 1568 height 521
click at [373, 208] on icon at bounding box center [371, 224] width 41 height 41
drag, startPoint x: 569, startPoint y: 371, endPoint x: 797, endPoint y: 207, distance: 280.9
click at [797, 207] on div "Loading... Corridor - Clubroom Entry 2 Loading... Seating Loading... Pool Court…" at bounding box center [784, 298] width 1568 height 521
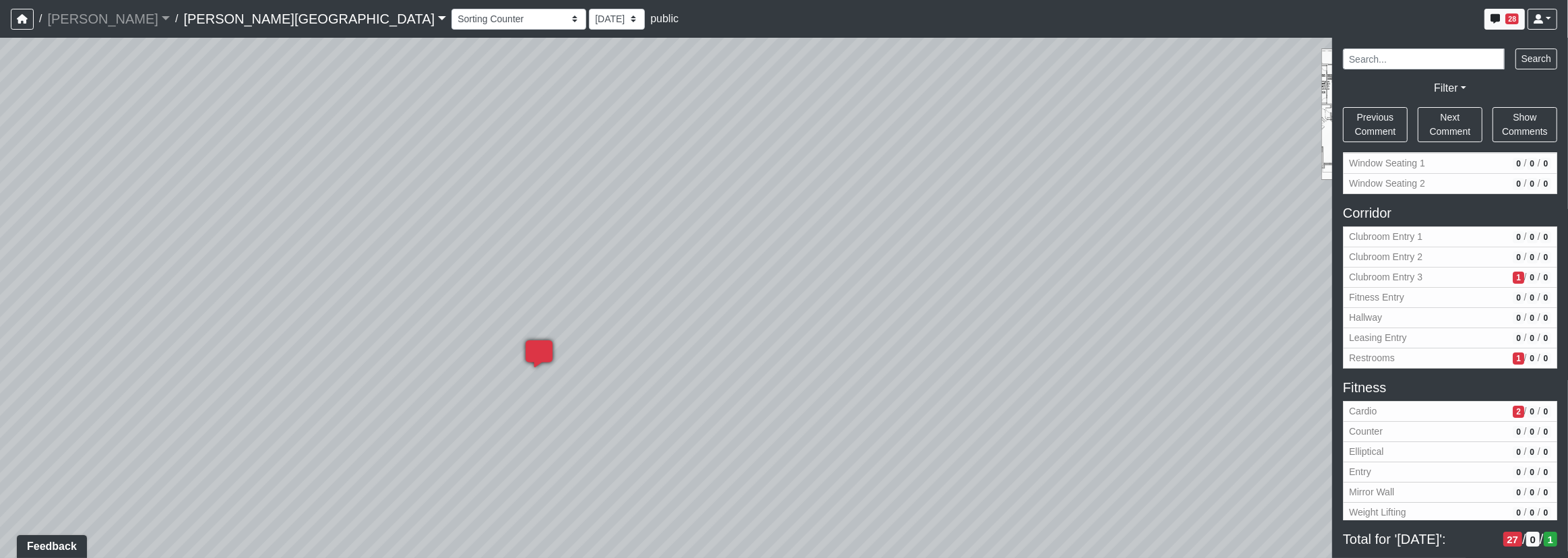
click at [526, 346] on icon at bounding box center [539, 361] width 41 height 41
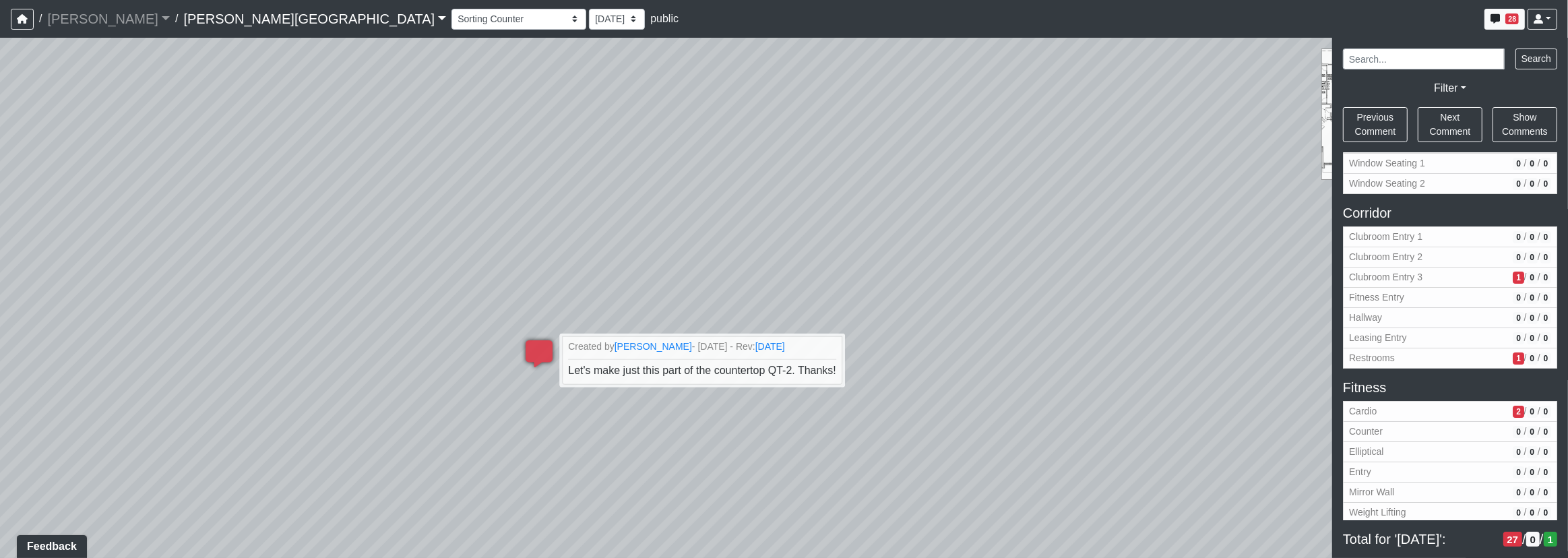
click at [919, 405] on div "Loading... Corridor - Clubroom Entry 2 Loading... Seating Loading... Pool Court…" at bounding box center [784, 298] width 1568 height 521
click at [543, 364] on icon at bounding box center [539, 361] width 41 height 41
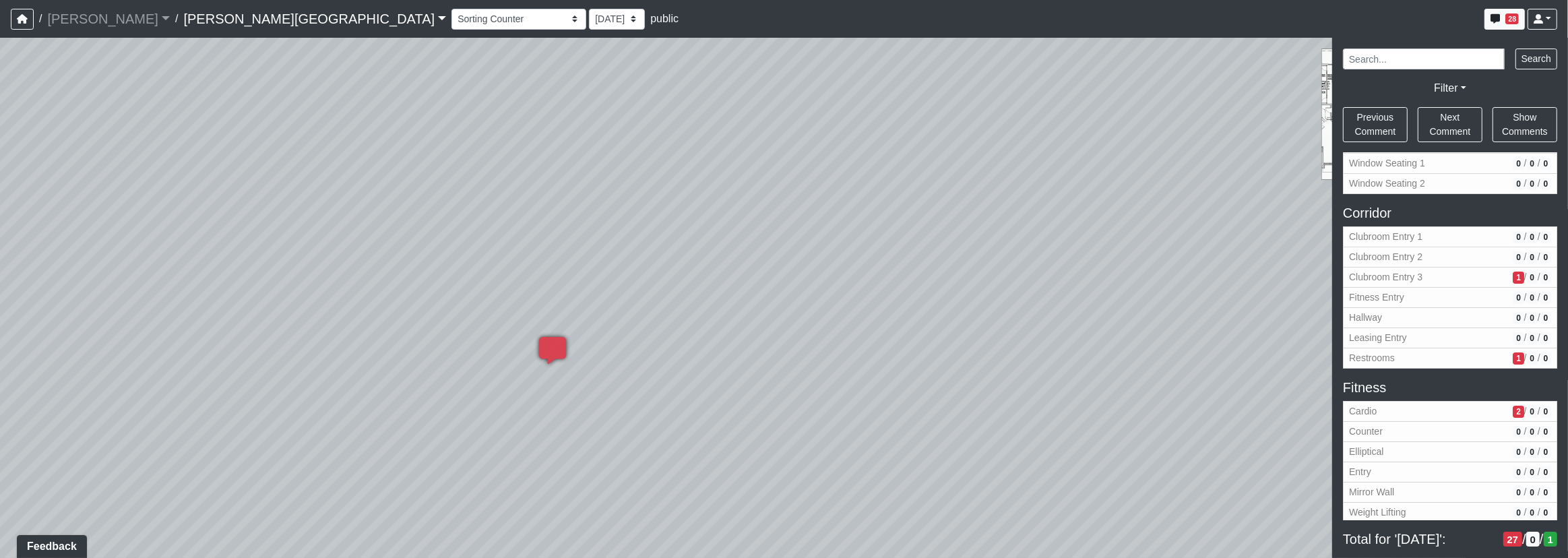
drag, startPoint x: 926, startPoint y: 319, endPoint x: 418, endPoint y: 358, distance: 509.5
click at [407, 362] on div "Loading... Corridor - Clubroom Entry 2 Loading... Seating Loading... Pool Court…" at bounding box center [784, 298] width 1568 height 521
drag, startPoint x: 907, startPoint y: 249, endPoint x: 821, endPoint y: 317, distance: 109.6
click at [750, 296] on div "Loading... Corridor - Clubroom Entry 2 Loading... Seating Loading... Pool Court…" at bounding box center [784, 298] width 1568 height 521
drag, startPoint x: 1028, startPoint y: 311, endPoint x: 800, endPoint y: 285, distance: 229.5
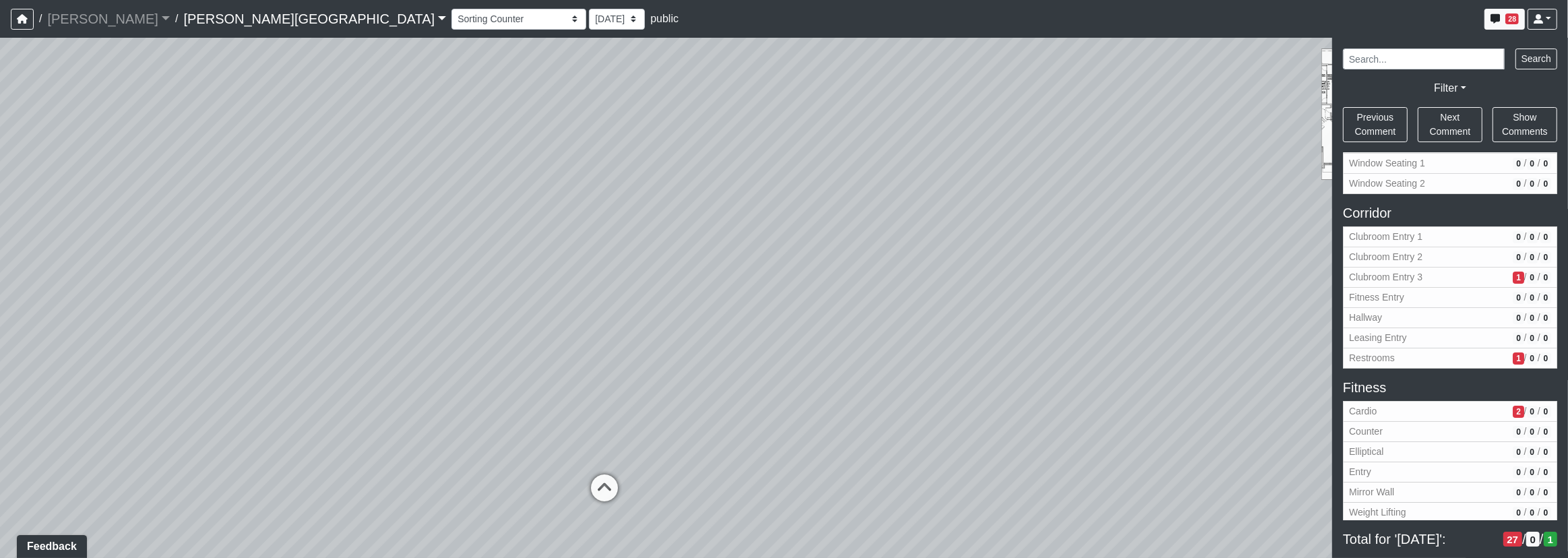
click at [806, 285] on div "Loading... Corridor - Clubroom Entry 2 Loading... Seating Loading... Pool Court…" at bounding box center [784, 298] width 1568 height 521
drag, startPoint x: 915, startPoint y: 311, endPoint x: 611, endPoint y: 272, distance: 306.5
click at [482, 268] on div "Loading... Corridor - Clubroom Entry 2 Loading... Seating Loading... Pool Court…" at bounding box center [784, 298] width 1568 height 521
click at [863, 270] on div "Loading... Corridor - Clubroom Entry 2 Loading... Seating Loading... Pool Court…" at bounding box center [784, 298] width 1568 height 521
click at [886, 258] on div "Loading... Corridor - Clubroom Entry 2 Loading... Seating Loading... Pool Court…" at bounding box center [784, 298] width 1568 height 521
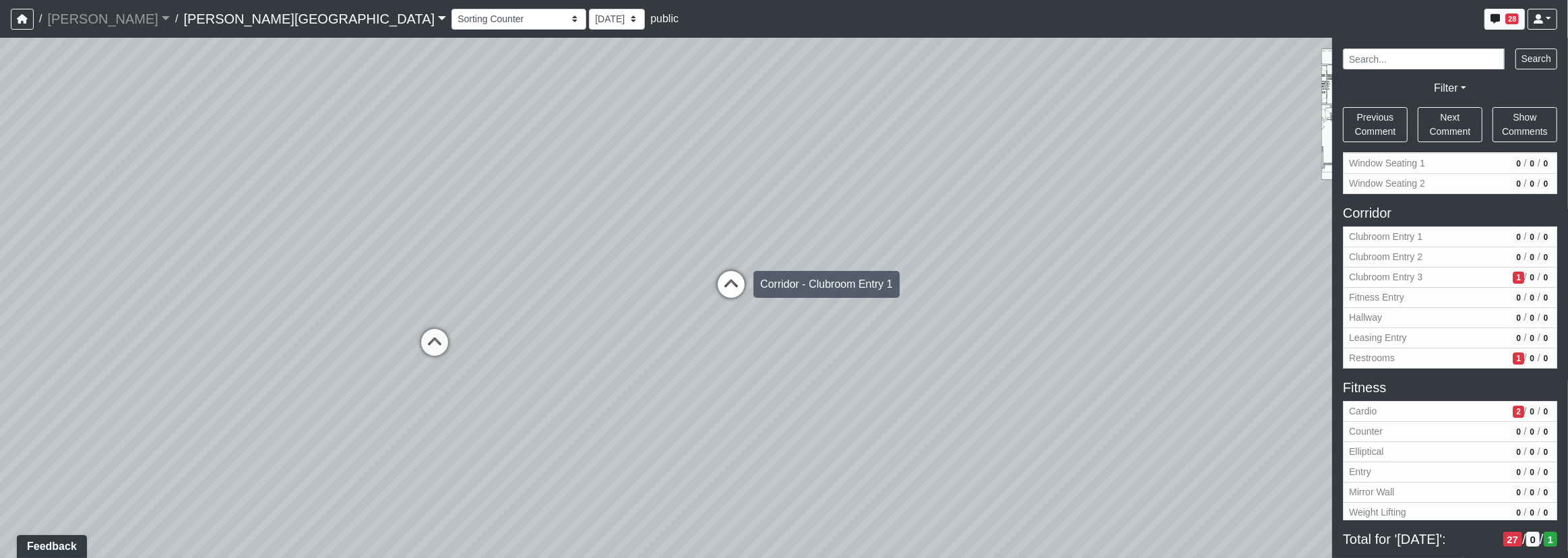
click at [735, 279] on icon at bounding box center [731, 292] width 41 height 41
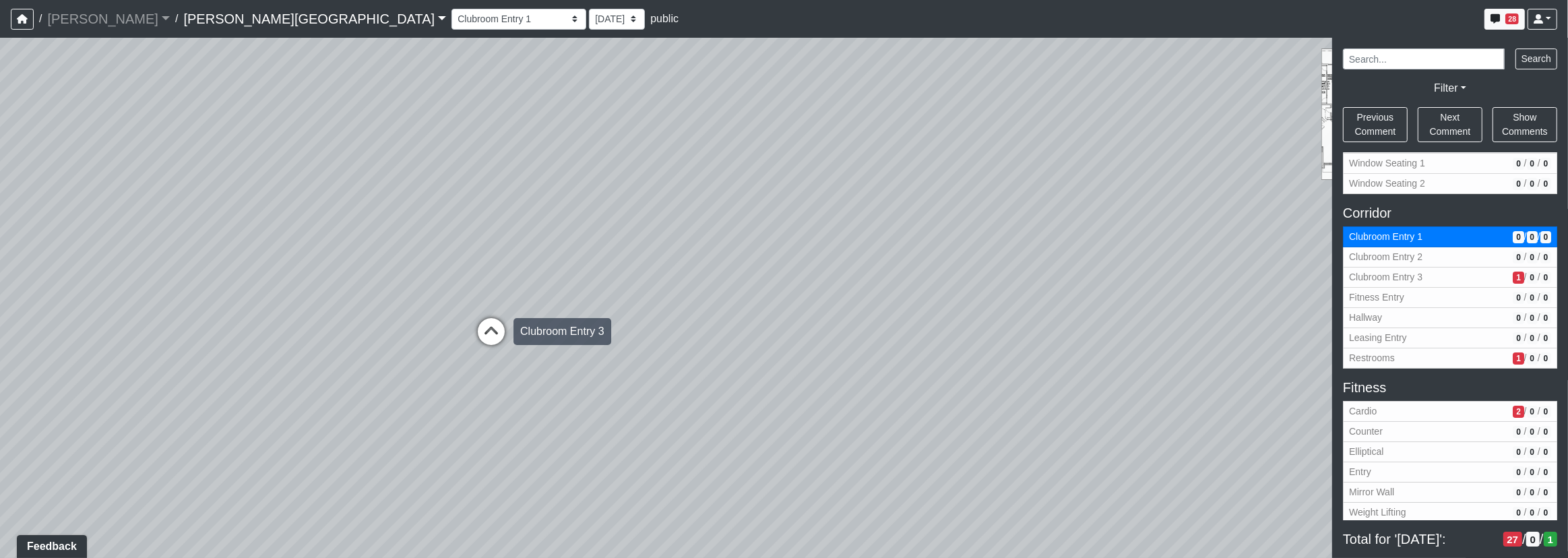
click at [482, 343] on icon at bounding box center [491, 338] width 41 height 41
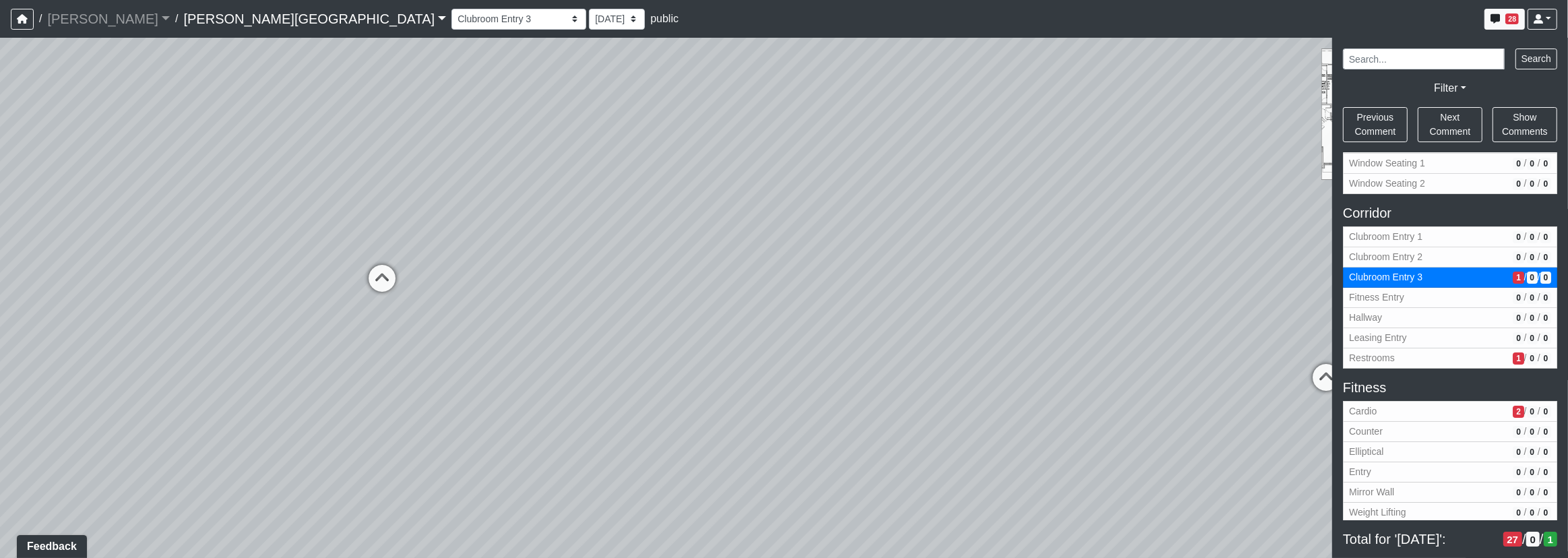
drag, startPoint x: 815, startPoint y: 324, endPoint x: 641, endPoint y: 317, distance: 174.1
click at [494, 317] on div "Loading... Corridor - Clubroom Entry 2 Loading... Seating Loading... Pool Court…" at bounding box center [784, 298] width 1568 height 521
click at [1034, 304] on icon at bounding box center [1019, 314] width 41 height 41
click at [983, 371] on div "Loading... Corridor - Clubroom Entry 2 Loading... Seating Loading... Pool Court…" at bounding box center [784, 298] width 1568 height 521
drag, startPoint x: 413, startPoint y: 321, endPoint x: 492, endPoint y: 427, distance: 132.2
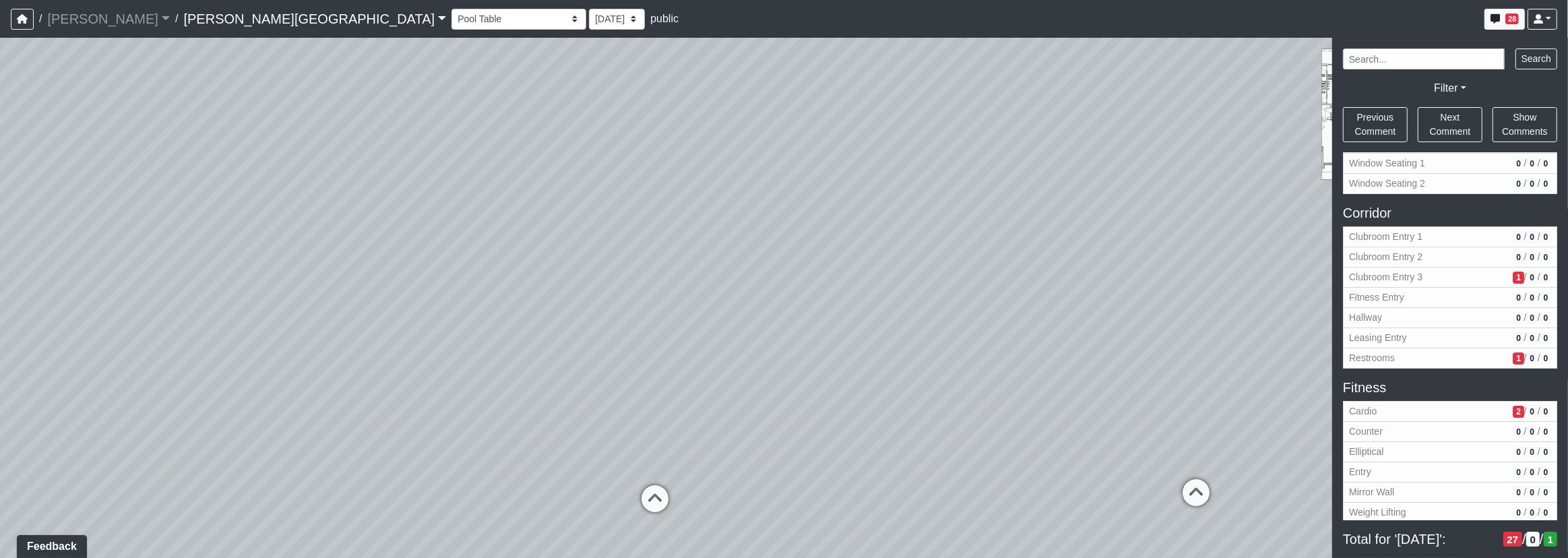
click at [493, 428] on div "Loading... Corridor - Clubroom Entry 2 Loading... Seating Loading... Pool Court…" at bounding box center [784, 298] width 1568 height 521
drag, startPoint x: 555, startPoint y: 383, endPoint x: 666, endPoint y: 358, distance: 113.8
click at [683, 361] on div "Loading... Corridor - Clubroom Entry 2 Loading... Seating Loading... Pool Court…" at bounding box center [784, 298] width 1568 height 521
drag, startPoint x: 1031, startPoint y: 272, endPoint x: 1067, endPoint y: 278, distance: 36.5
click at [1120, 296] on div "Loading... Corridor - Clubroom Entry 2 Loading... Seating Loading... Pool Court…" at bounding box center [784, 298] width 1568 height 521
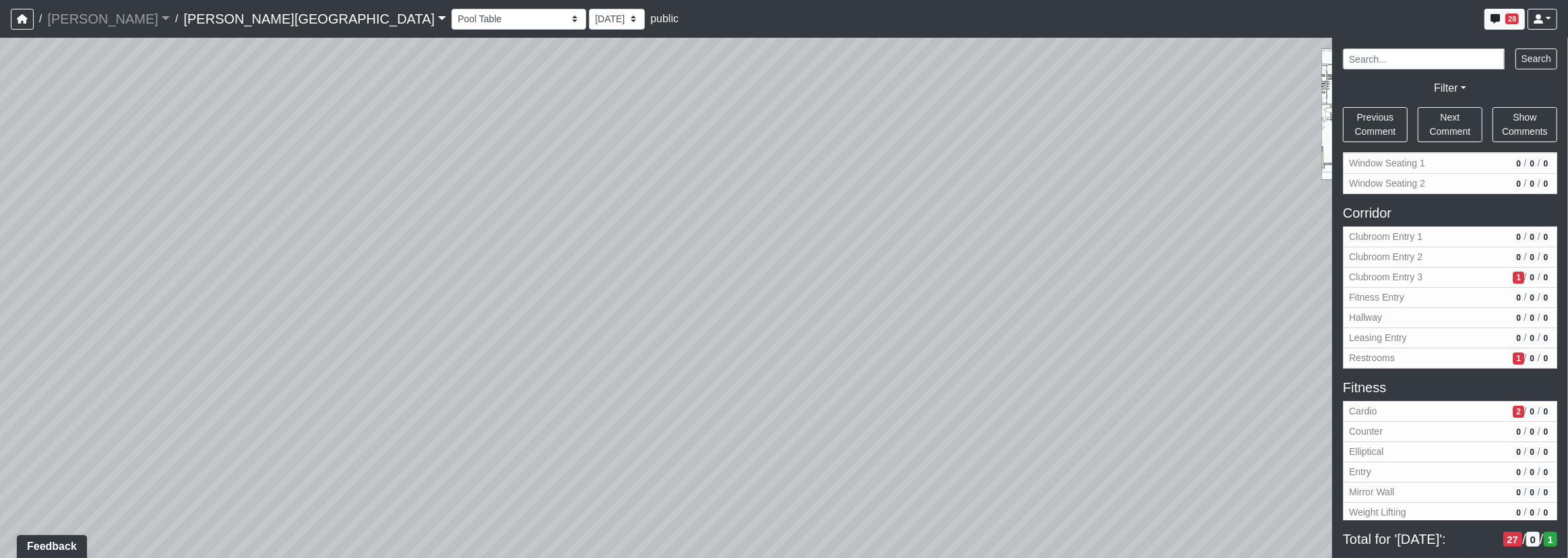
drag, startPoint x: 558, startPoint y: 251, endPoint x: 725, endPoint y: 45, distance: 265.2
click at [731, 41] on div "Loading... Corridor - Clubroom Entry 2 Loading... Seating Loading... Pool Court…" at bounding box center [784, 298] width 1568 height 521
drag, startPoint x: 596, startPoint y: 267, endPoint x: 864, endPoint y: 135, distance: 298.7
click at [858, 143] on div "Loading... Corridor - Clubroom Entry 2 Loading... Seating Loading... Pool Court…" at bounding box center [784, 298] width 1568 height 521
click at [928, 304] on icon at bounding box center [926, 309] width 41 height 41
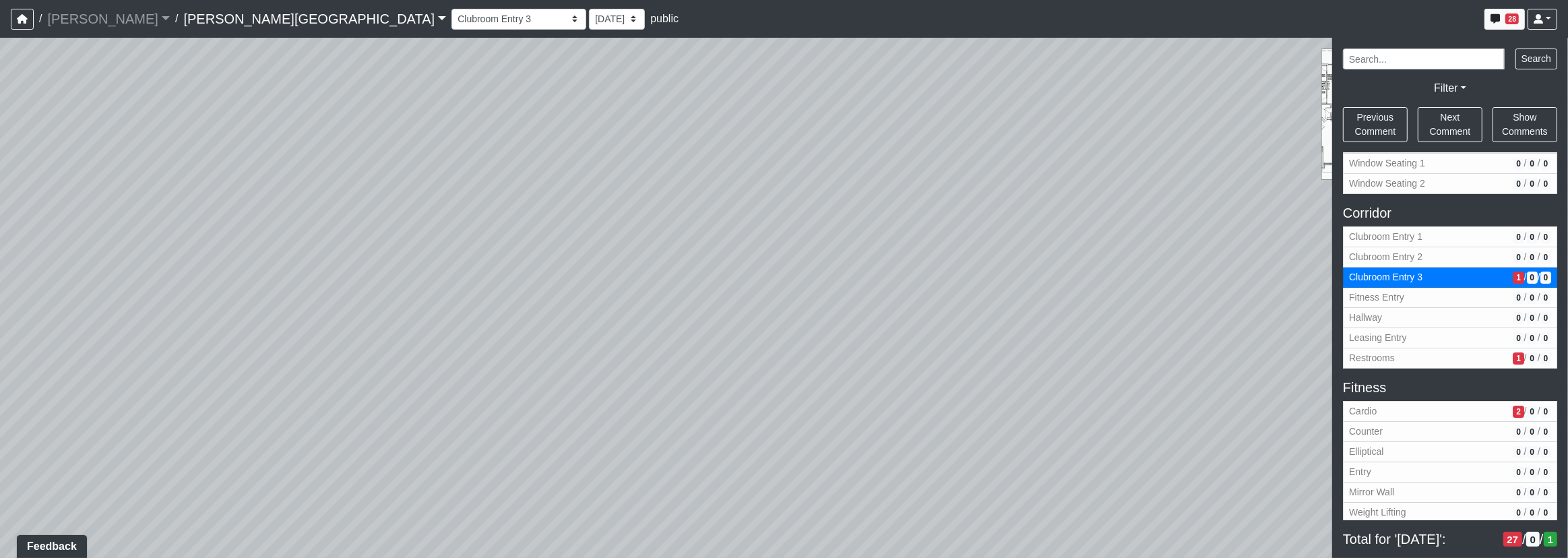
drag, startPoint x: 694, startPoint y: 343, endPoint x: 654, endPoint y: 336, distance: 40.6
click at [659, 342] on div "Loading... Corridor - Clubroom Entry 2 Loading... Seating Loading... Pool Court…" at bounding box center [784, 298] width 1568 height 521
drag, startPoint x: 689, startPoint y: 250, endPoint x: 606, endPoint y: 286, distance: 90.5
click at [606, 286] on div "Loading... Corridor - Clubroom Entry 2 Loading... Seating Loading... Pool Court…" at bounding box center [784, 298] width 1568 height 521
drag, startPoint x: 600, startPoint y: 298, endPoint x: 566, endPoint y: 277, distance: 40.0
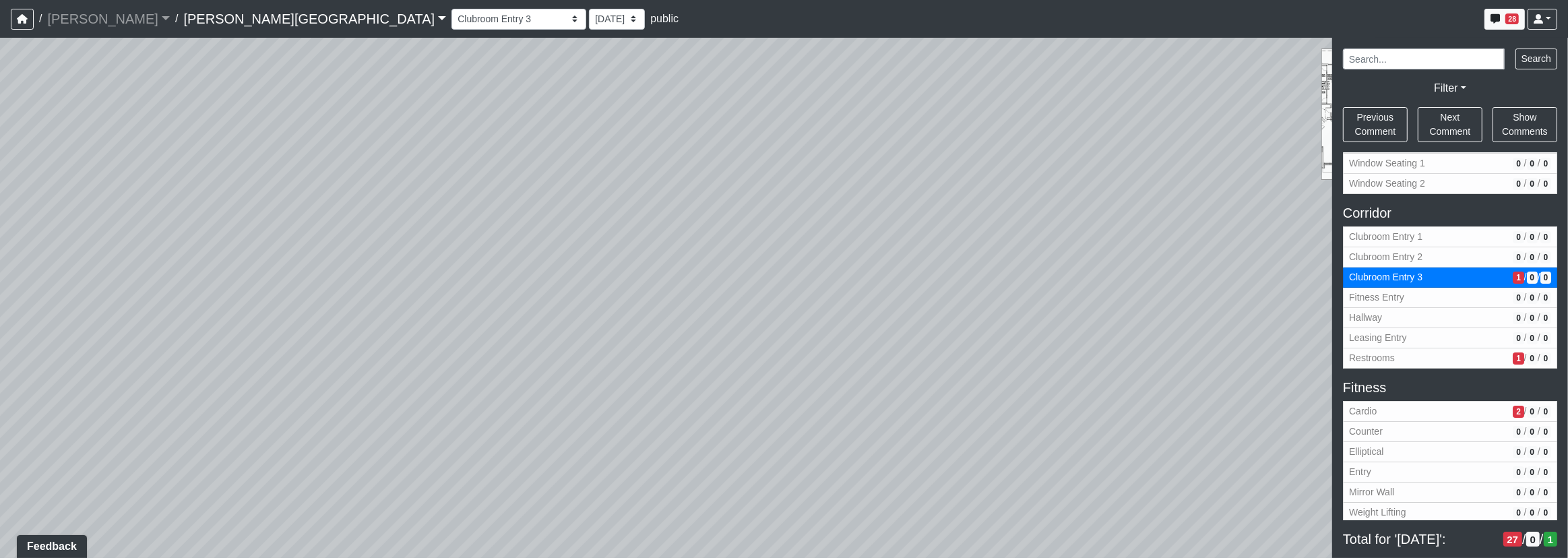
click at [566, 277] on div "Loading... Corridor - Clubroom Entry 2 Loading... Seating Loading... Pool Court…" at bounding box center [784, 298] width 1568 height 521
drag, startPoint x: 226, startPoint y: 269, endPoint x: 336, endPoint y: 305, distance: 115.7
drag, startPoint x: 276, startPoint y: 325, endPoint x: 726, endPoint y: 298, distance: 450.8
click at [752, 294] on div "Loading... Corridor - Clubroom Entry 2 Loading... Seating Loading... Pool Court…" at bounding box center [784, 298] width 1568 height 521
drag, startPoint x: 413, startPoint y: 336, endPoint x: 378, endPoint y: 275, distance: 70.3
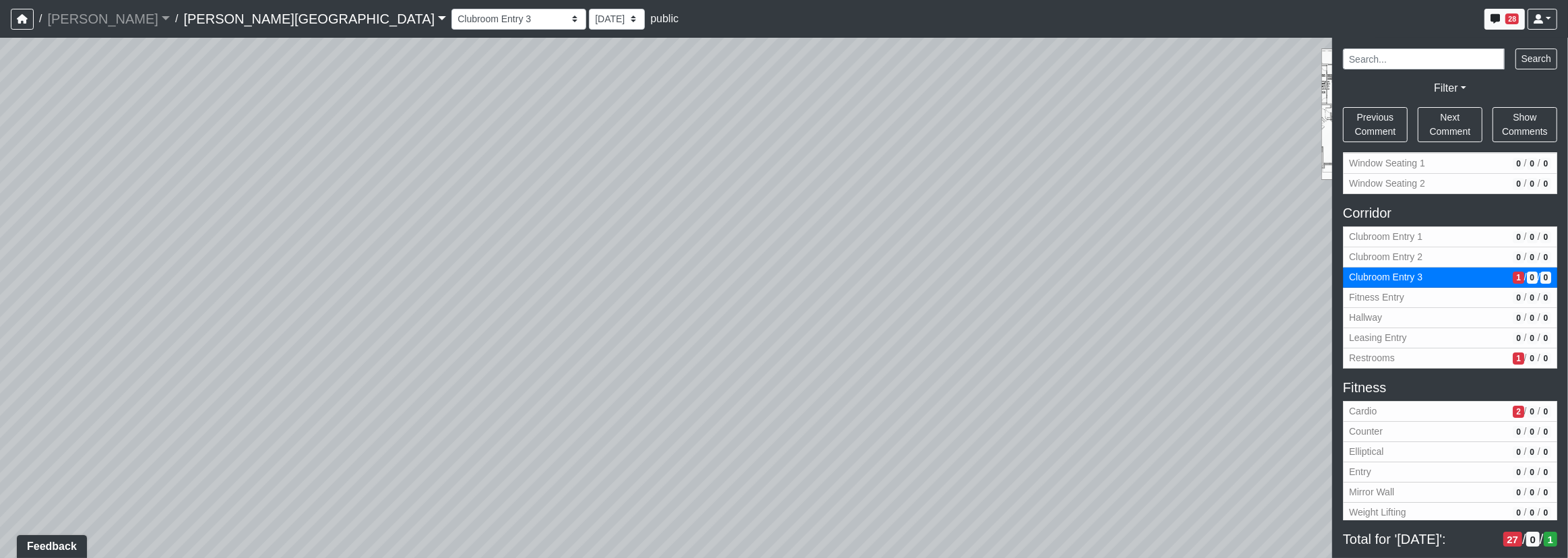
click at [617, 315] on div "Loading... Corridor - Clubroom Entry 2 Loading... Seating Loading... Pool Court…" at bounding box center [784, 298] width 1568 height 521
click at [615, 431] on icon at bounding box center [610, 429] width 41 height 41
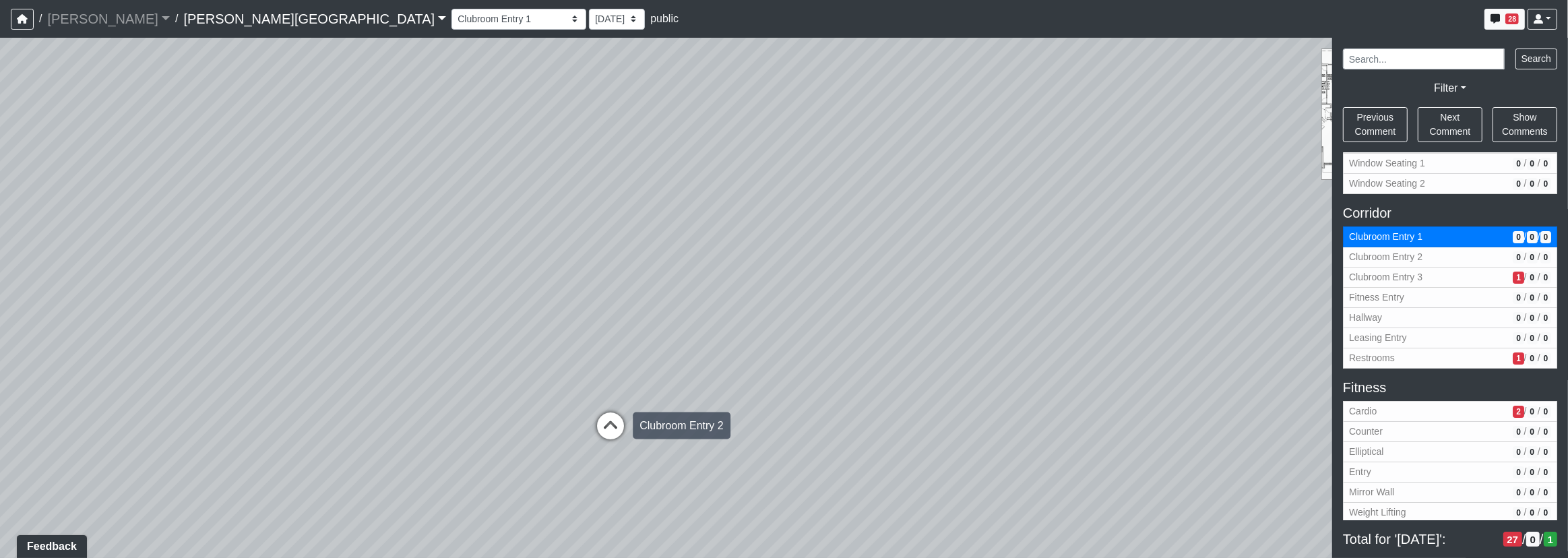
click at [613, 432] on icon at bounding box center [610, 433] width 41 height 41
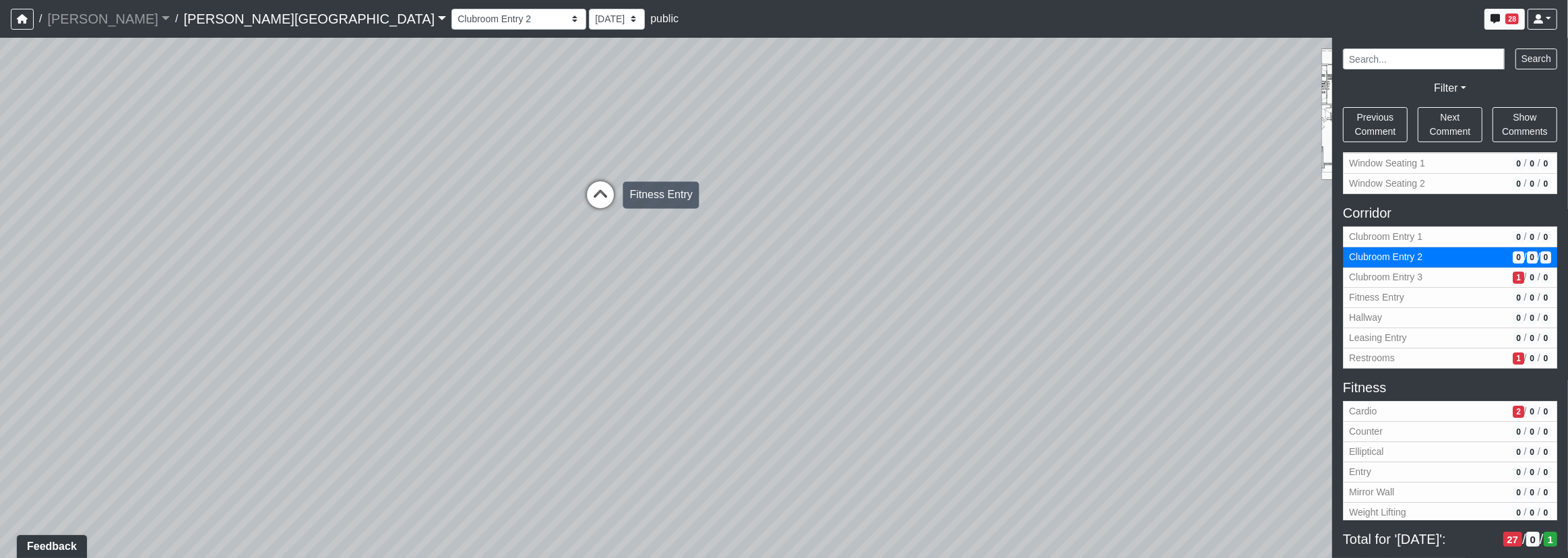
click at [601, 198] on icon at bounding box center [600, 202] width 41 height 41
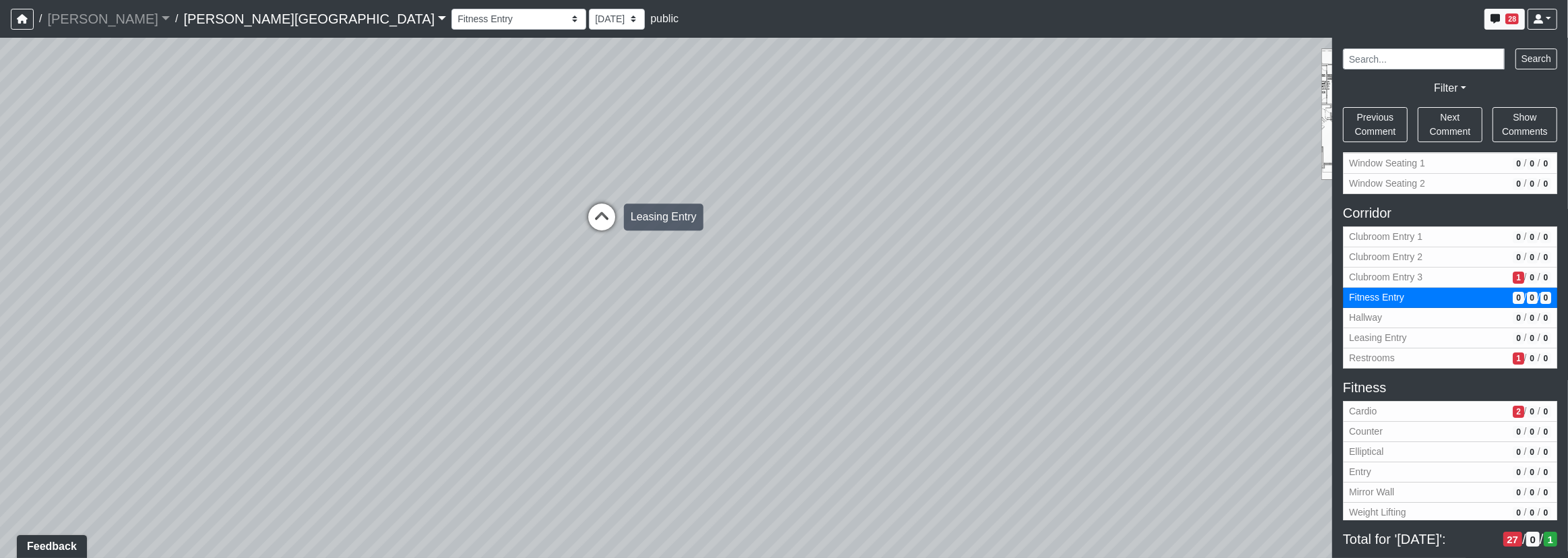
click at [612, 199] on div "Loading... Leasing Entry" at bounding box center [602, 217] width 41 height 41
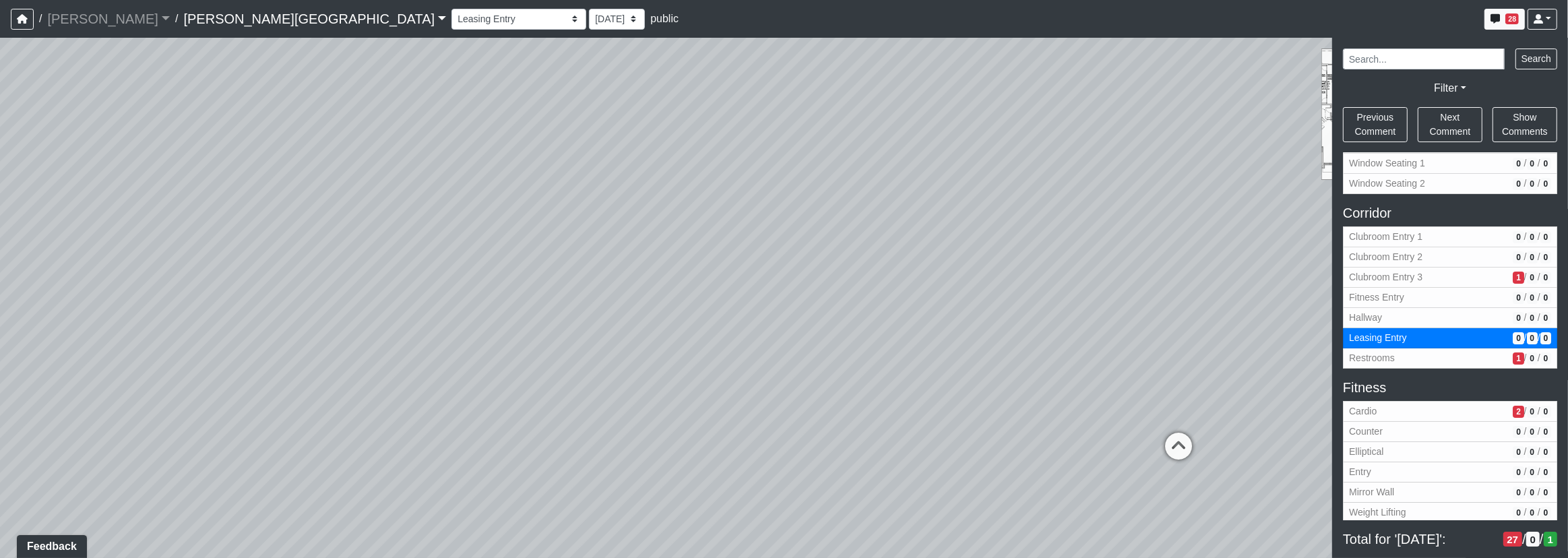
click at [611, 213] on div "Loading... Corridor - Clubroom Entry 2 Loading... Seating Loading... Pool Court…" at bounding box center [784, 298] width 1568 height 521
drag, startPoint x: 849, startPoint y: 264, endPoint x: 742, endPoint y: 284, distance: 108.9
click at [469, 266] on div "Loading... Corridor - Clubroom Entry 2 Loading... Seating Loading... Pool Court…" at bounding box center [784, 298] width 1568 height 521
click at [291, 506] on icon at bounding box center [302, 515] width 41 height 41
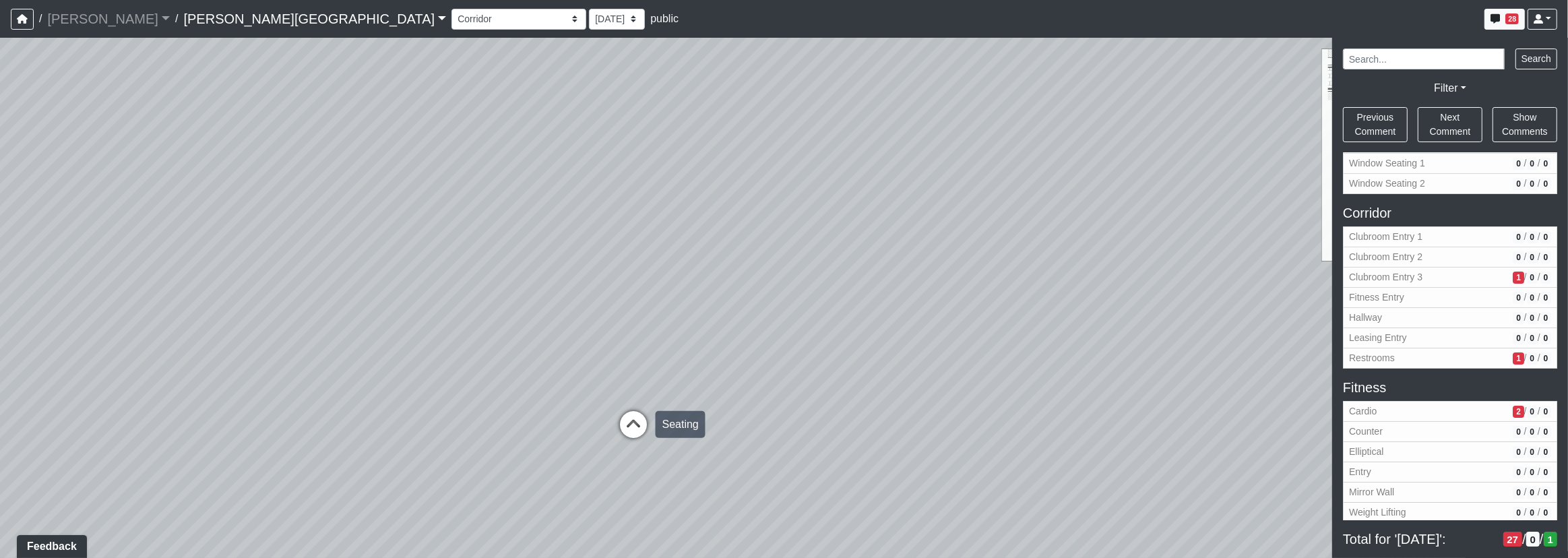
click at [635, 418] on icon at bounding box center [634, 432] width 41 height 41
drag, startPoint x: 658, startPoint y: 295, endPoint x: 512, endPoint y: 470, distance: 227.9
click at [512, 470] on div "Loading... Corridor - Clubroom Entry 2 Loading... Seating Loading... Pool Court…" at bounding box center [784, 298] width 1568 height 521
drag, startPoint x: 732, startPoint y: 427, endPoint x: 626, endPoint y: 290, distance: 173.2
click at [611, 283] on div "Loading... Corridor - Clubroom Entry 2 Loading... Seating Loading... Pool Court…" at bounding box center [784, 298] width 1568 height 521
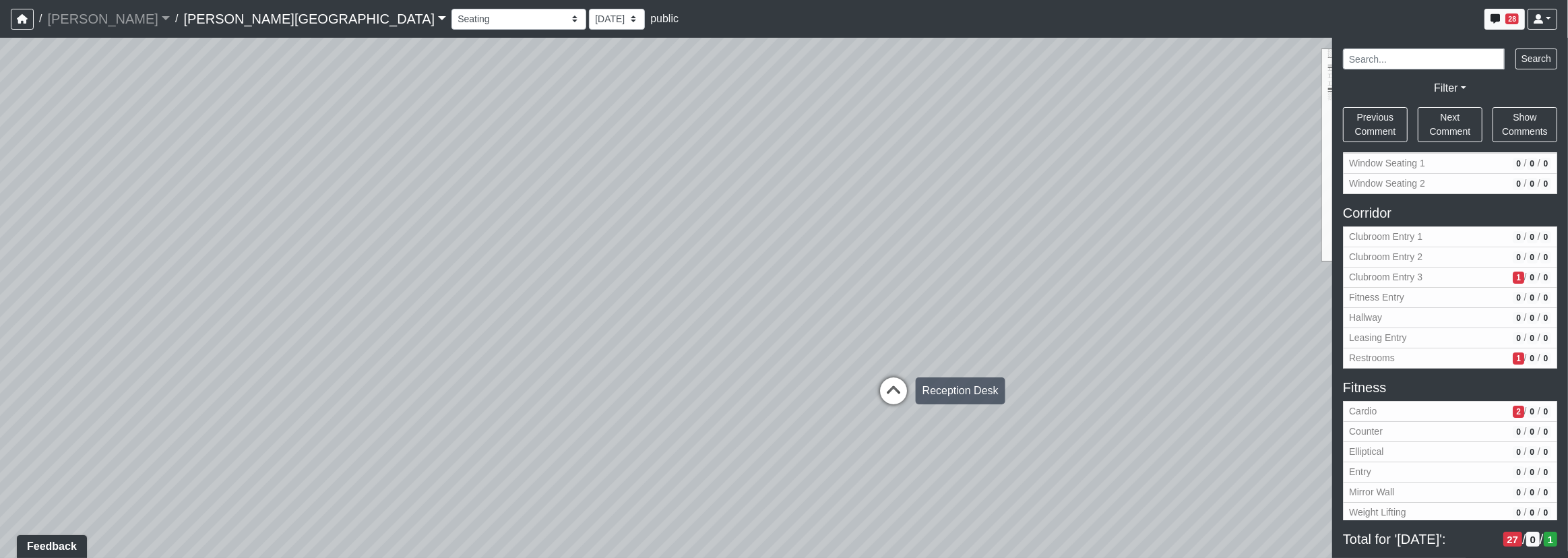
click at [889, 389] on icon at bounding box center [894, 398] width 41 height 41
drag, startPoint x: 530, startPoint y: 375, endPoint x: 404, endPoint y: 351, distance: 128.3
click at [329, 351] on div "Loading... Corridor - Clubroom Entry 2 Loading... Seating Loading... Pool Court…" at bounding box center [784, 298] width 1568 height 521
click at [420, 302] on div "Loading... Corridor - Clubroom Entry 2 Loading... Seating Loading... Pool Court…" at bounding box center [784, 298] width 1568 height 521
drag
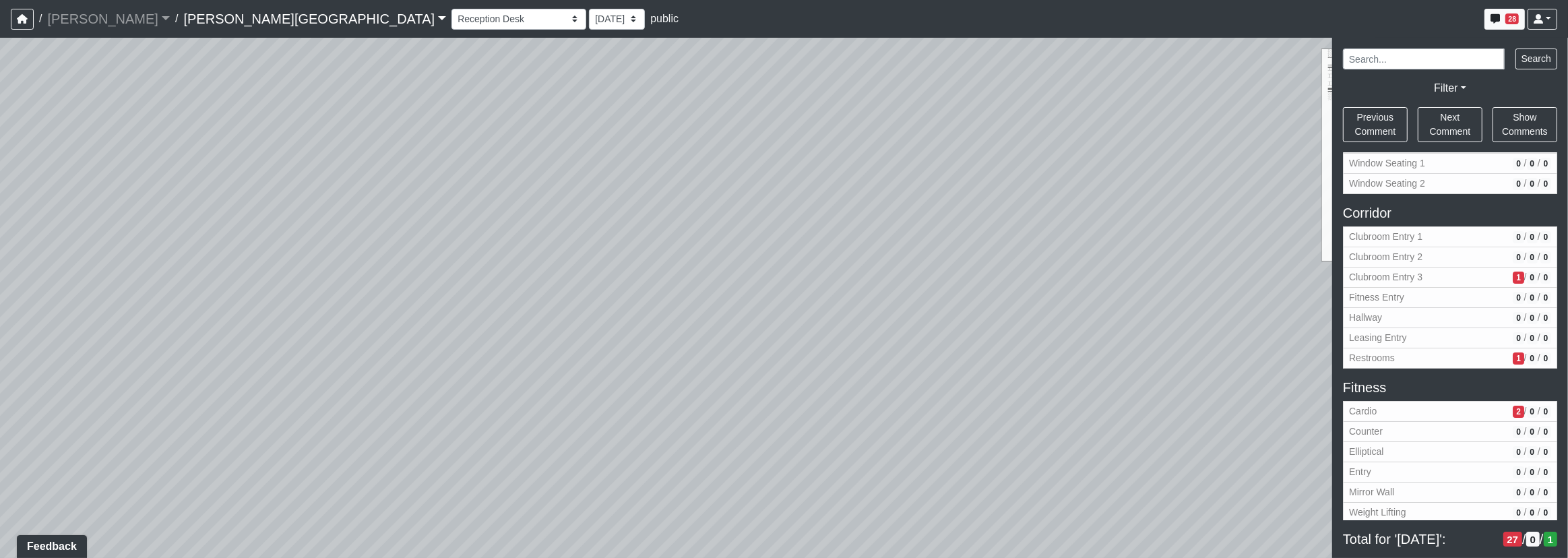
click at [457, 300] on div "Loading... Corridor - Clubroom Entry 2 Loading... Seating Loading... Pool Court…" at bounding box center [784, 298] width 1568 height 521
click at [593, 224] on div "Loading... Corridor - Clubroom Entry 2 Loading... Seating Loading... Pool Court…" at bounding box center [784, 298] width 1568 height 521
click at [571, 330] on div "Loading... Corridor - Clubroom Entry 2 Loading... Seating Loading... Pool Court…" at bounding box center [784, 298] width 1568 height 521
click at [645, 314] on div "Loading... Corridor - Clubroom Entry 2 Loading... Seating Loading... Pool Court…" at bounding box center [784, 298] width 1568 height 521
click at [1072, 290] on div "Loading... Corridor - Clubroom Entry 2 Loading... Seating Loading... Pool Court…" at bounding box center [784, 298] width 1568 height 521
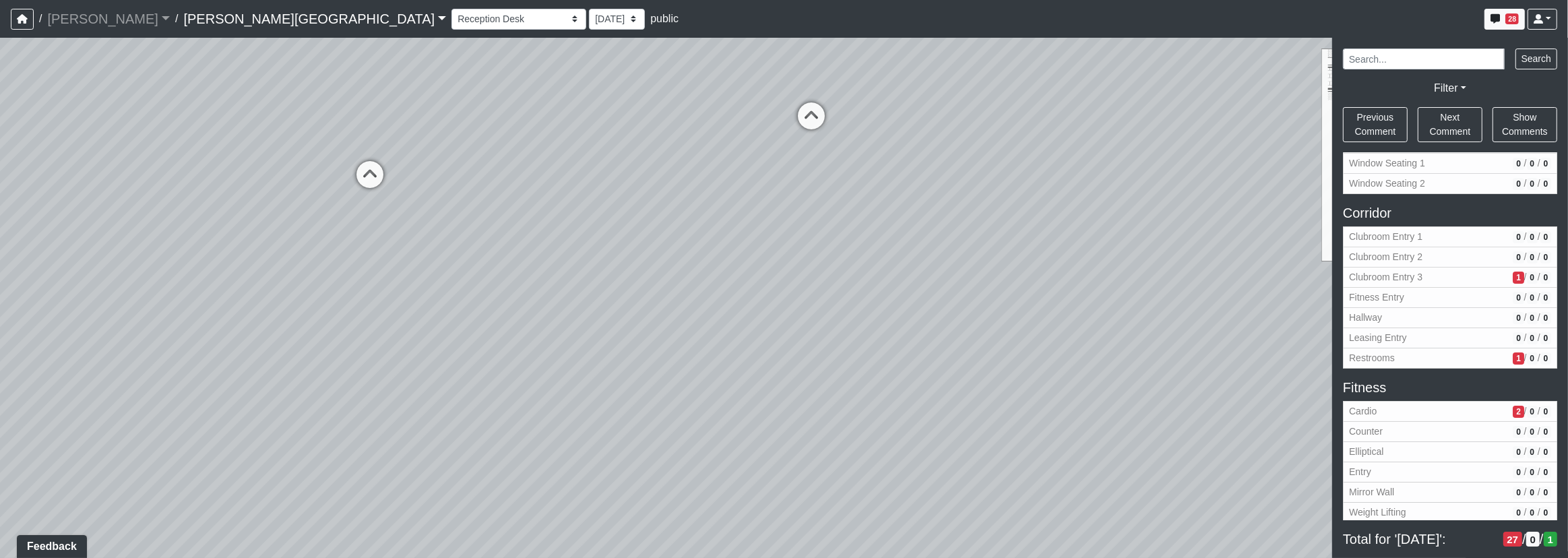
click at [813, 114] on icon at bounding box center [812, 123] width 41 height 41
click at [1245, 235] on div "Loading... Corridor - Clubroom Entry 2 Loading... Seating Loading... Pool Court…" at bounding box center [784, 298] width 1568 height 521
click at [1131, 343] on div "Loading... Corridor - Clubroom Entry 2 Loading... Seating Loading... Pool Court…" at bounding box center [784, 298] width 1568 height 521
click at [835, 308] on div "Loading... Corridor - Clubroom Entry 2 Loading... Seating Loading... Pool Court…" at bounding box center [784, 298] width 1568 height 521
click at [559, 434] on div "Loading... Corridor - Clubroom Entry 2 Loading... Seating Loading... Pool Court…" at bounding box center [784, 298] width 1568 height 521
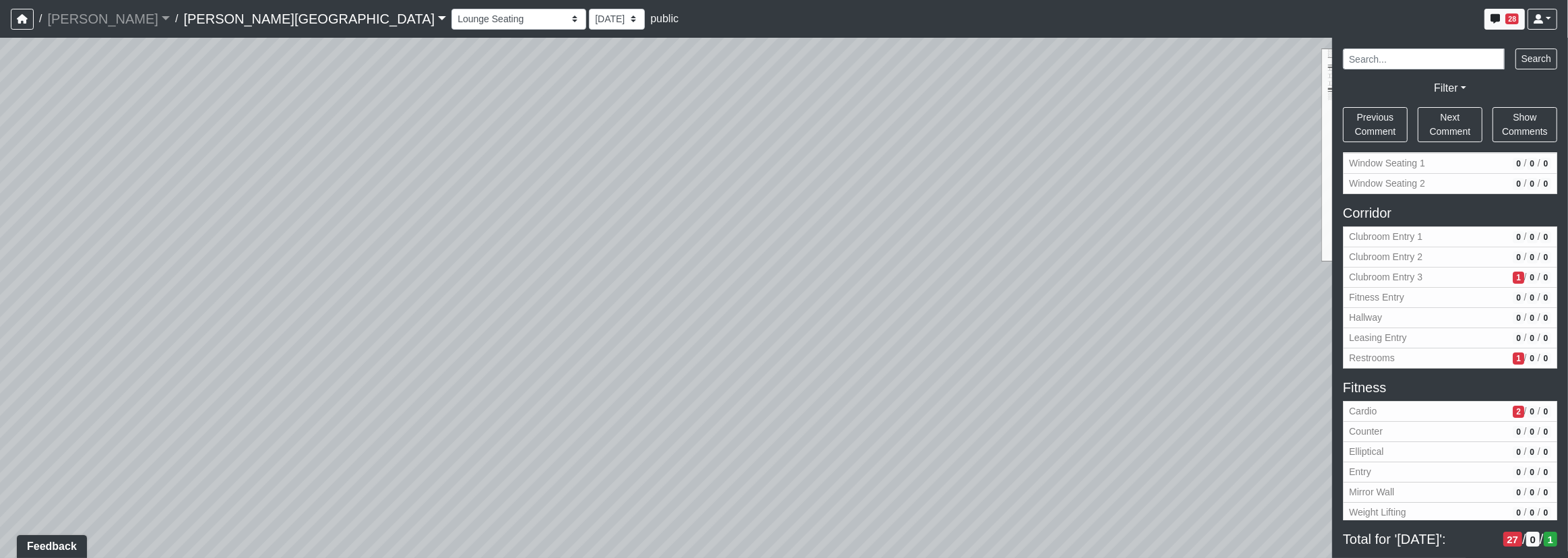
click at [500, 214] on div "Loading... Corridor - Clubroom Entry 2 Loading... Seating Loading... Pool Court…" at bounding box center [784, 298] width 1568 height 521
drag, startPoint x: 917, startPoint y: 443, endPoint x: 1036, endPoint y: 349, distance: 151.6
click at [1036, 349] on div "Loading... Corridor - Clubroom Entry 2 Loading... Seating Loading... Pool Court…" at bounding box center [784, 298] width 1568 height 521
drag, startPoint x: 495, startPoint y: 330, endPoint x: 409, endPoint y: 329, distance: 86.0
click at [409, 329] on div "Loading... Corridor - Clubroom Entry 2 Loading... Seating Loading... Pool Court…" at bounding box center [784, 298] width 1568 height 521
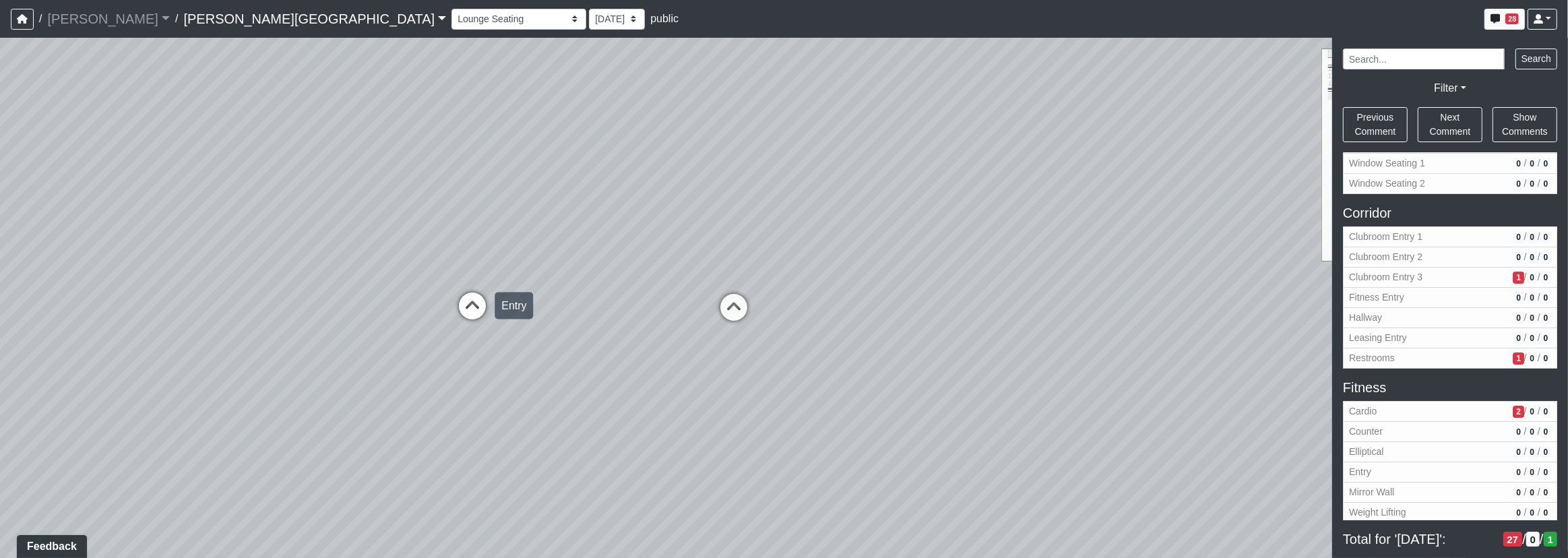
click at [473, 315] on icon at bounding box center [473, 313] width 41 height 41
select select "us6wrFoG9iHumMLv13Whu6"
drag, startPoint x: 409, startPoint y: 271, endPoint x: 329, endPoint y: 240, distance: 85.8
click at [329, 240] on div "Loading... Corridor - Clubroom Entry 2 Loading... Seating Loading... Pool Court…" at bounding box center [784, 298] width 1568 height 521
drag, startPoint x: 293, startPoint y: 283, endPoint x: 298, endPoint y: 384, distance: 101.1
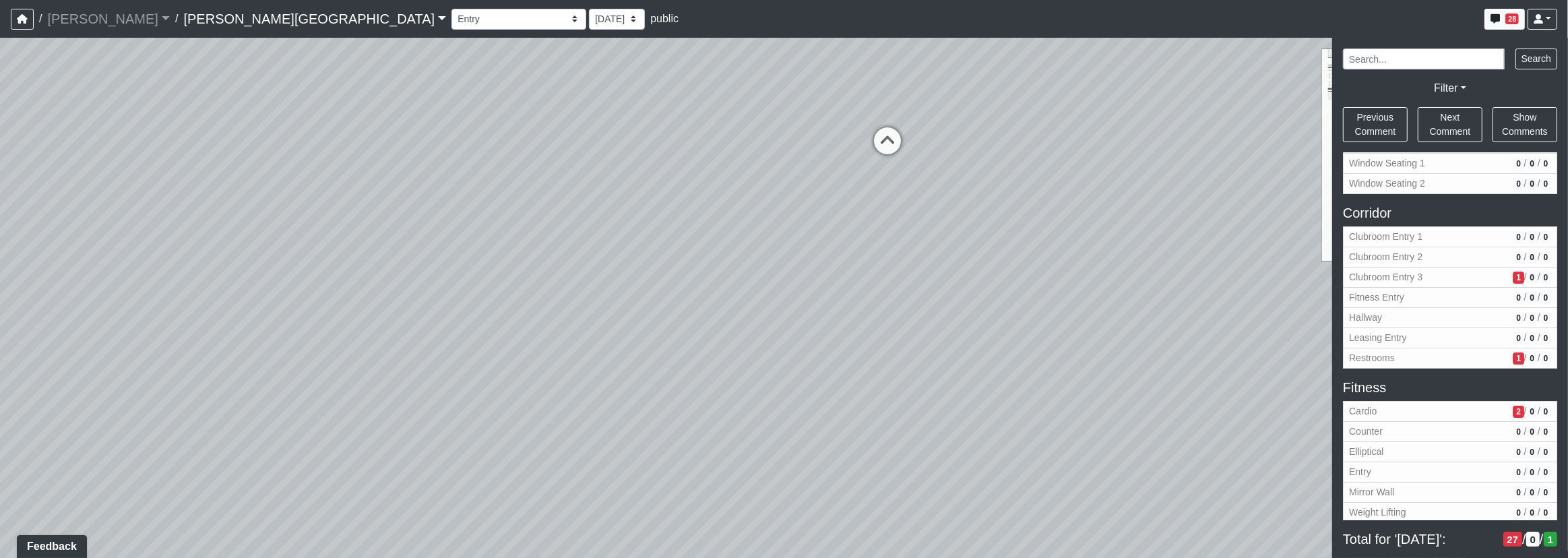
click at [295, 381] on div "Loading... Corridor - Clubroom Entry 2 Loading... Seating Loading... Pool Court…" at bounding box center [784, 298] width 1568 height 521
drag, startPoint x: 679, startPoint y: 260, endPoint x: 495, endPoint y: 262, distance: 184.0
click at [327, 224] on div "Loading... Corridor - Clubroom Entry 2 Loading... Seating Loading... Pool Court…" at bounding box center [784, 298] width 1568 height 521
drag, startPoint x: 595, startPoint y: 362, endPoint x: 625, endPoint y: 385, distance: 37.8
click at [615, 400] on div "Loading... Corridor - Clubroom Entry 2 Loading... Seating Loading... Pool Court…" at bounding box center [784, 298] width 1568 height 521
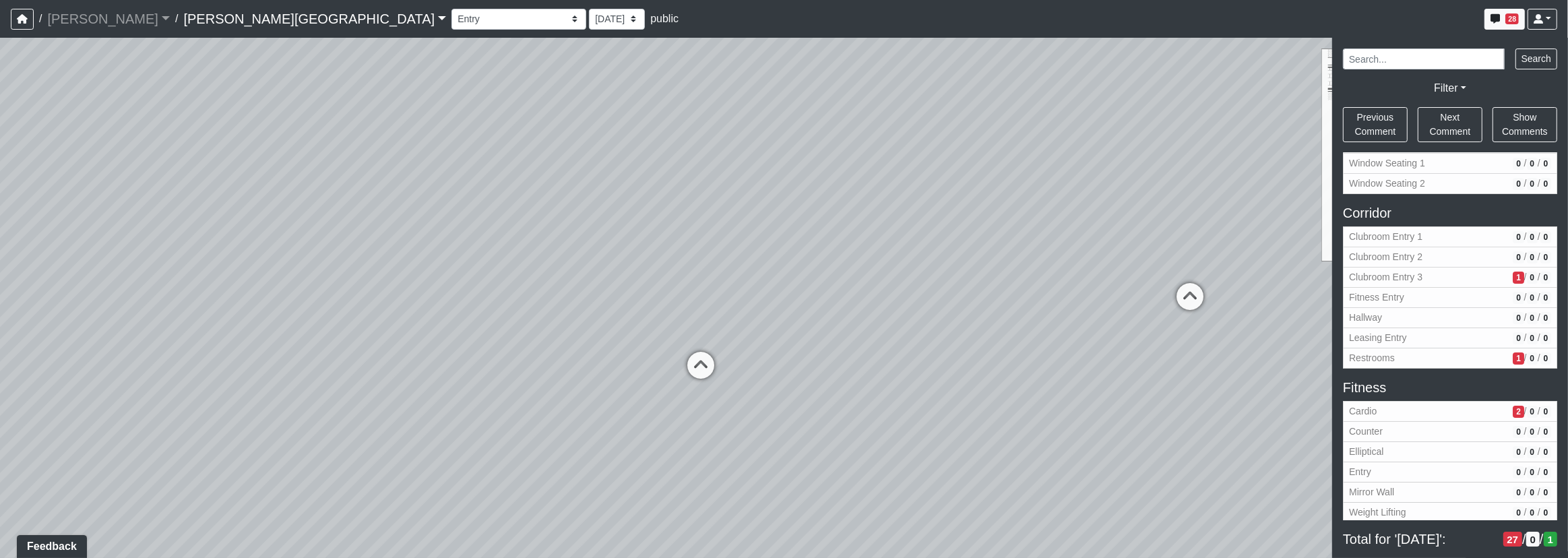
drag, startPoint x: 568, startPoint y: 425, endPoint x: 720, endPoint y: 395, distance: 154.9
click at [720, 395] on div "Loading... Corridor - Clubroom Entry 2 Loading... Seating Loading... Pool Court…" at bounding box center [784, 298] width 1568 height 521
drag, startPoint x: 754, startPoint y: 283, endPoint x: 648, endPoint y: 318, distance: 111.6
click at [648, 318] on div "Loading... Corridor - Clubroom Entry 2 Loading... Seating Loading... Pool Court…" at bounding box center [784, 298] width 1568 height 521
drag, startPoint x: 596, startPoint y: 395, endPoint x: 489, endPoint y: 315, distance: 133.6
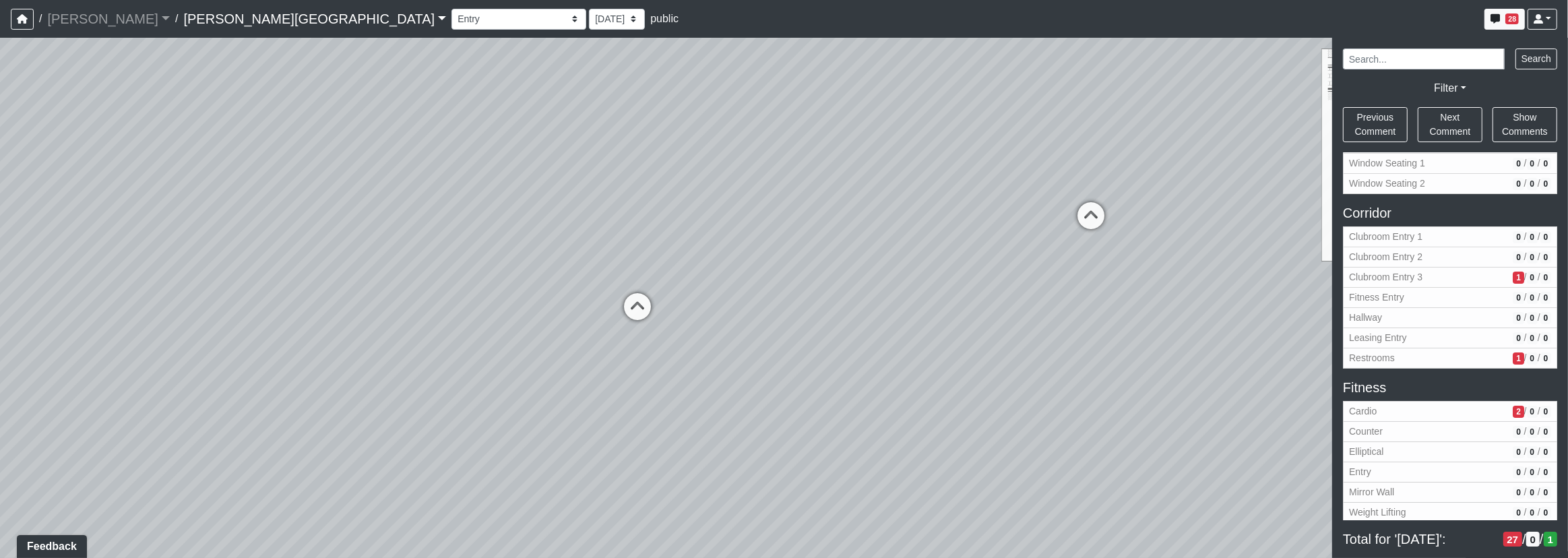
click at [489, 315] on div "Loading... Corridor - Clubroom Entry 2 Loading... Seating Loading... Pool Court…" at bounding box center [784, 298] width 1568 height 521
drag, startPoint x: 498, startPoint y: 243, endPoint x: 657, endPoint y: 325, distance: 178.9
click at [638, 281] on div "Loading... Corridor - Clubroom Entry 2 Loading... Seating Loading... Pool Court…" at bounding box center [784, 298] width 1568 height 521
drag, startPoint x: 636, startPoint y: 335, endPoint x: 645, endPoint y: 365, distance: 31.3
click at [645, 364] on div "Loading... Corridor - Clubroom Entry 2 Loading... Seating Loading... Pool Court…" at bounding box center [784, 298] width 1568 height 521
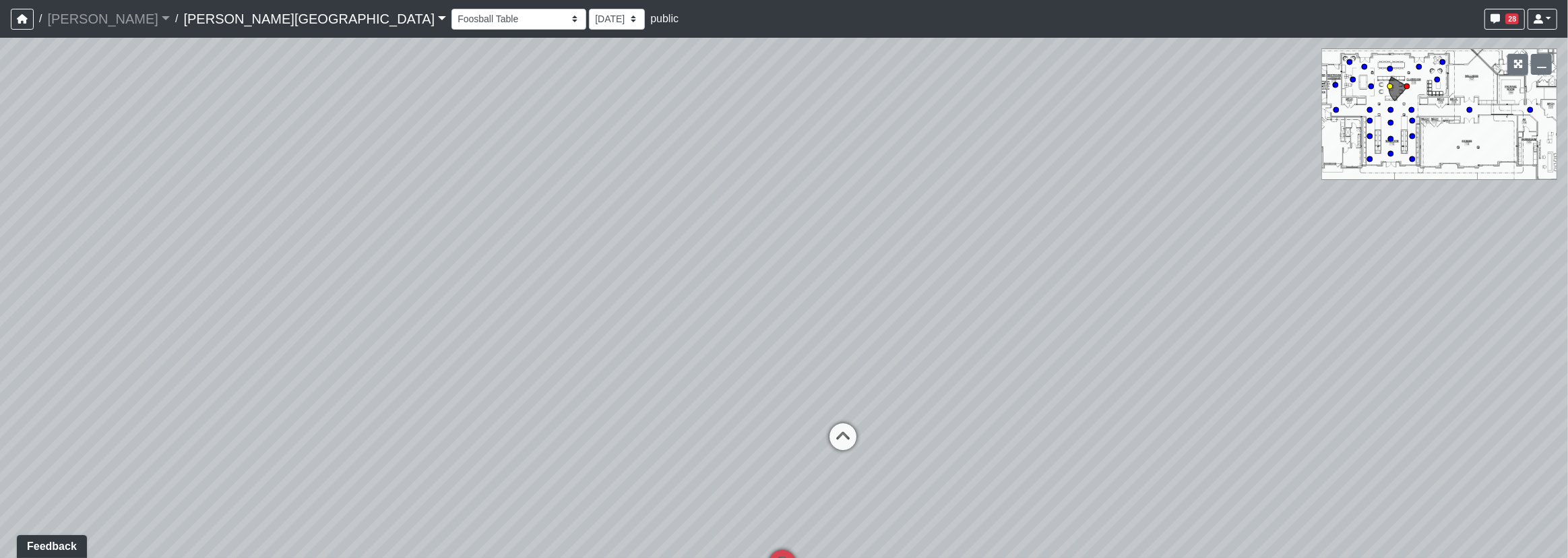
drag, startPoint x: 847, startPoint y: 449, endPoint x: 953, endPoint y: 425, distance: 108.7
click at [953, 425] on div "Loading... Corridor - Clubroom Entry 2 Loading... Seating Loading... Pool Court…" at bounding box center [784, 298] width 1568 height 521
drag, startPoint x: 720, startPoint y: 367, endPoint x: 965, endPoint y: 329, distance: 247.9
click at [965, 329] on div "Loading... Corridor - Clubroom Entry 2 Loading... Seating Loading... Pool Court…" at bounding box center [784, 298] width 1568 height 521
drag, startPoint x: 511, startPoint y: 279, endPoint x: 893, endPoint y: 298, distance: 382.5
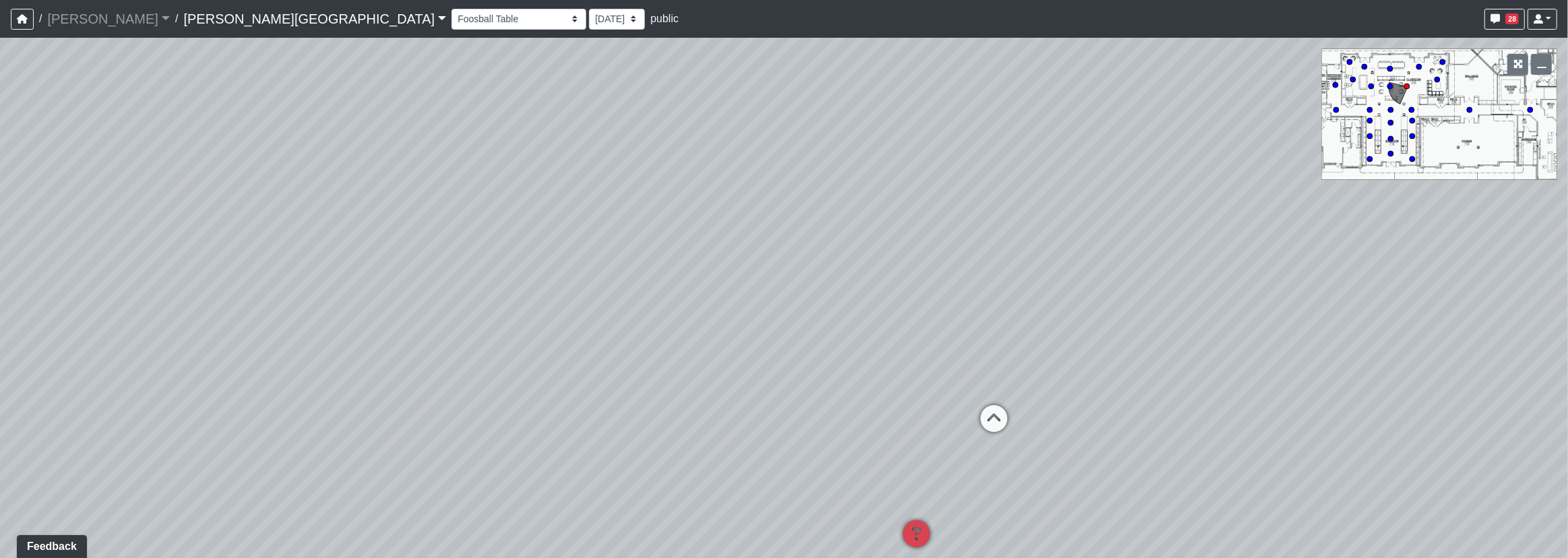
click at [892, 299] on div "Loading... Corridor - Clubroom Entry 2 Loading... Seating Loading... Pool Court…" at bounding box center [784, 298] width 1568 height 521
click at [346, 414] on div "Loading... Corridor - Clubroom Entry 2 Loading... Seating Loading... Pool Court…" at bounding box center [784, 298] width 1568 height 521
click at [364, 404] on icon at bounding box center [370, 416] width 41 height 41
drag, startPoint x: 268, startPoint y: 398, endPoint x: 591, endPoint y: 394, distance: 323.0
click at [589, 395] on div "Loading... Corridor - Clubroom Entry 2 Loading... Seating Loading... Pool Court…" at bounding box center [784, 298] width 1568 height 521
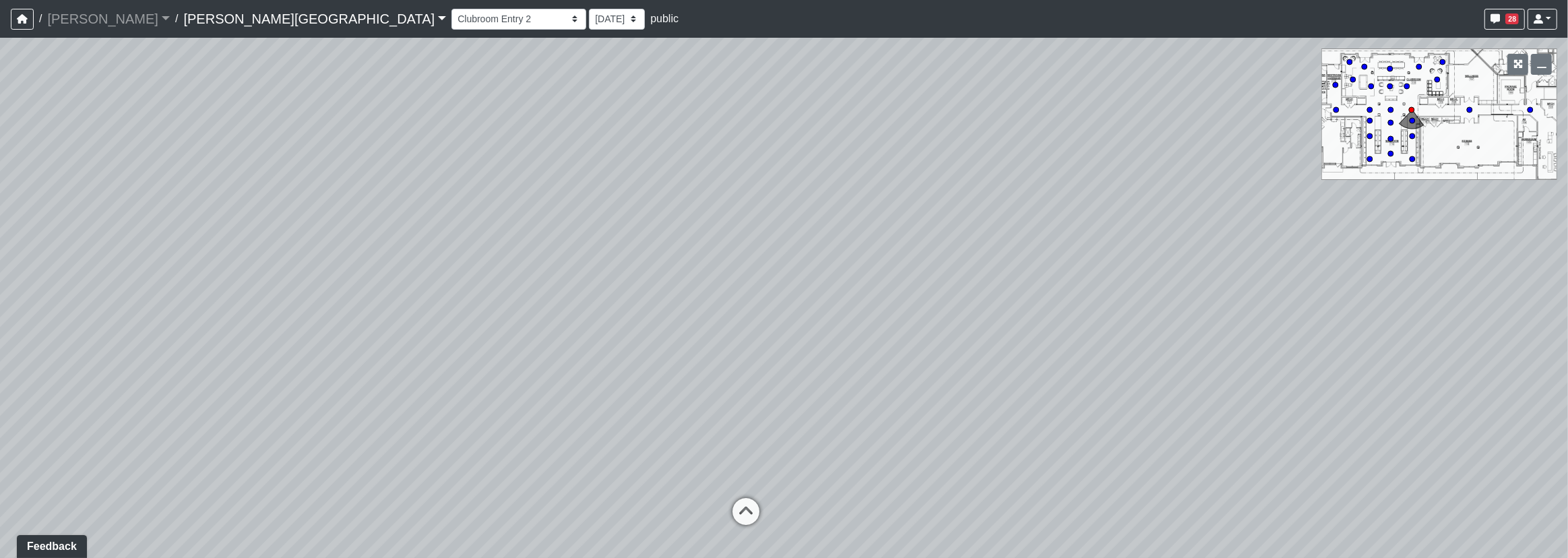
drag, startPoint x: 603, startPoint y: 345, endPoint x: 759, endPoint y: 328, distance: 156.9
click at [749, 330] on div "Loading... Corridor - Clubroom Entry 2 Loading... Seating Loading... Pool Court…" at bounding box center [784, 298] width 1568 height 521
click at [147, 258] on icon at bounding box center [145, 268] width 41 height 41
click at [128, 288] on div "Loading... Corridor - Clubroom Entry 2 Loading... Seating Loading... Pool Court…" at bounding box center [784, 298] width 1568 height 521
click at [150, 282] on icon at bounding box center [157, 283] width 41 height 41
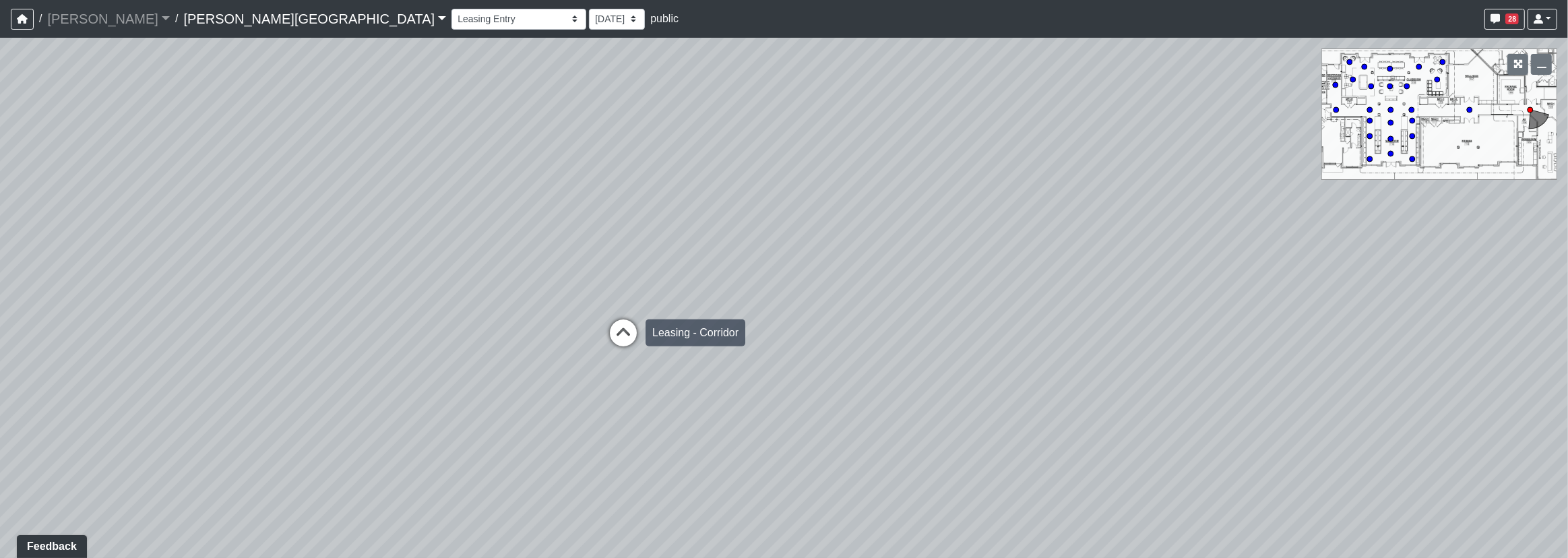
click at [613, 329] on icon at bounding box center [623, 340] width 41 height 41
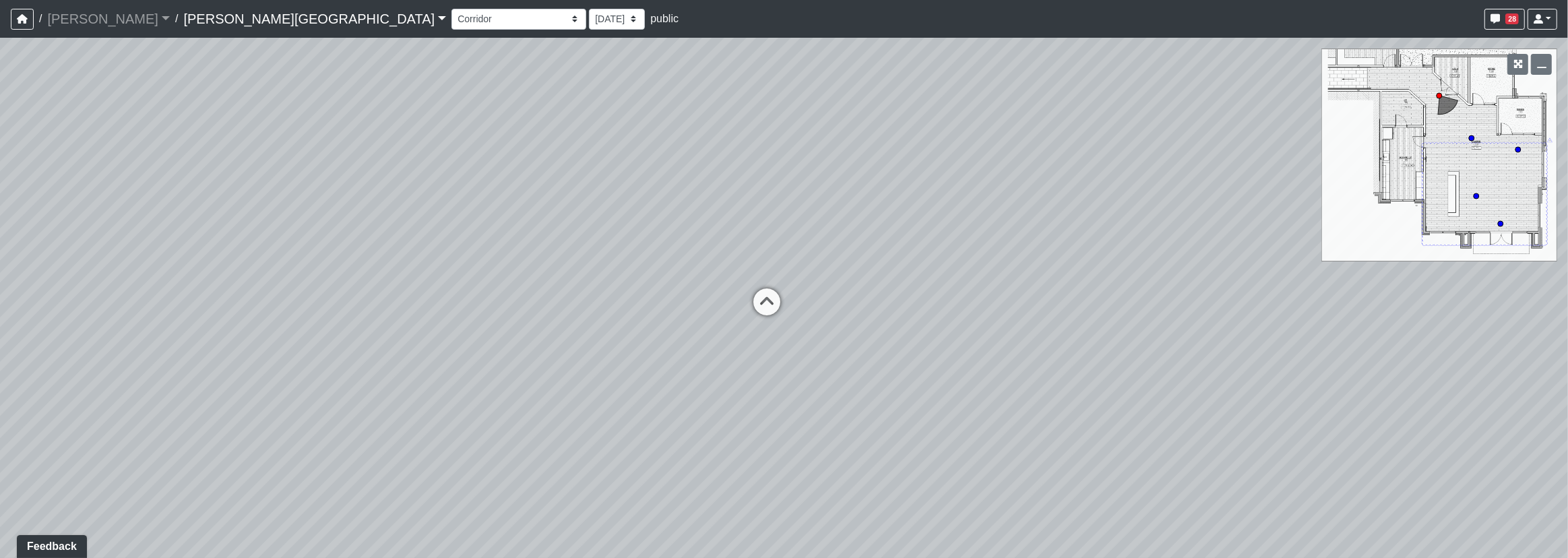
drag, startPoint x: 659, startPoint y: 302, endPoint x: 653, endPoint y: 304, distance: 6.3
click at [653, 304] on div "Loading... Corridor - Clubroom Entry 2 Loading... Seating Loading... Pool Court…" at bounding box center [784, 298] width 1568 height 521
drag, startPoint x: 684, startPoint y: 348, endPoint x: 494, endPoint y: 297, distance: 196.7
click at [429, 292] on div "Loading... Corridor - Clubroom Entry 2 Loading... Seating Loading... Pool Court…" at bounding box center [784, 298] width 1568 height 521
drag, startPoint x: 1032, startPoint y: 352, endPoint x: 626, endPoint y: 302, distance: 409.1
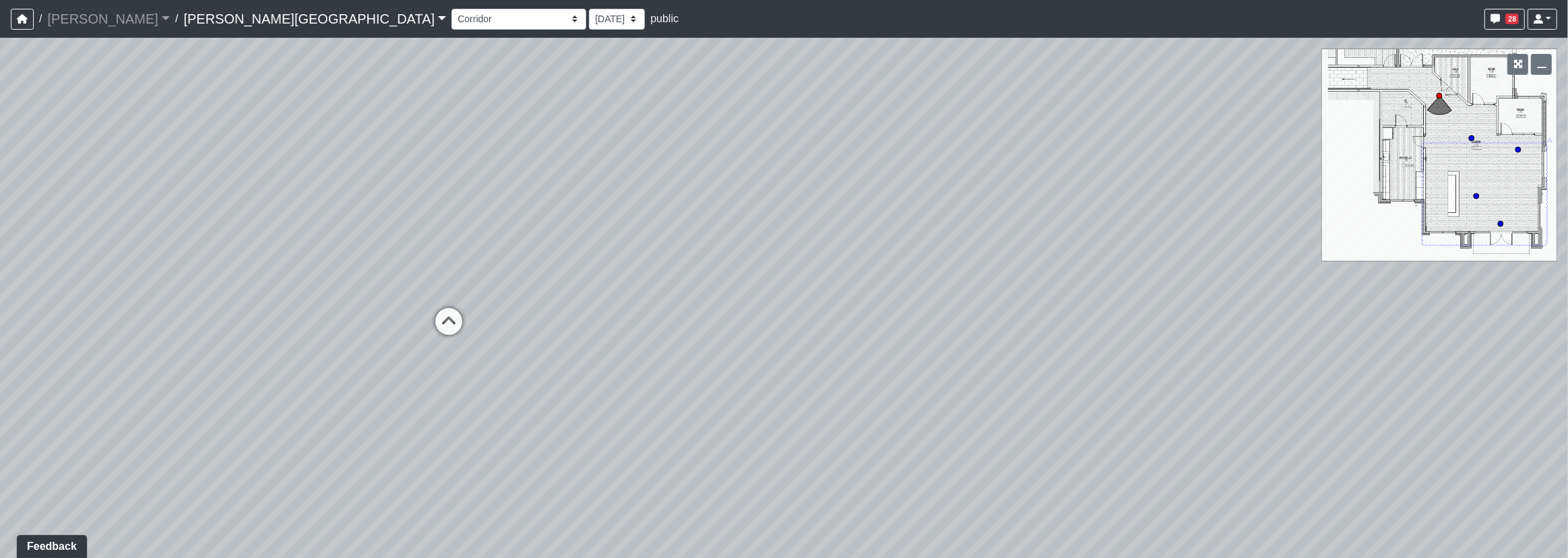
click at [605, 302] on div "Loading... Corridor - Clubroom Entry 2 Loading... Seating Loading... Pool Court…" at bounding box center [784, 298] width 1568 height 521
drag, startPoint x: 933, startPoint y: 348, endPoint x: 723, endPoint y: 335, distance: 210.4
click at [715, 336] on div "Loading... Corridor - Clubroom Entry 2 Loading... Seating Loading... Pool Court…" at bounding box center [784, 298] width 1568 height 521
click at [970, 230] on icon at bounding box center [964, 234] width 41 height 41
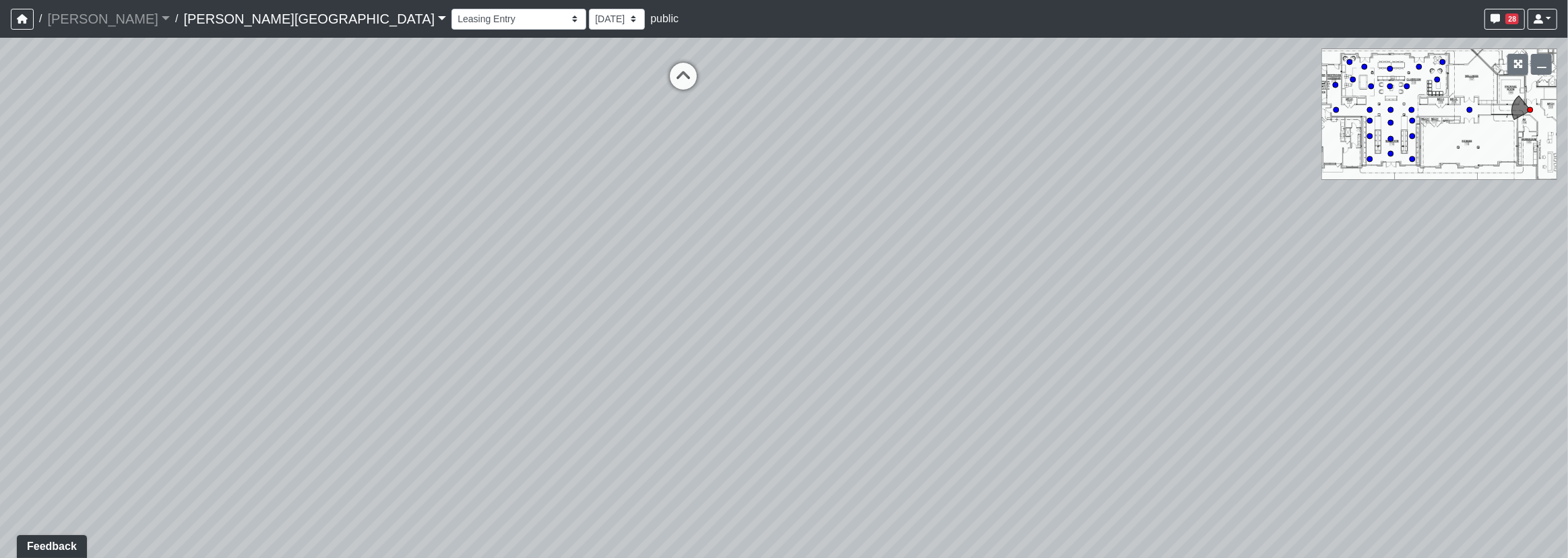
drag, startPoint x: 752, startPoint y: 182, endPoint x: 815, endPoint y: 273, distance: 110.7
click at [854, 248] on div "Loading... Corridor - Clubroom Entry 2 Loading... Seating Loading... Pool Court…" at bounding box center [784, 298] width 1568 height 521
click at [752, 135] on icon at bounding box center [751, 143] width 41 height 41
click at [749, 163] on icon at bounding box center [752, 165] width 41 height 41
drag, startPoint x: 655, startPoint y: 291, endPoint x: 594, endPoint y: 292, distance: 61.0
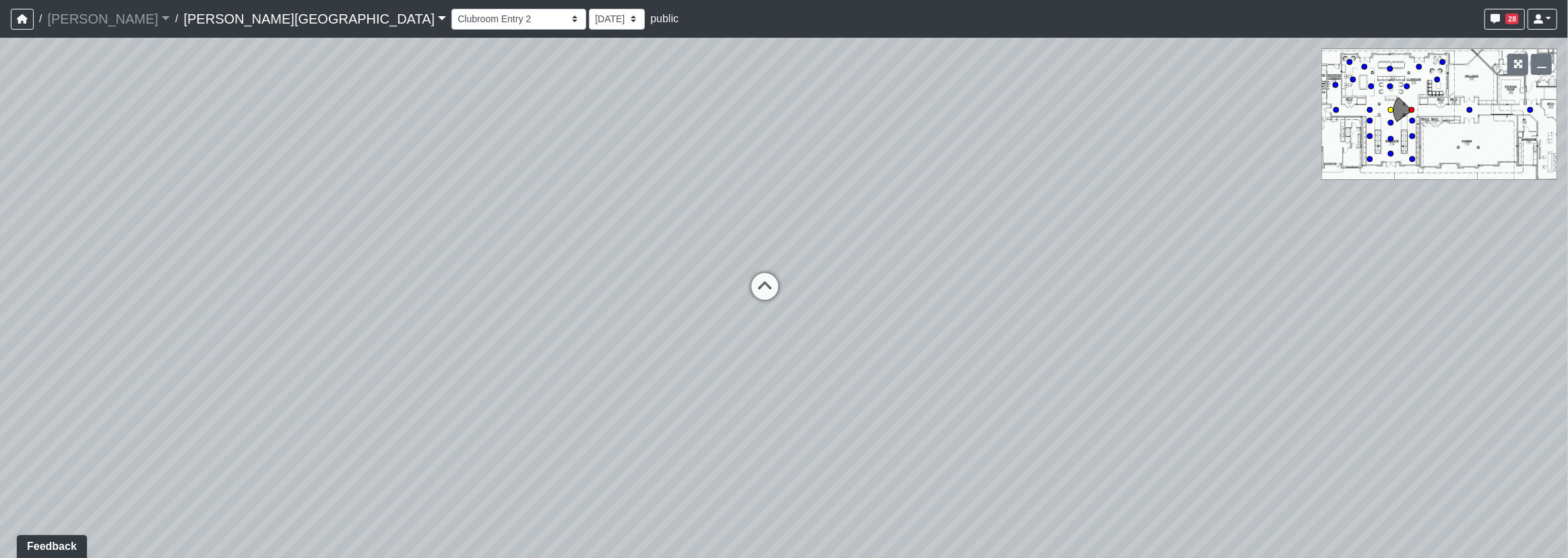
click at [585, 294] on div "Loading... Corridor - Clubroom Entry 2 Loading... Seating Loading... Pool Court…" at bounding box center [784, 298] width 1568 height 521
drag, startPoint x: 605, startPoint y: 332, endPoint x: 593, endPoint y: 332, distance: 12.0
click at [593, 332] on div "Loading... Corridor - Clubroom Entry 2 Loading... Seating Loading... Pool Court…" at bounding box center [784, 298] width 1568 height 521
drag, startPoint x: 883, startPoint y: 311, endPoint x: 721, endPoint y: 308, distance: 162.0
click at [699, 311] on div "Loading... Corridor - Clubroom Entry 2 Loading... Seating Loading... Pool Court…" at bounding box center [784, 298] width 1568 height 521
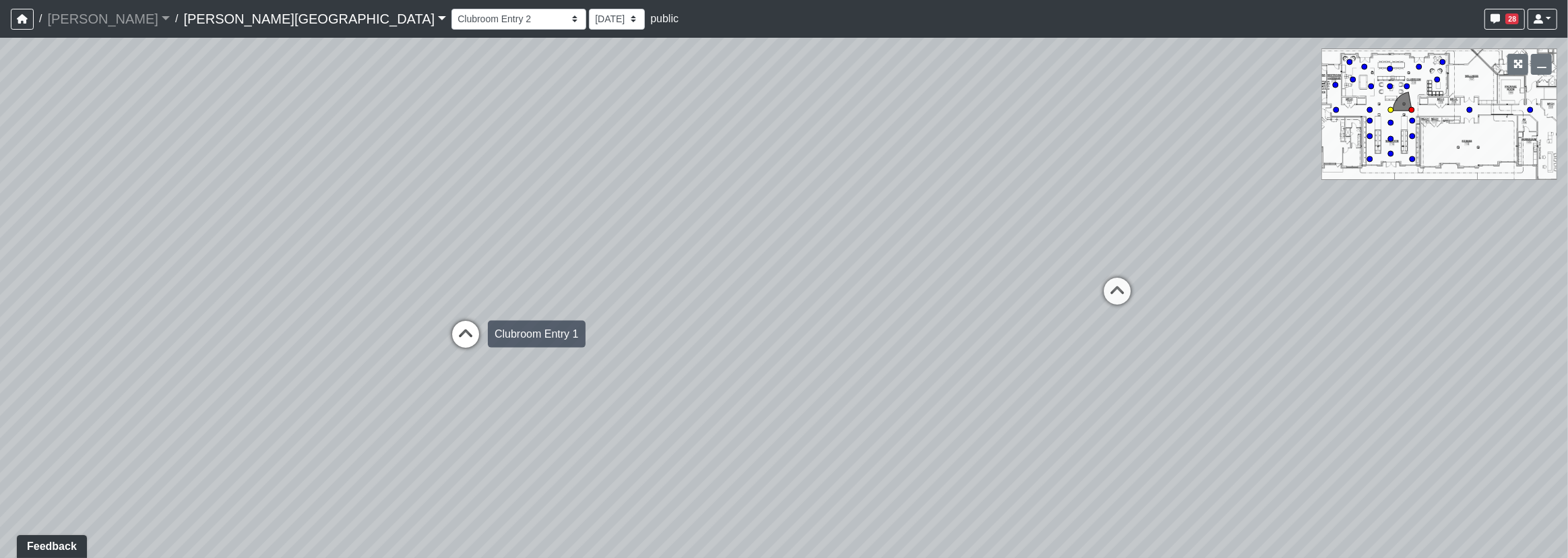
click at [469, 330] on icon at bounding box center [466, 341] width 41 height 41
select select "qb7oxKXxrCcPQgCRMpzDAV"
click at [575, 333] on div "Loading... Corridor - Clubroom Entry 2 Loading... Seating Loading... Pool Court…" at bounding box center [784, 298] width 1568 height 521
drag, startPoint x: 765, startPoint y: 421, endPoint x: 535, endPoint y: 343, distance: 242.9
click at [524, 343] on div "Loading... Corridor - Clubroom Entry 2 Loading... Seating Loading... Pool Court…" at bounding box center [784, 298] width 1568 height 521
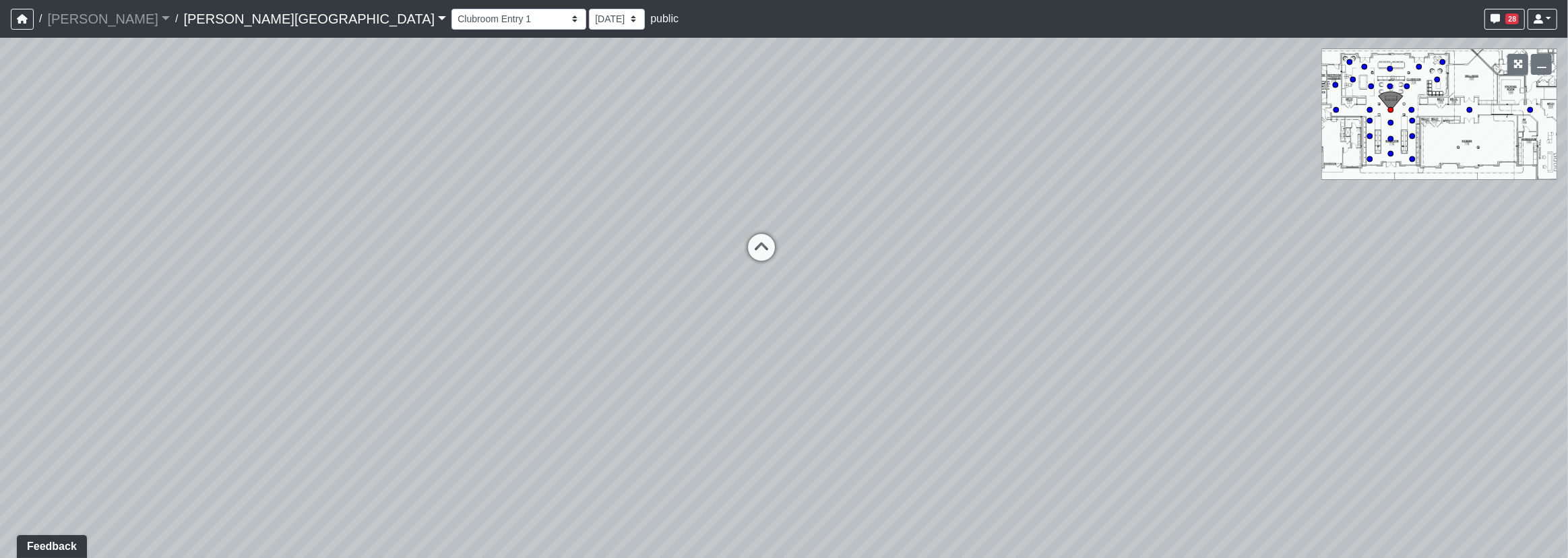
drag, startPoint x: 771, startPoint y: 326, endPoint x: 566, endPoint y: 416, distance: 223.9
click at [566, 415] on div "Loading... Corridor - Clubroom Entry 2 Loading... Seating Loading... Pool Court…" at bounding box center [784, 298] width 1568 height 521
drag, startPoint x: 757, startPoint y: 329, endPoint x: 590, endPoint y: 355, distance: 169.0
click at [755, 340] on div "Loading... Corridor - Clubroom Entry 2 Loading... Seating Loading... Pool Court…" at bounding box center [784, 298] width 1568 height 521
drag, startPoint x: 561, startPoint y: 347, endPoint x: 575, endPoint y: 398, distance: 52.9
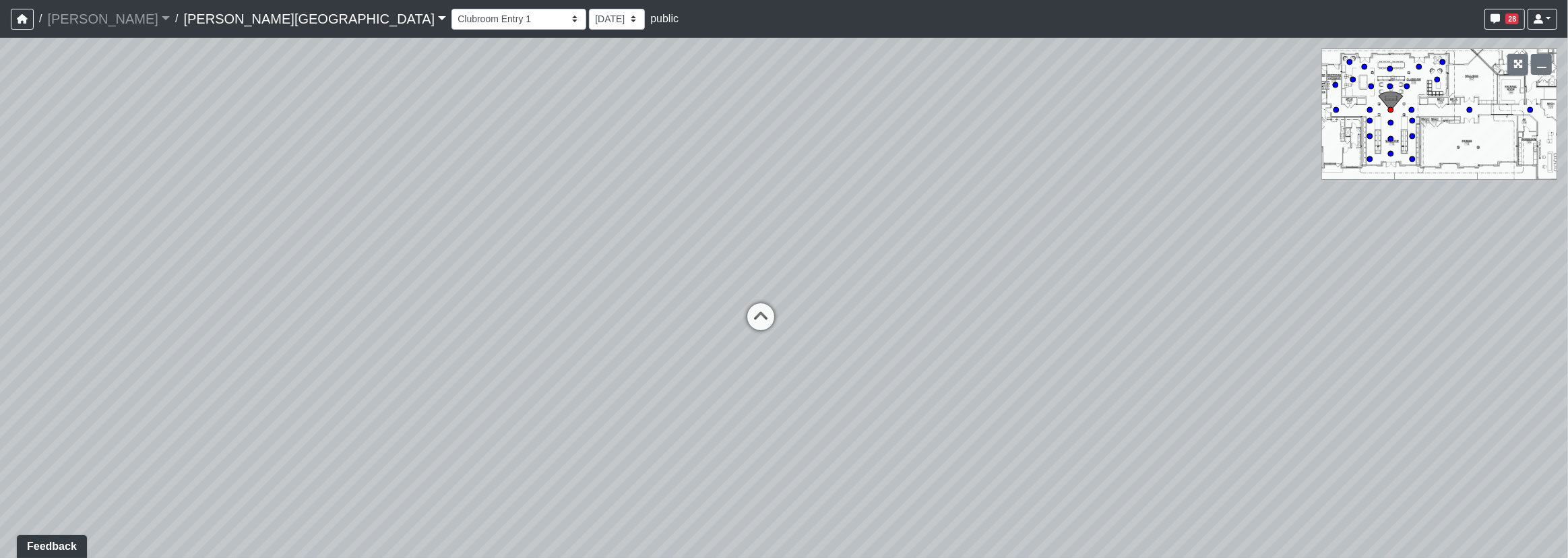
click at [575, 398] on div "Loading... Corridor - Clubroom Entry 2 Loading... Seating Loading... Pool Court…" at bounding box center [784, 298] width 1568 height 521
drag, startPoint x: 676, startPoint y: 421, endPoint x: 680, endPoint y: 373, distance: 48.2
click at [680, 373] on div "Loading... Corridor - Clubroom Entry 2 Loading... Seating Loading... Pool Court…" at bounding box center [784, 298] width 1568 height 521
drag, startPoint x: 676, startPoint y: 438, endPoint x: 678, endPoint y: 394, distance: 44.0
click at [678, 389] on div "Loading... Corridor - Clubroom Entry 2 Loading... Seating Loading... Pool Court…" at bounding box center [784, 298] width 1568 height 521
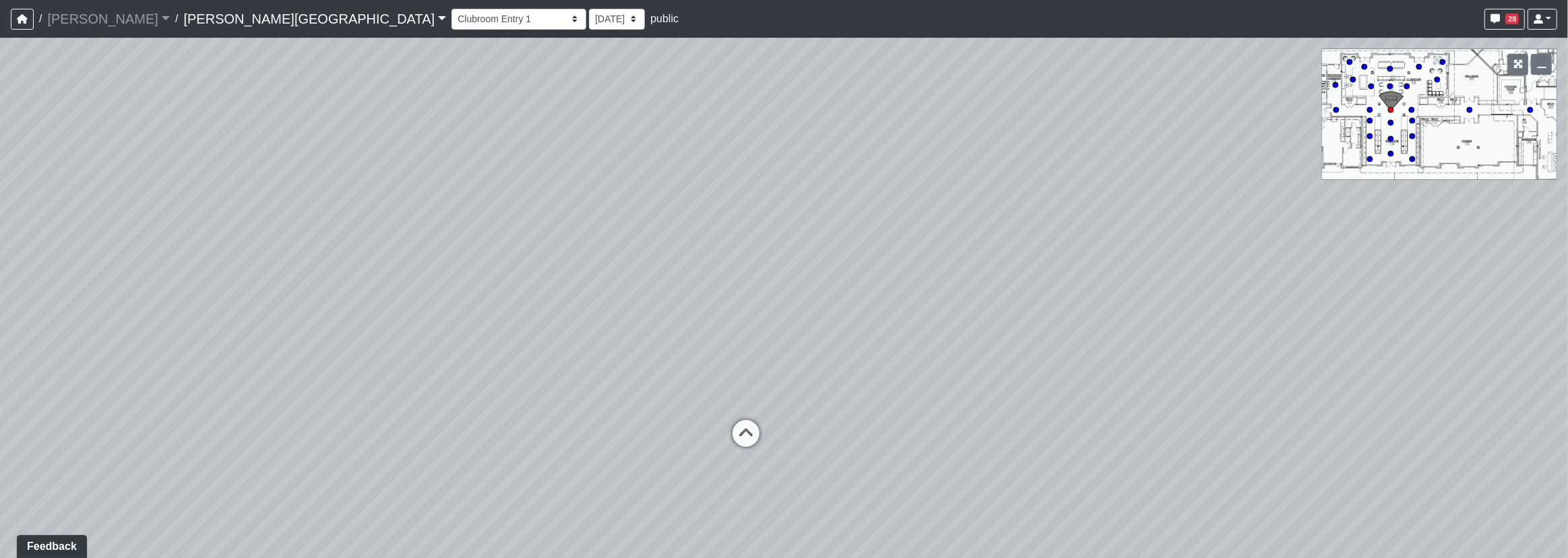
drag, startPoint x: 634, startPoint y: 309, endPoint x: 608, endPoint y: 473, distance: 166.0
click at [604, 542] on div "Loading... Corridor - Clubroom Entry 2 Loading... Seating Loading... Pool Court…" at bounding box center [784, 298] width 1568 height 521
drag, startPoint x: 484, startPoint y: 463, endPoint x: 522, endPoint y: 487, distance: 44.9
click at [524, 483] on div "Loading... Corridor - Clubroom Entry 2 Loading... Seating Loading... Pool Court…" at bounding box center [784, 298] width 1568 height 521
drag, startPoint x: 850, startPoint y: 336, endPoint x: 855, endPoint y: 276, distance: 60.2
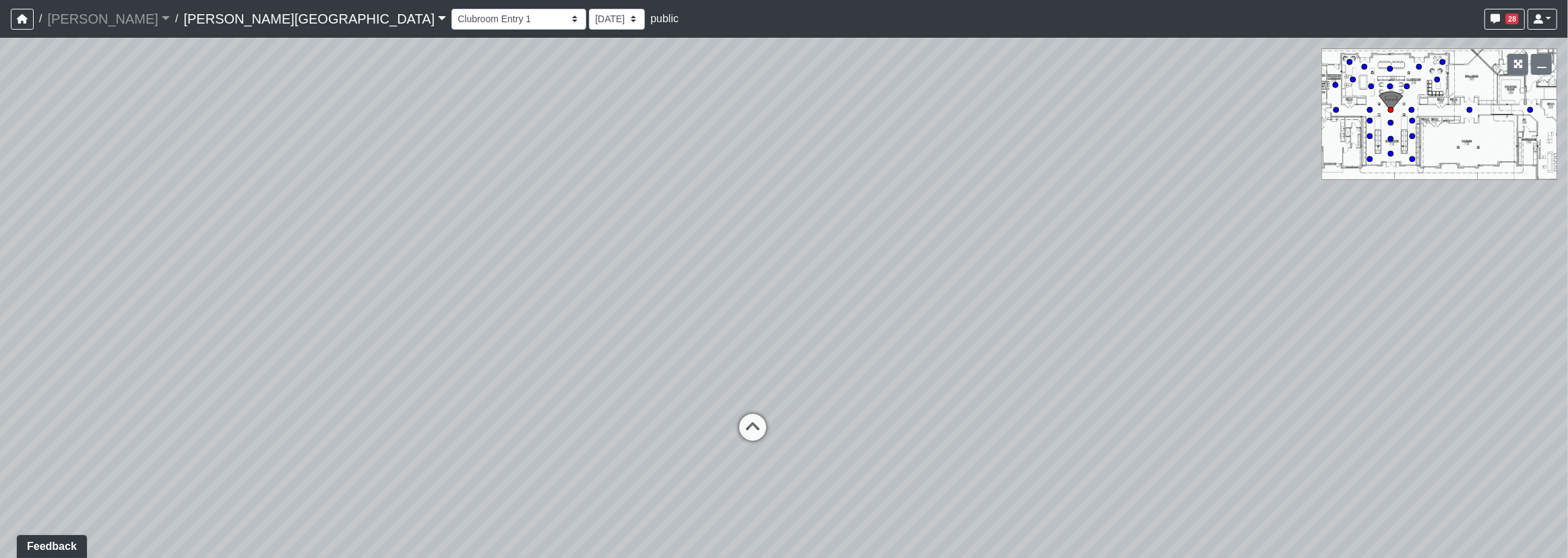
drag, startPoint x: 848, startPoint y: 360, endPoint x: 831, endPoint y: 350, distance: 19.7
click at [831, 350] on div "Loading... Corridor - Clubroom Entry 2 Loading... Seating Loading... Pool Court…" at bounding box center [784, 298] width 1568 height 521
drag, startPoint x: 831, startPoint y: 350, endPoint x: 843, endPoint y: 350, distance: 12.0
click at [843, 350] on div "Loading... Corridor - Clubroom Entry 2 Loading... Seating Loading... Pool Court…" at bounding box center [784, 298] width 1568 height 521
drag, startPoint x: 598, startPoint y: 508, endPoint x: 579, endPoint y: 516, distance: 20.6
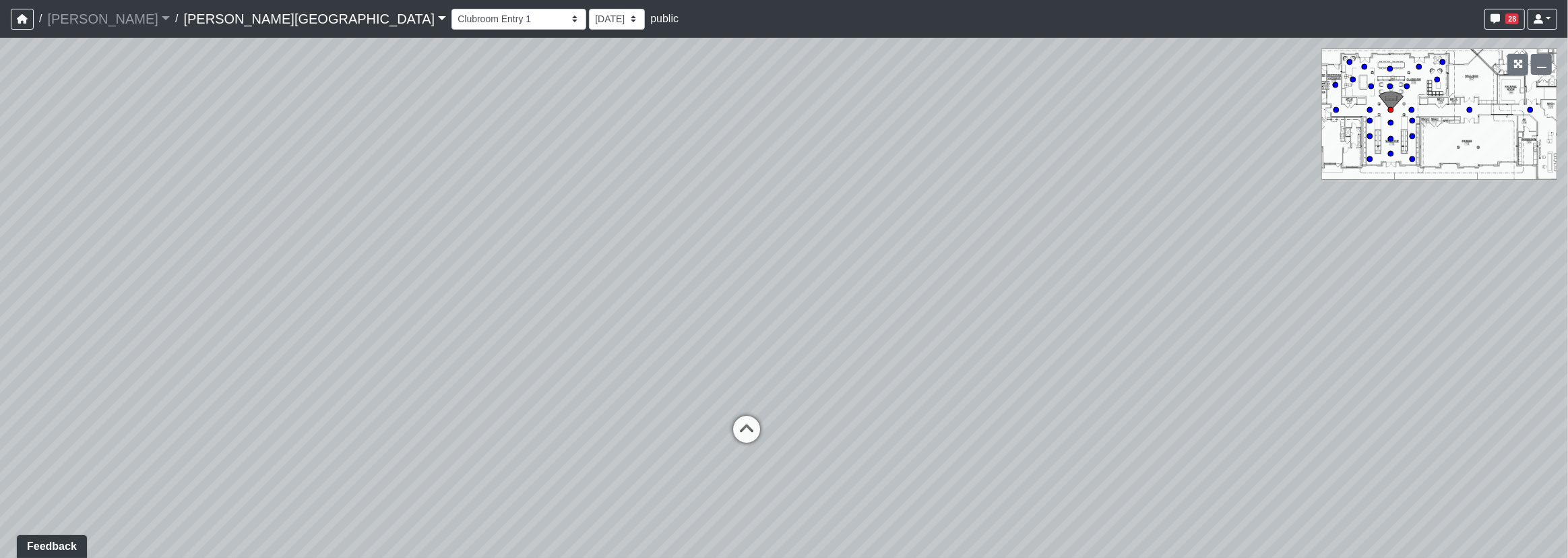
click at [579, 516] on div "Loading... Corridor - Clubroom Entry 2 Loading... Seating Loading... Pool Court…" at bounding box center [784, 298] width 1568 height 521
drag, startPoint x: 496, startPoint y: 366, endPoint x: 471, endPoint y: 364, distance: 25.1
click at [445, 360] on div "Loading... Corridor - Clubroom Entry 2 Loading... Seating Loading... Pool Court…" at bounding box center [784, 298] width 1568 height 521
drag, startPoint x: 773, startPoint y: 382, endPoint x: 626, endPoint y: 371, distance: 147.4
click at [649, 372] on div "Loading... Corridor - Clubroom Entry 2 Loading... Seating Loading... Pool Court…" at bounding box center [784, 298] width 1568 height 521
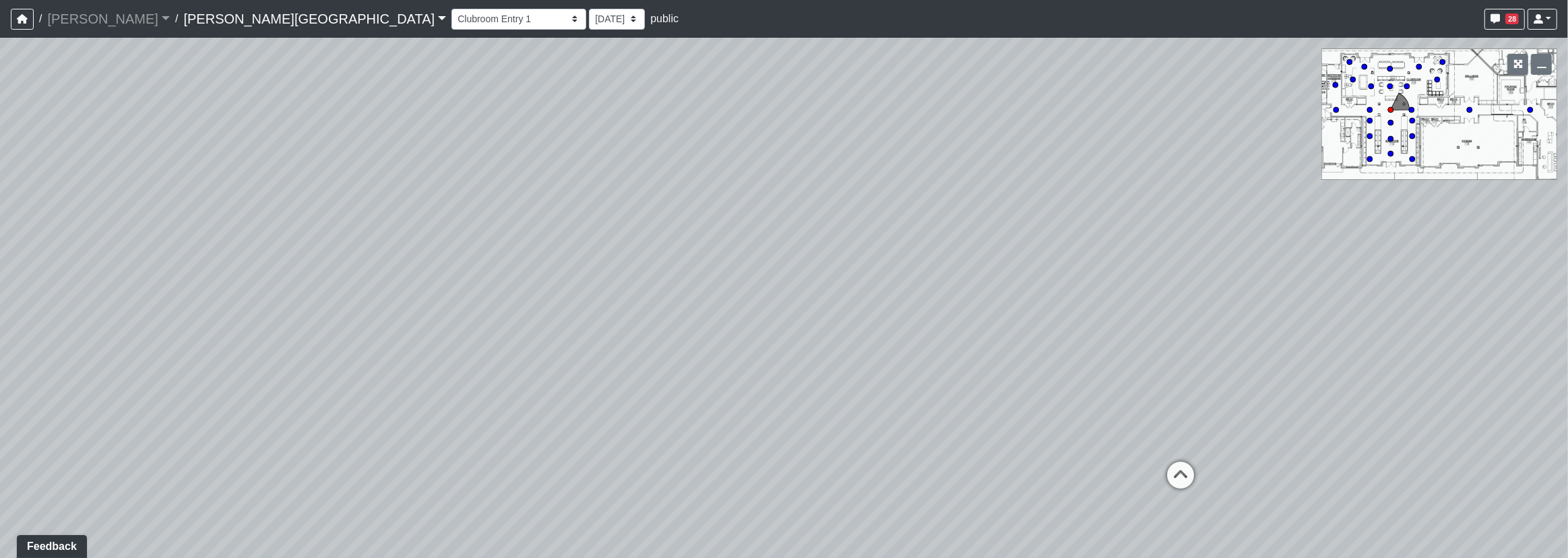
drag, startPoint x: 732, startPoint y: 305, endPoint x: 656, endPoint y: 300, distance: 76.2
click at [652, 300] on div "Loading... Corridor - Clubroom Entry 2 Loading... Seating Loading... Pool Court…" at bounding box center [784, 298] width 1568 height 521
click at [1552, 19] on link at bounding box center [1542, 19] width 30 height 21
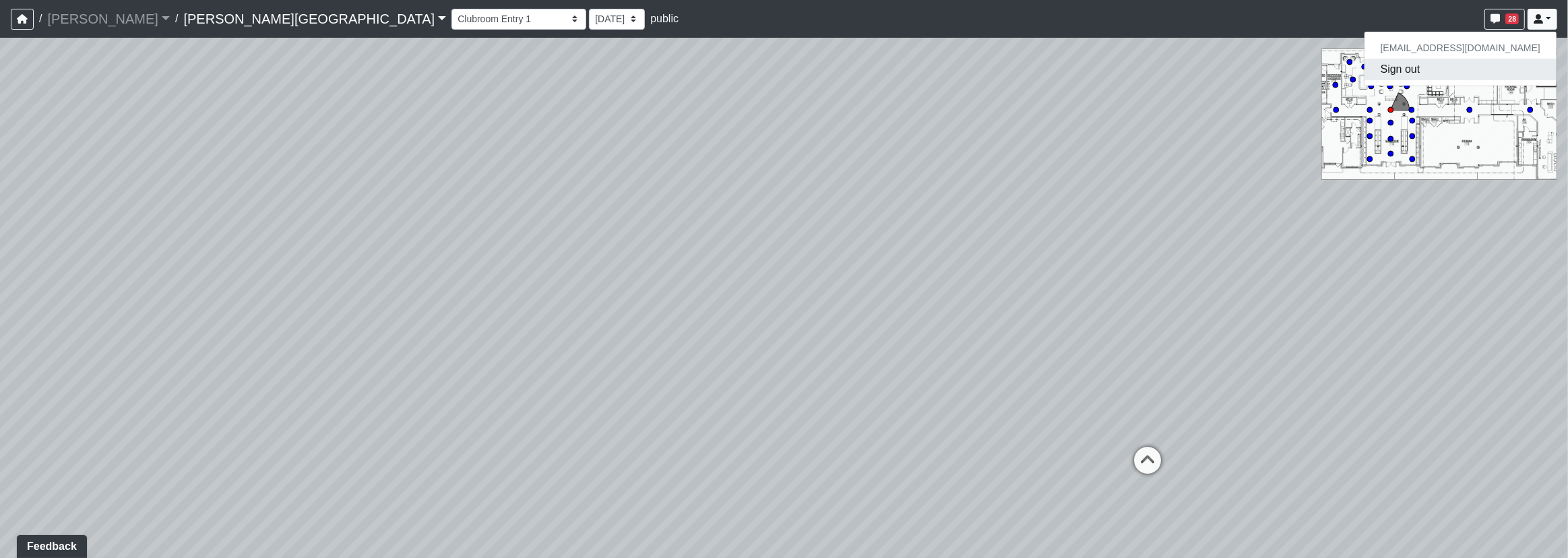
click at [1468, 71] on button "Sign out" at bounding box center [1460, 69] width 192 height 22
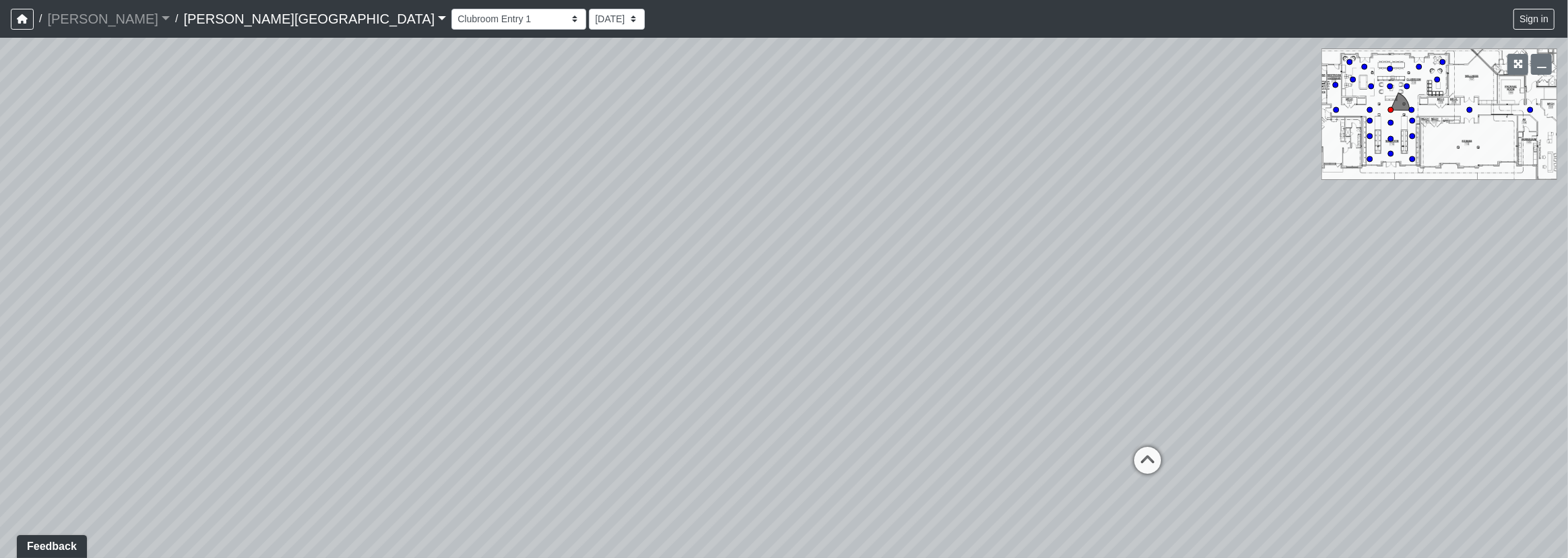
drag, startPoint x: 519, startPoint y: 36, endPoint x: 939, endPoint y: 215, distance: 456.6
click at [939, 215] on div "Loading... Clubroom Entry 2 Loading... Clubroom Entry 3 Loading... Mailroom - S…" at bounding box center [784, 298] width 1568 height 521
drag, startPoint x: 552, startPoint y: 31, endPoint x: 283, endPoint y: 109, distance: 280.1
click at [283, 109] on div "Loading... Clubroom Entry 2 Loading... Clubroom Entry 3 Loading... Mailroom - S…" at bounding box center [784, 298] width 1568 height 521
click at [189, 256] on div "Loading... Clubroom Entry 2 Loading... Clubroom Entry 3 Loading... Mailroom - S…" at bounding box center [784, 298] width 1568 height 521
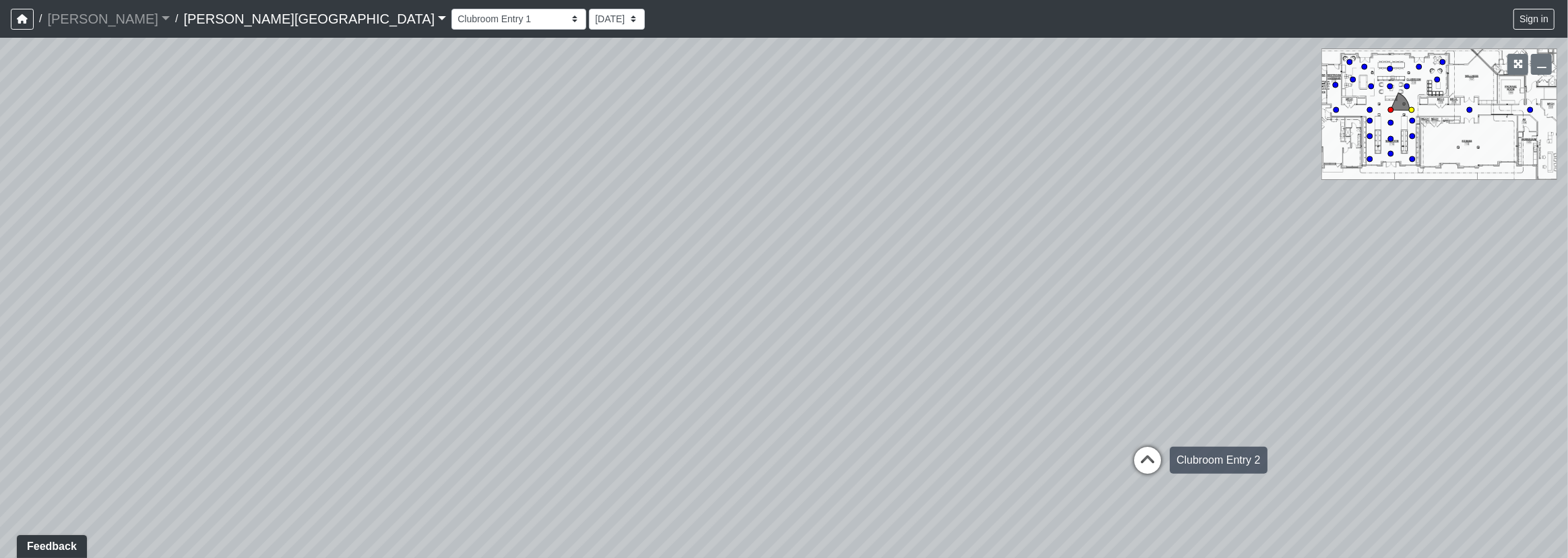
click at [1146, 466] on icon at bounding box center [1148, 468] width 41 height 41
select select "tFcwgrjsyVt5gYB4S9PrZ7"
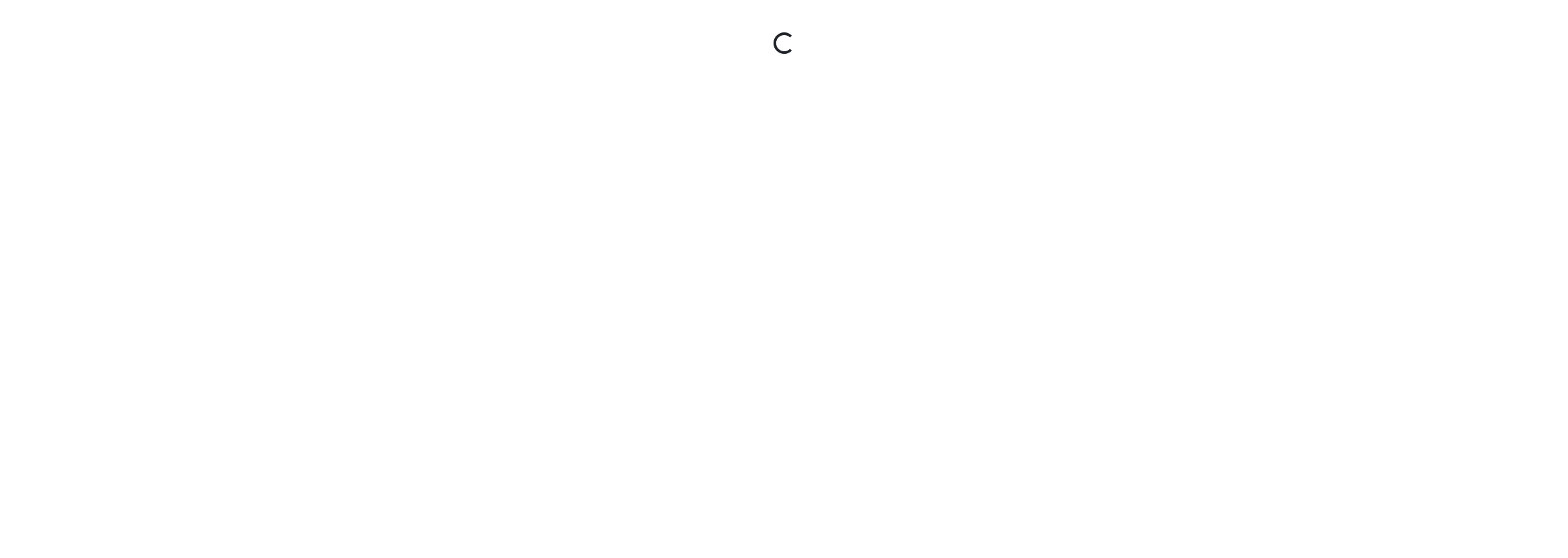
select select "tFcwgrjsyVt5gYB4S9PrZ7"
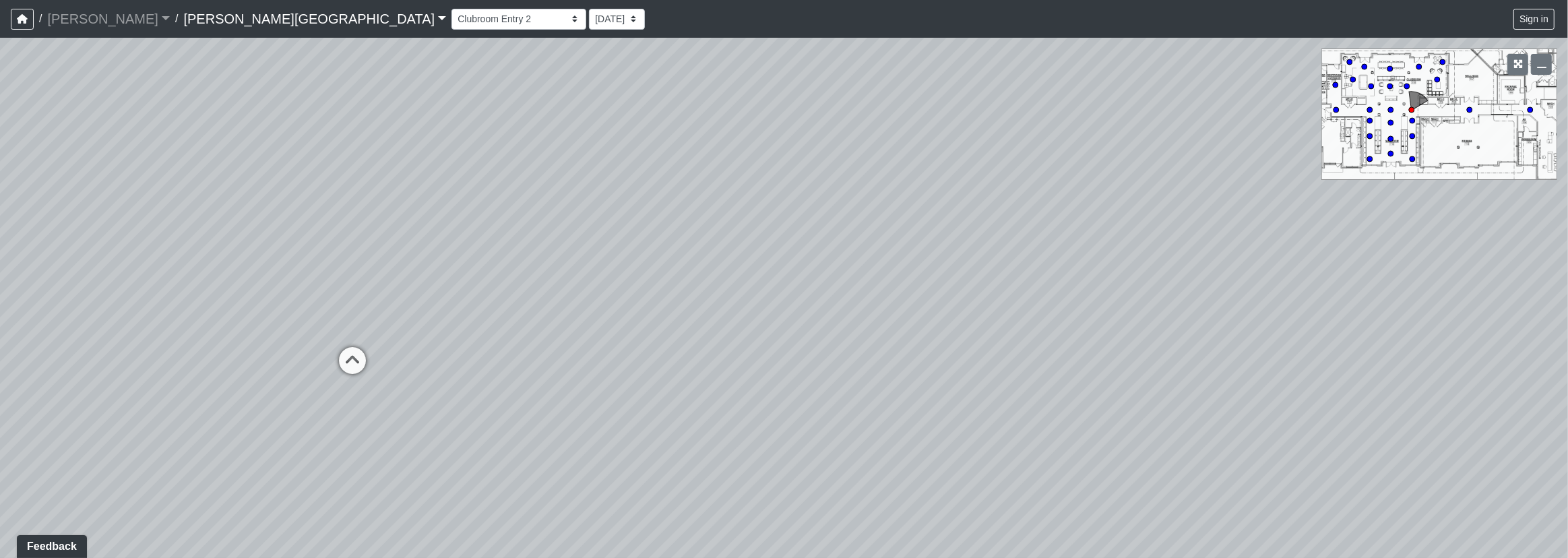
drag, startPoint x: 1376, startPoint y: 376, endPoint x: 1395, endPoint y: 370, distance: 19.9
click at [1449, 369] on div "Loading... Fitness Entry Loading... Mailroom - Sorting Counter Loading... Clubr…" at bounding box center [784, 298] width 1568 height 521
drag, startPoint x: 883, startPoint y: 319, endPoint x: 1353, endPoint y: 436, distance: 484.3
click at [1349, 434] on div "Loading... Fitness Entry Loading... Mailroom - Sorting Counter Loading... Clubr…" at bounding box center [784, 298] width 1568 height 521
click at [1544, 7] on div "Banquette Foosball Table Pool Courtyard Entry 1 Pool Courtyard Entry 2 Pool Tab…" at bounding box center [1004, 19] width 1106 height 27
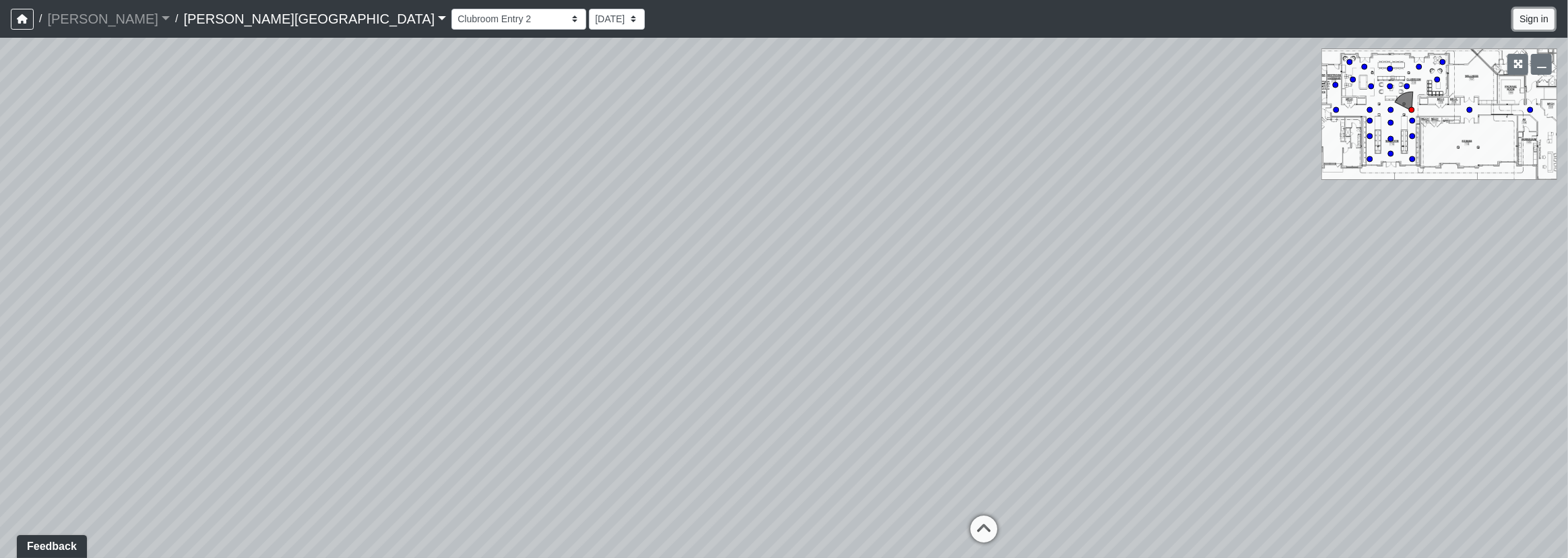
click at [1532, 14] on button "Sign in" at bounding box center [1533, 19] width 41 height 21
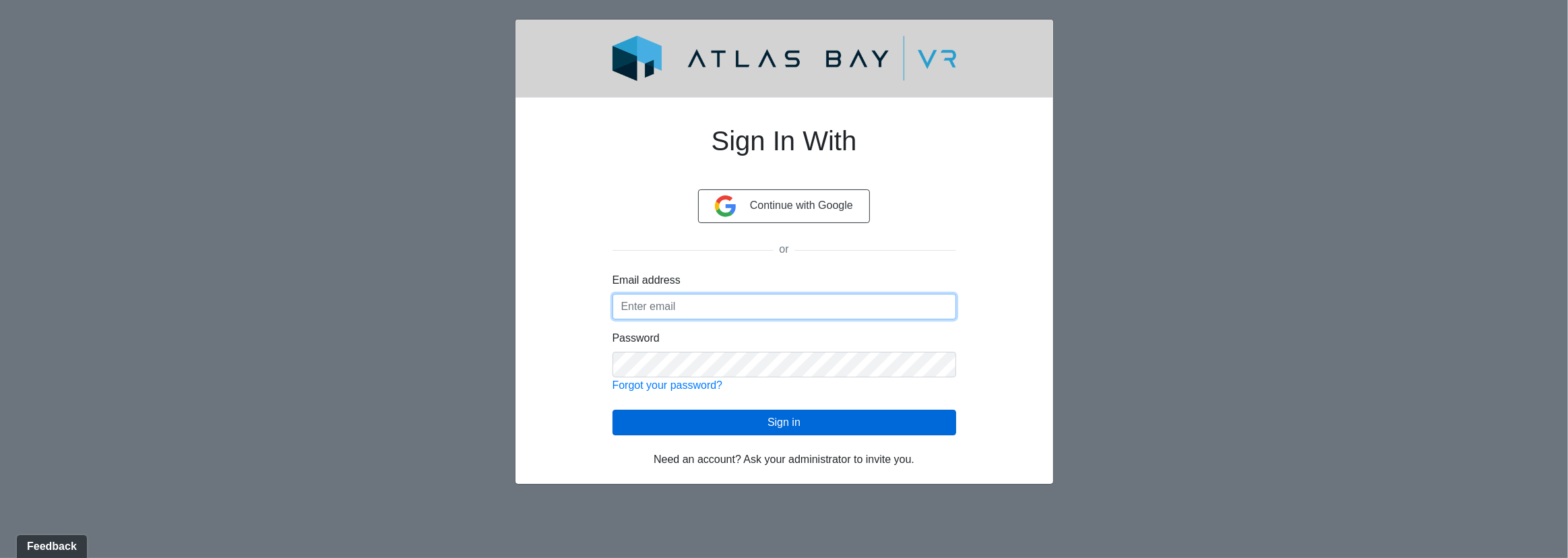
type input "[EMAIL_ADDRESS][DOMAIN_NAME]"
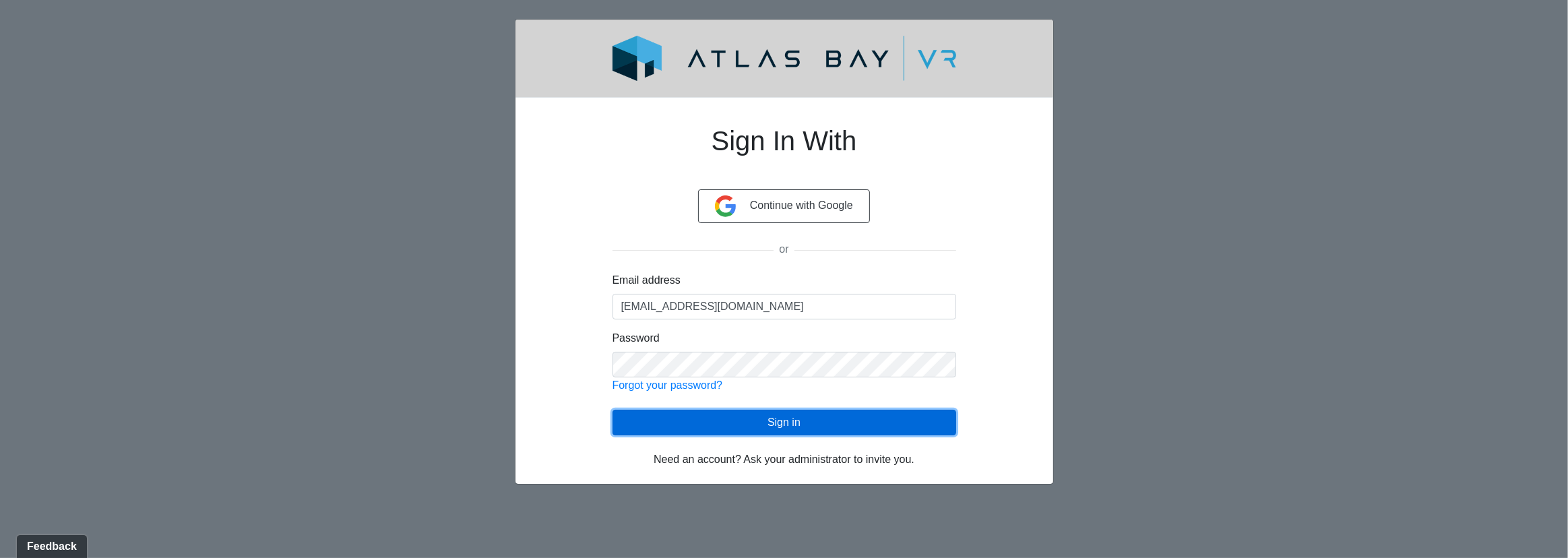
click at [716, 434] on button "Sign in" at bounding box center [784, 423] width 344 height 26
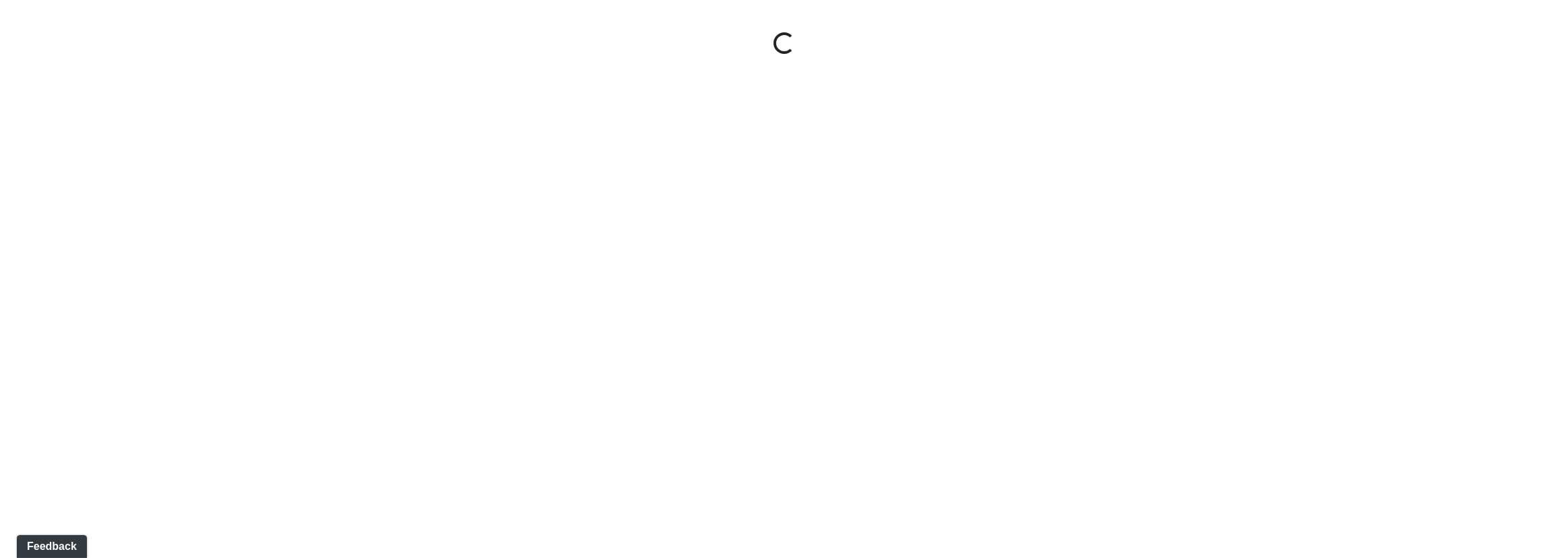
select select "tFcwgrjsyVt5gYB4S9PrZ7"
